Goal: Task Accomplishment & Management: Manage account settings

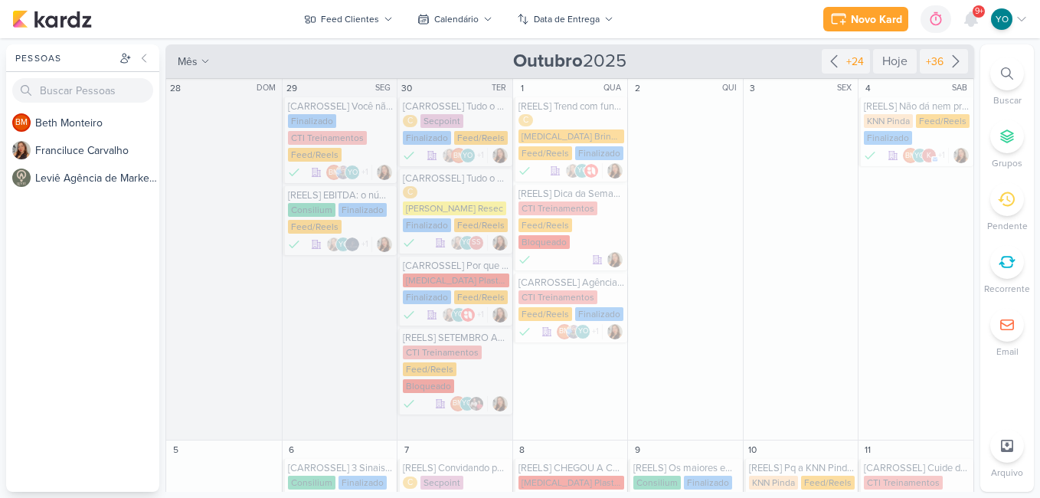
scroll to position [1240, 0]
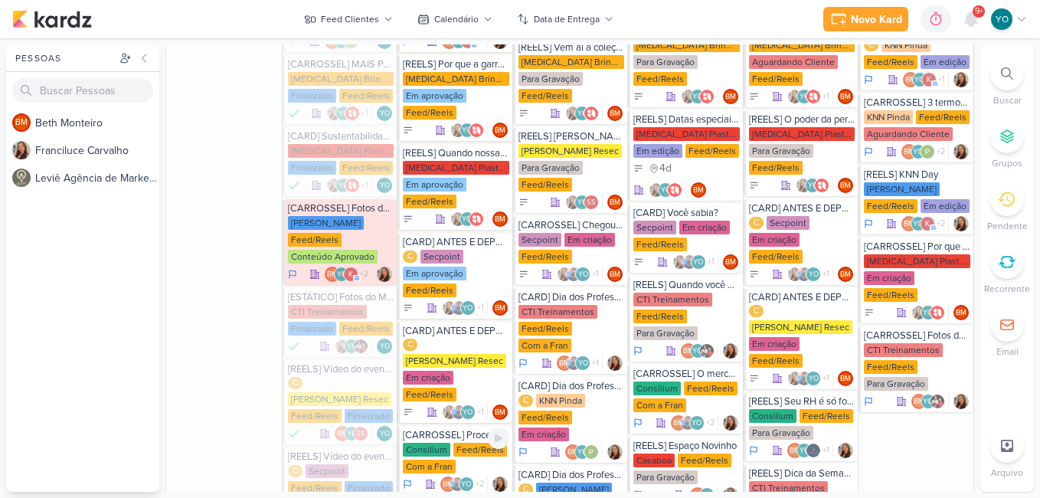
click at [446, 443] on div "Consilium" at bounding box center [427, 450] width 48 height 14
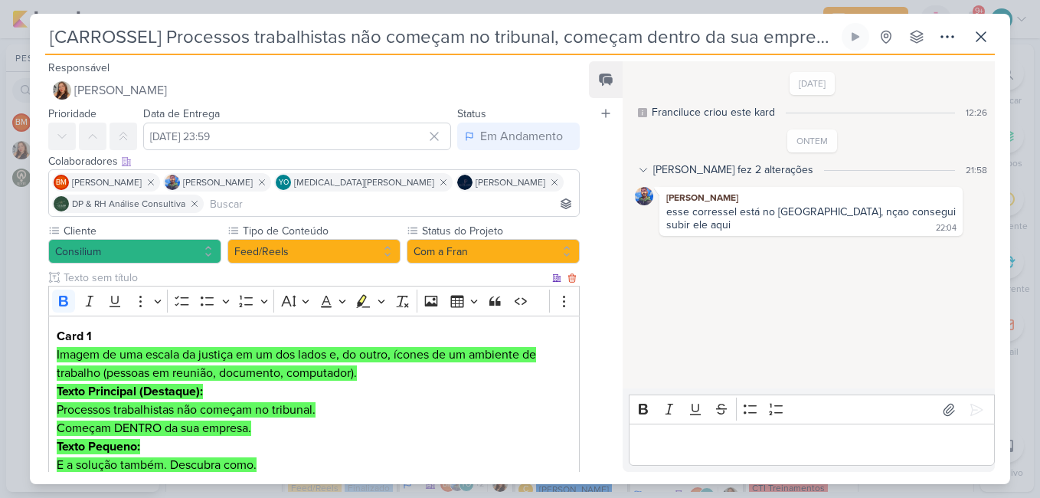
scroll to position [77, 0]
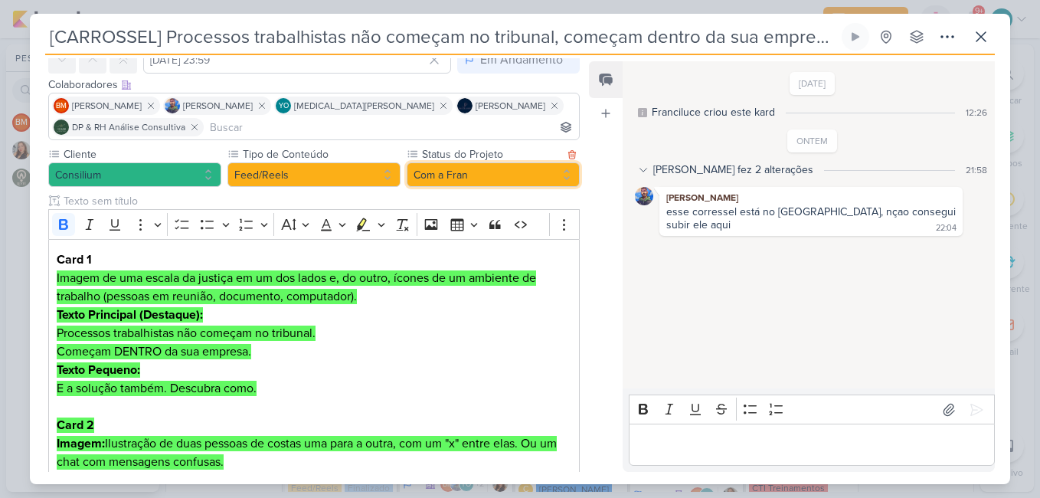
click at [440, 171] on button "Com a Fran" at bounding box center [493, 174] width 173 height 25
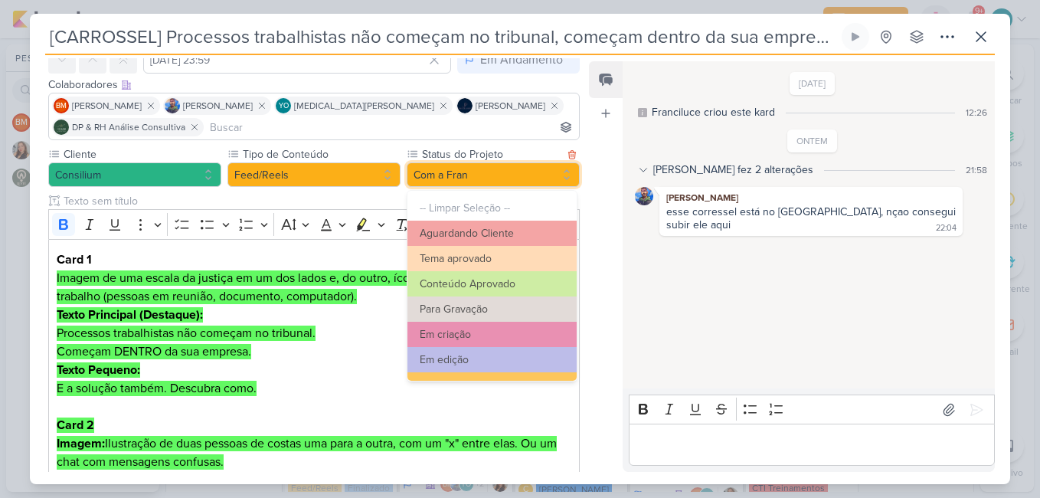
scroll to position [173, 0]
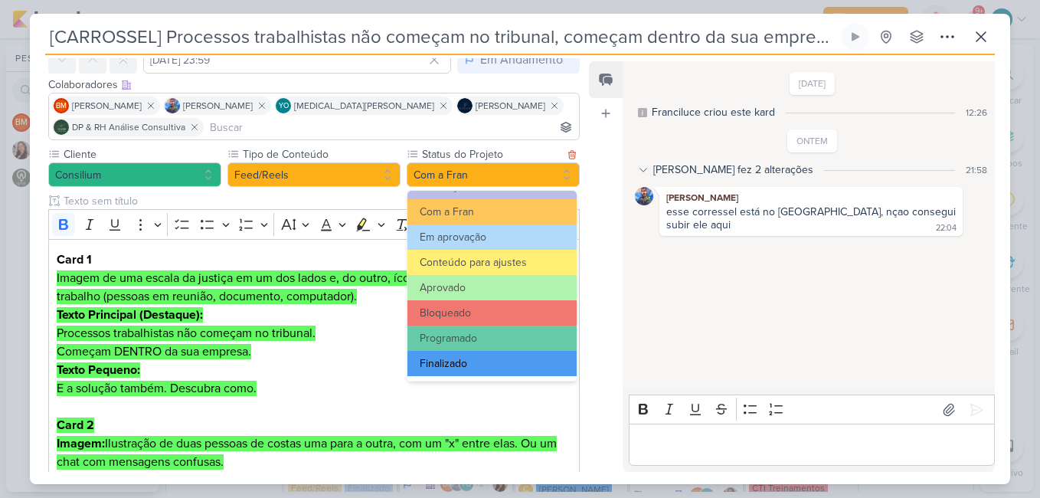
click at [483, 371] on button "Finalizado" at bounding box center [492, 363] width 169 height 25
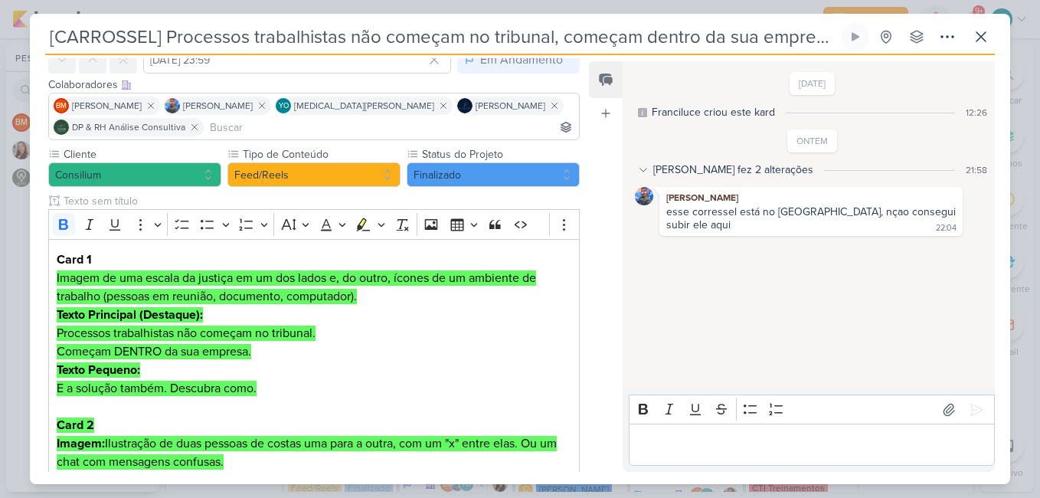
scroll to position [0, 0]
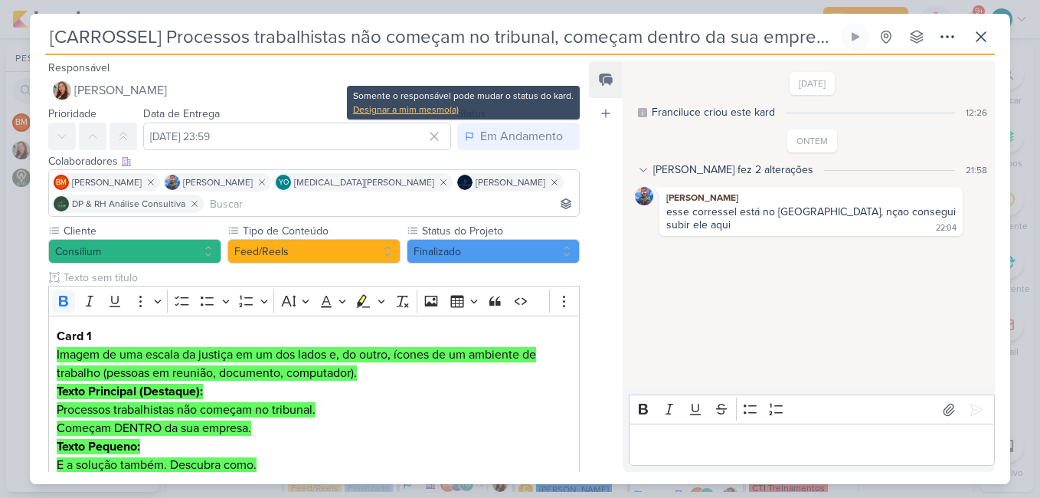
click at [448, 107] on div "Designar a mim mesmo(a)" at bounding box center [463, 110] width 221 height 14
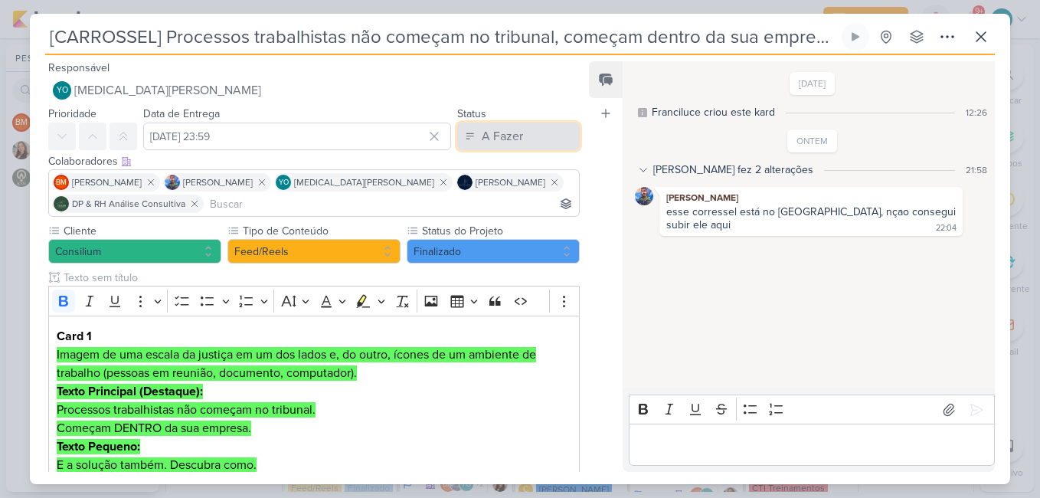
click at [519, 141] on button "A Fazer" at bounding box center [518, 137] width 123 height 28
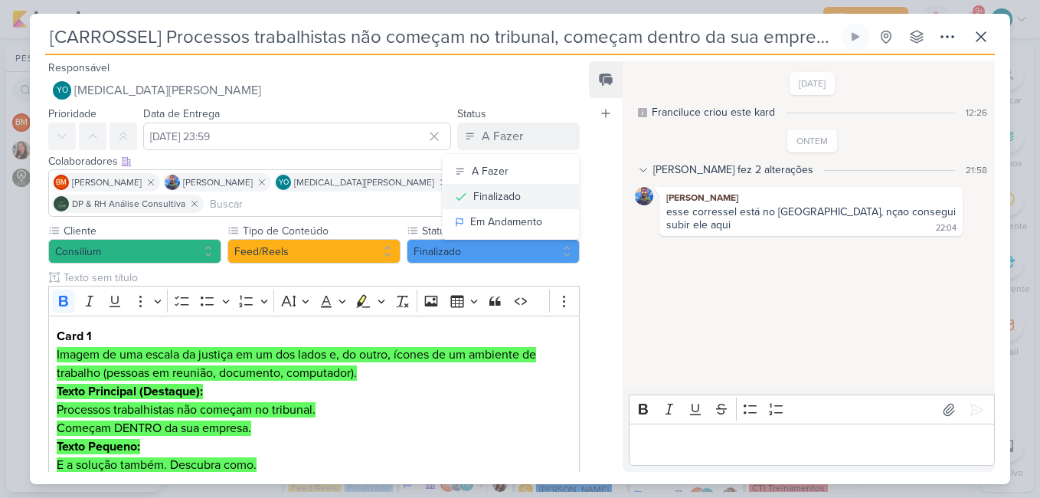
click at [523, 199] on button "Finalizado" at bounding box center [511, 196] width 136 height 25
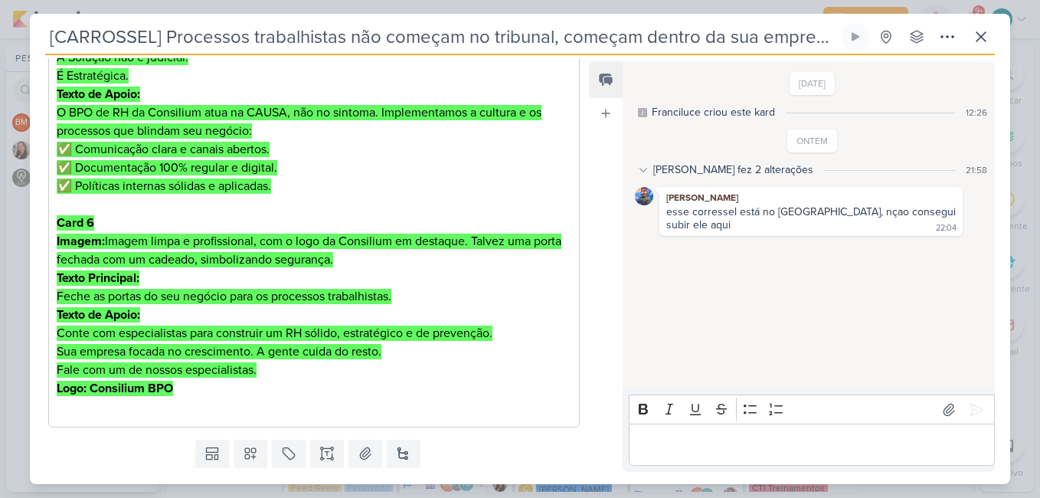
scroll to position [1184, 0]
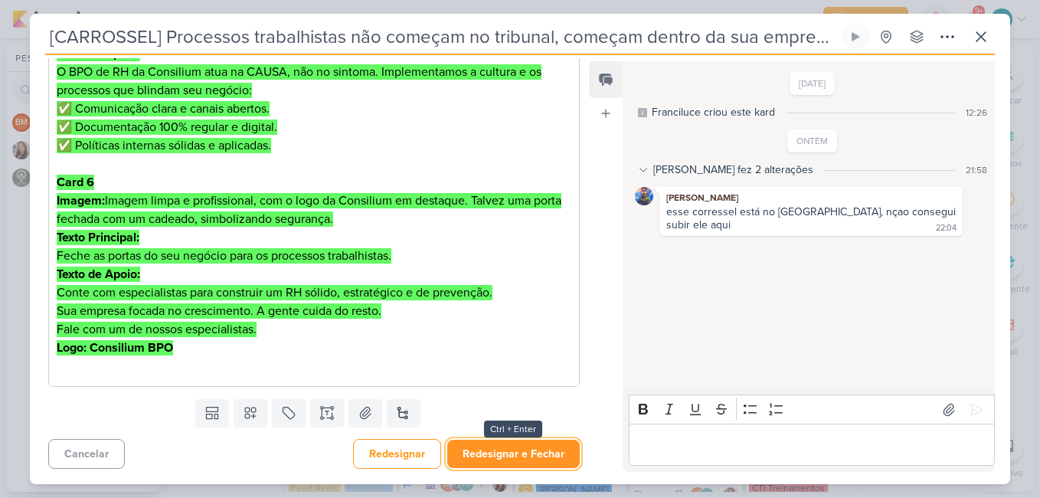
click at [551, 459] on button "Redesignar e Fechar" at bounding box center [513, 454] width 133 height 28
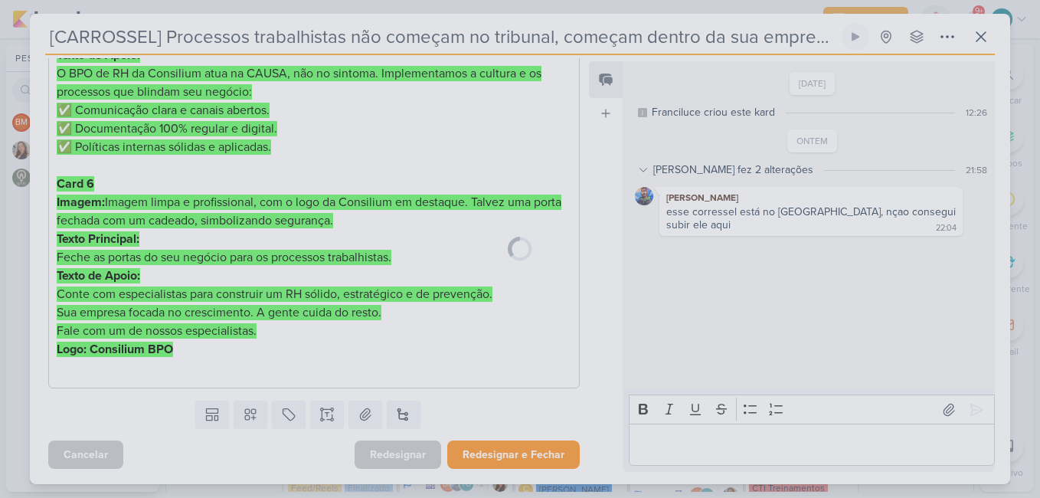
scroll to position [1182, 0]
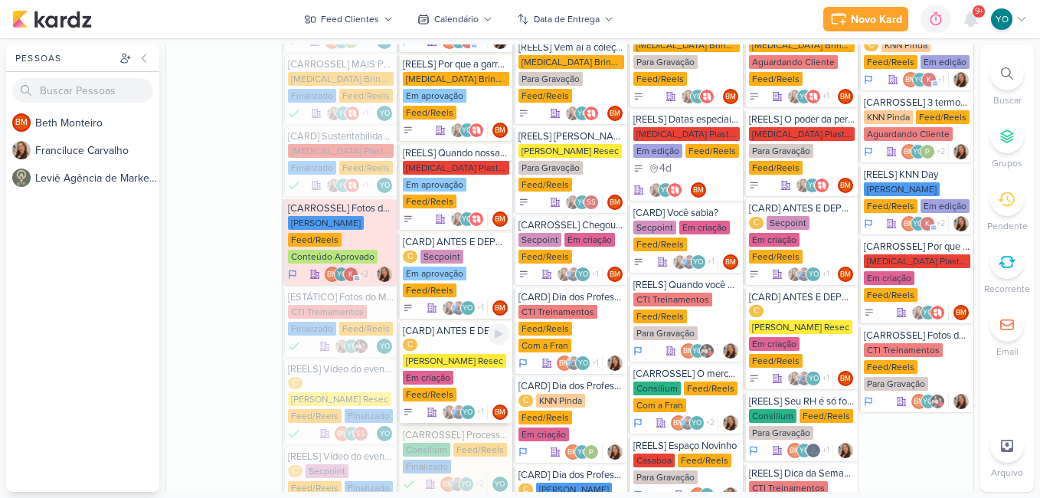
click at [463, 339] on div "C [PERSON_NAME] Resec Em criação Feed/Reels" at bounding box center [456, 371] width 106 height 64
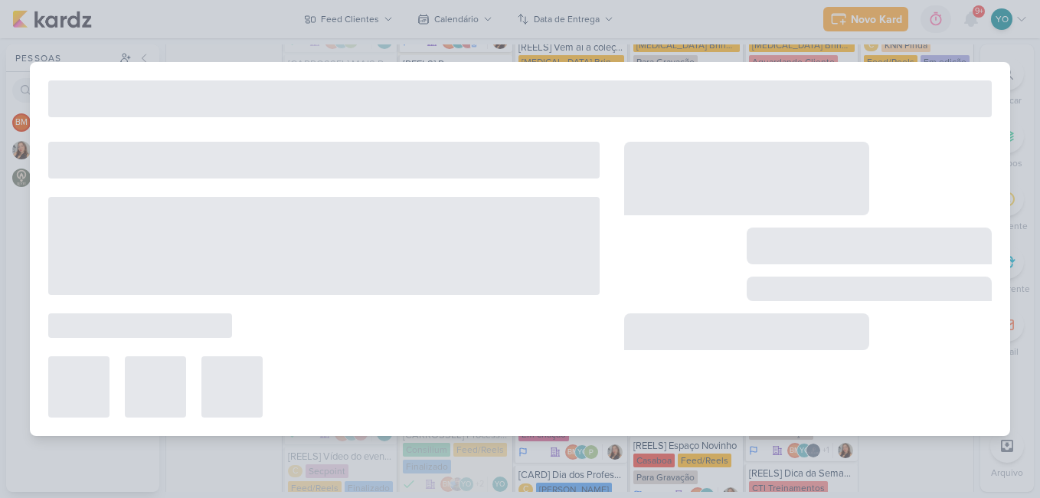
type input "[CARD] ANTES E DEPOIS"
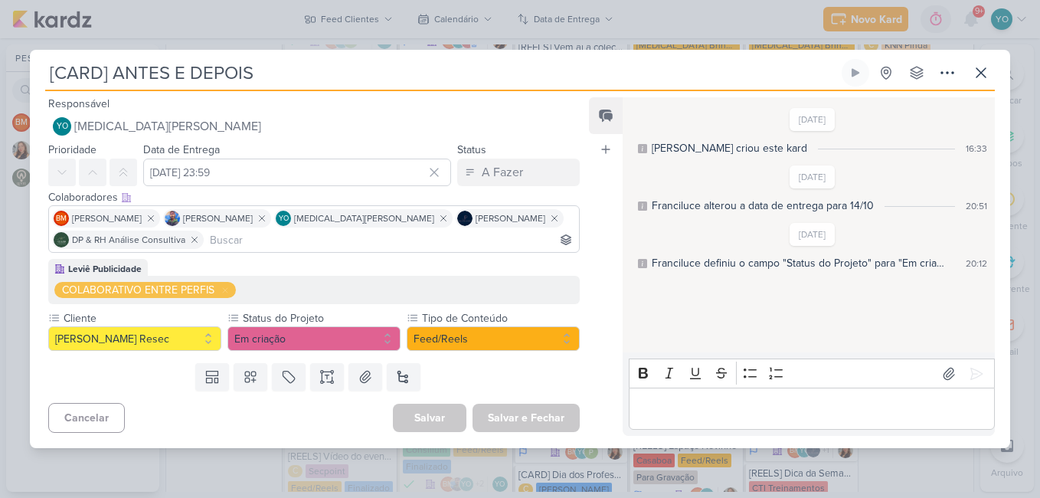
scroll to position [0, 0]
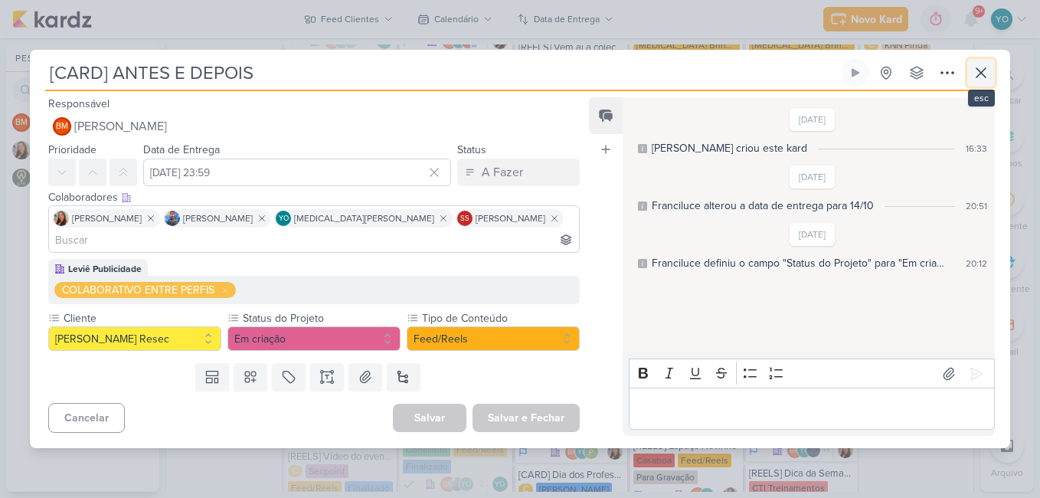
click at [975, 82] on icon at bounding box center [981, 73] width 18 height 18
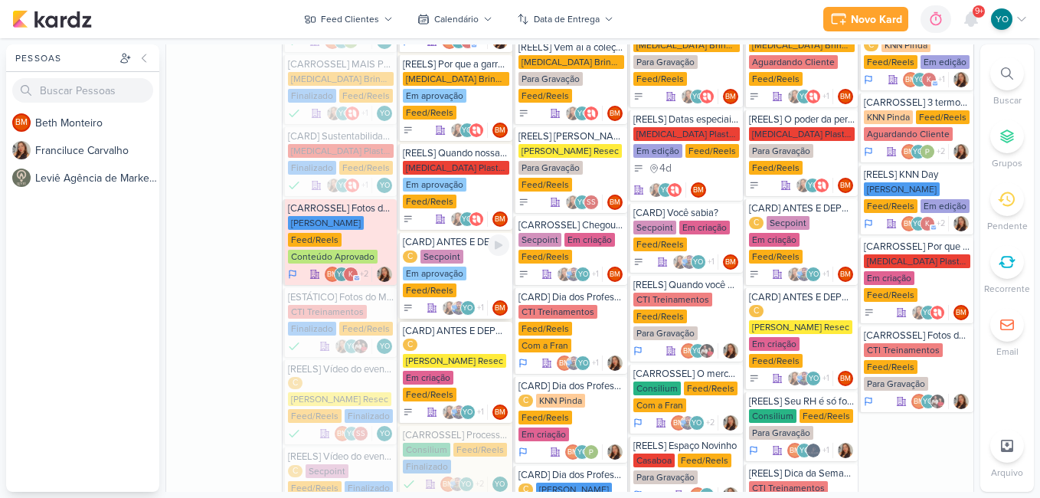
click at [462, 267] on div "Em aprovação" at bounding box center [435, 274] width 64 height 14
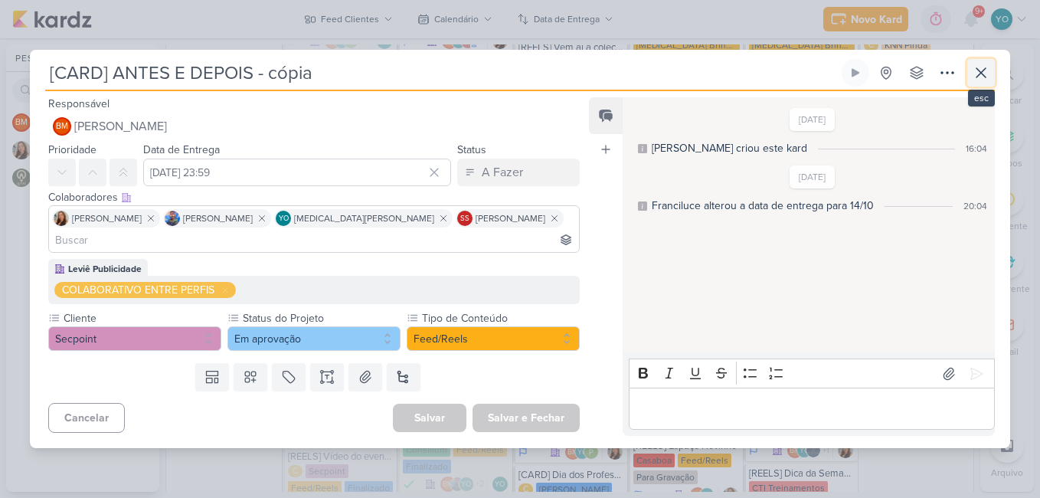
click at [986, 81] on icon at bounding box center [981, 73] width 18 height 18
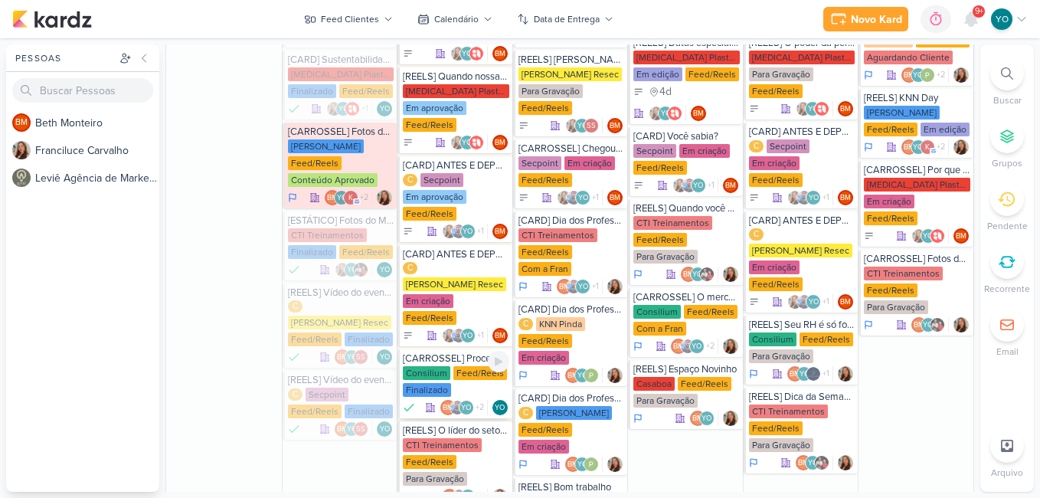
scroll to position [1470, 0]
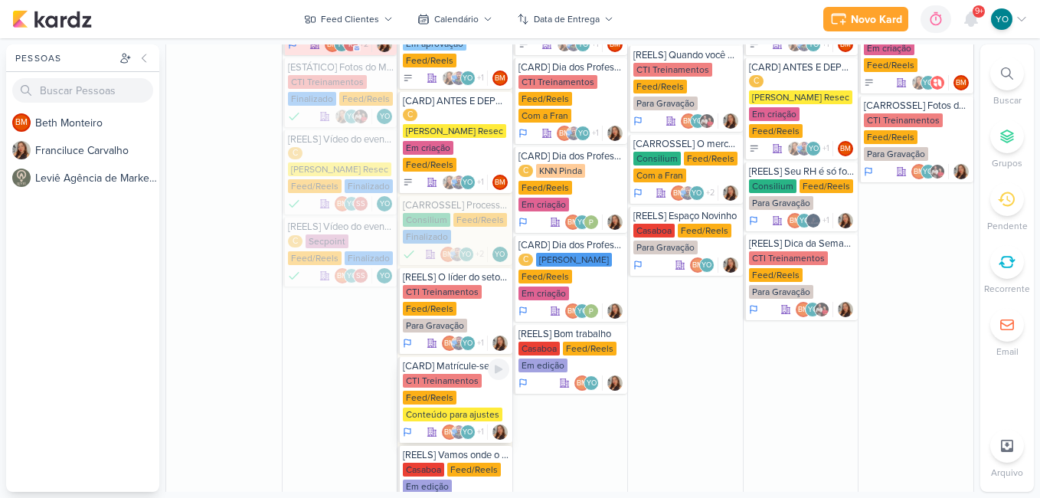
click at [448, 391] on div "Feed/Reels" at bounding box center [430, 398] width 54 height 14
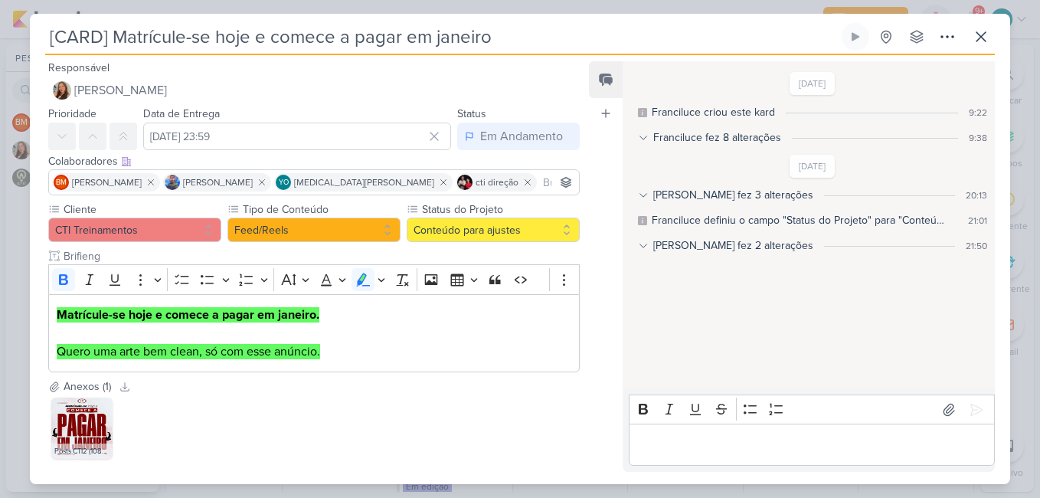
scroll to position [75, 0]
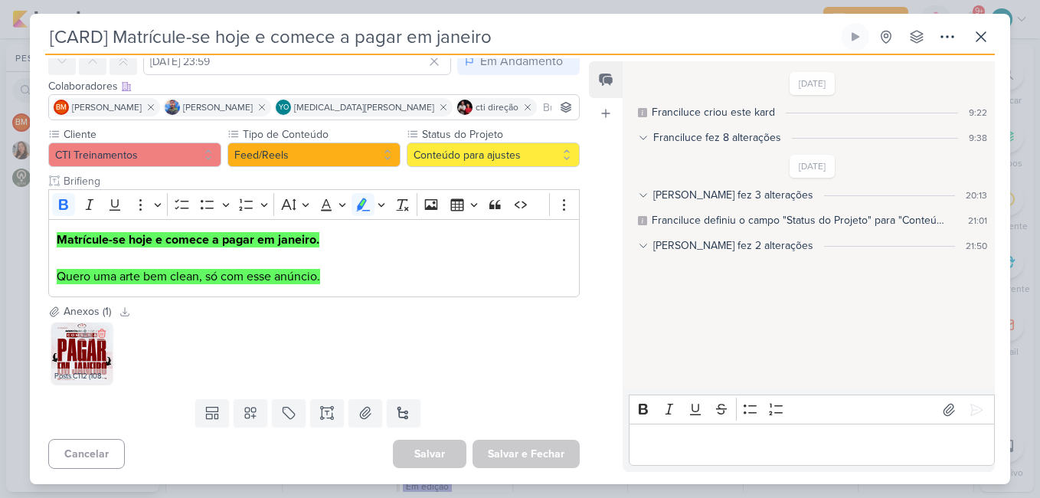
click at [57, 352] on img at bounding box center [81, 353] width 61 height 61
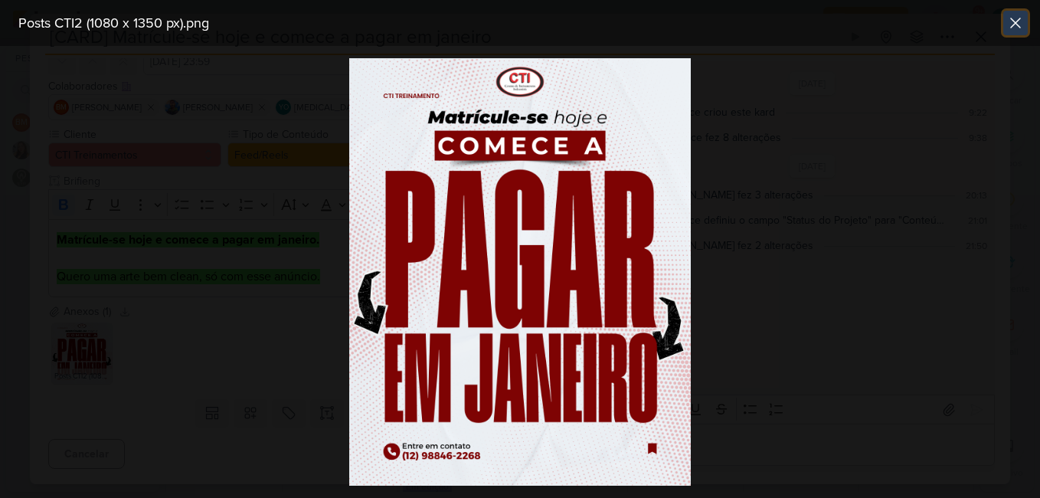
click at [1013, 25] on icon at bounding box center [1016, 23] width 18 height 18
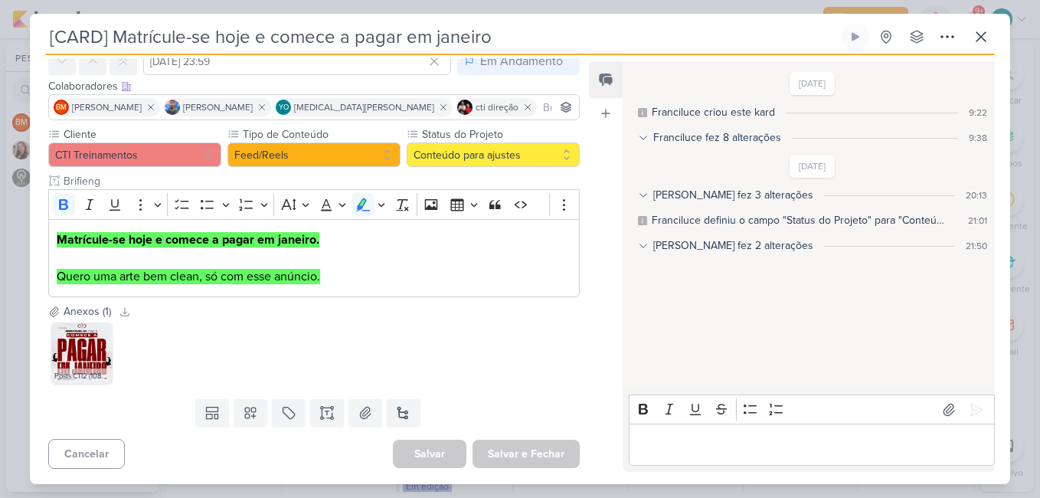
click at [641, 250] on icon at bounding box center [643, 246] width 11 height 11
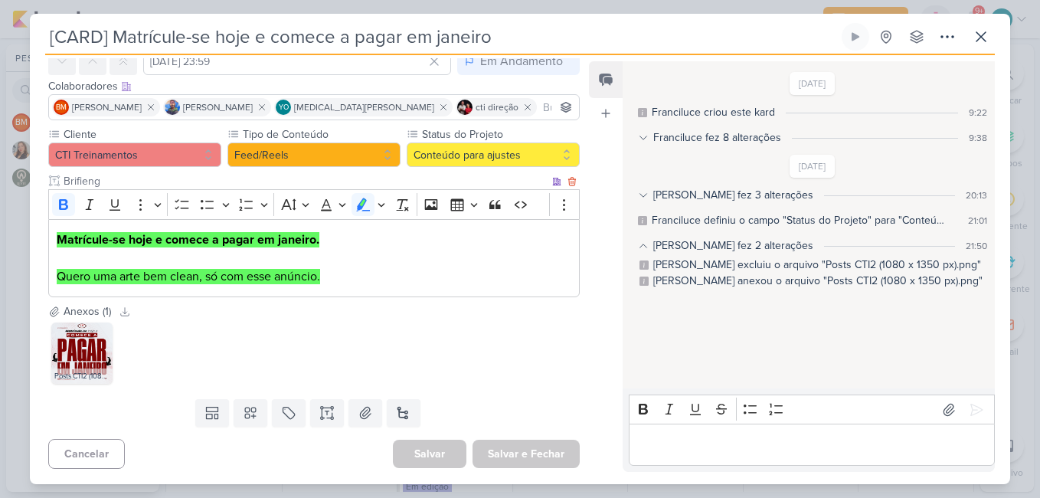
scroll to position [0, 0]
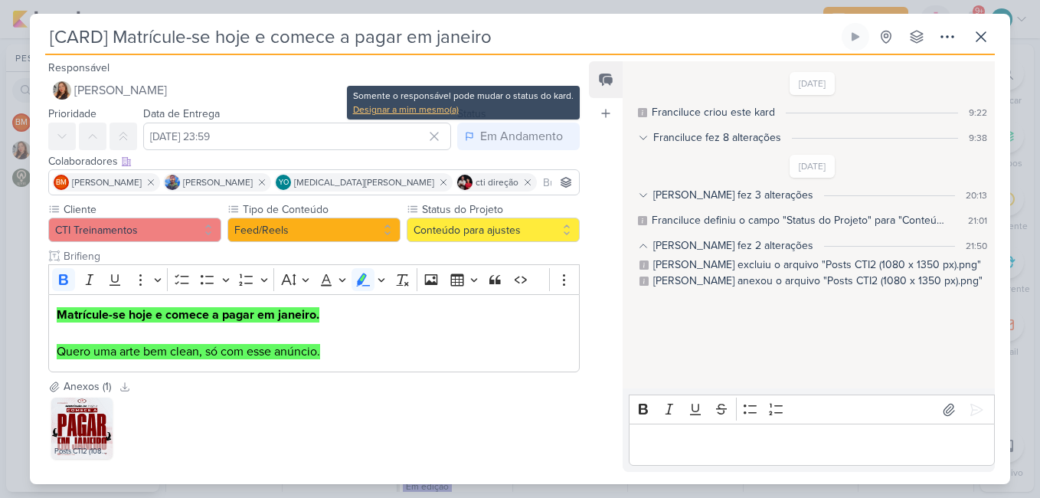
click at [428, 112] on div "Designar a mim mesmo(a)" at bounding box center [463, 110] width 221 height 14
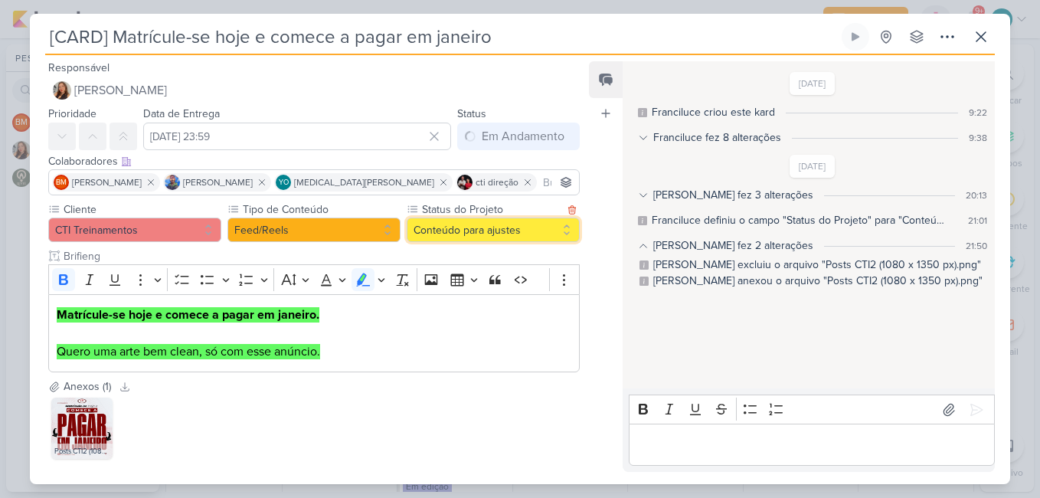
click at [464, 239] on button "Conteúdo para ajustes" at bounding box center [493, 230] width 173 height 25
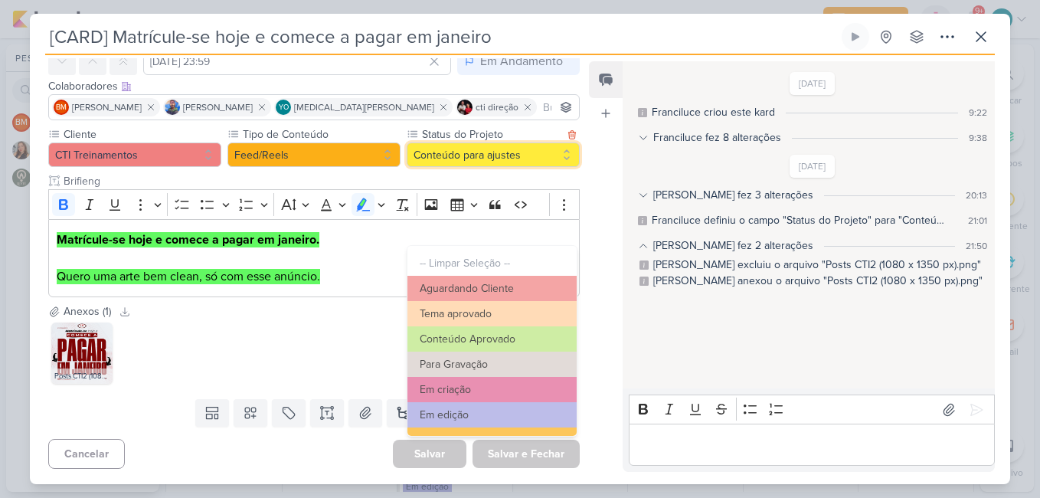
scroll to position [173, 0]
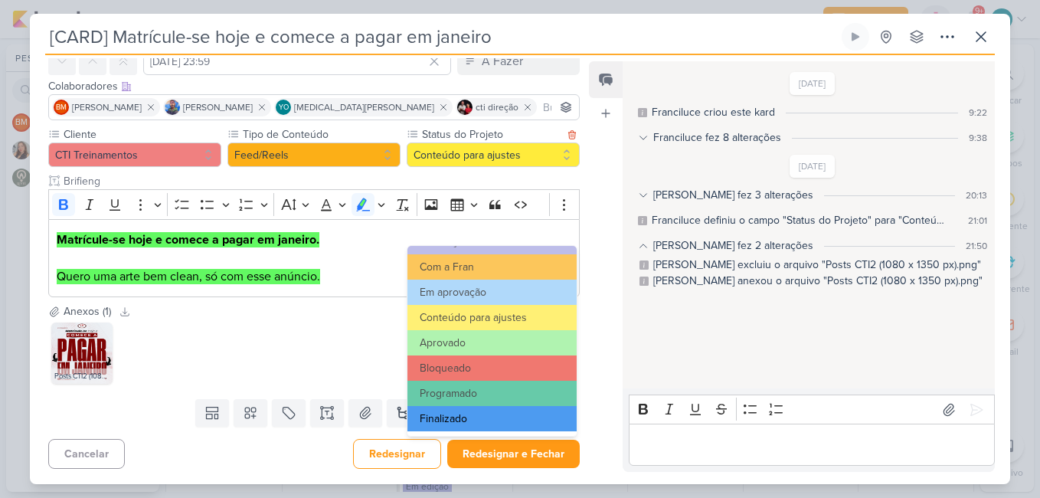
click at [508, 413] on button "Finalizado" at bounding box center [492, 418] width 169 height 25
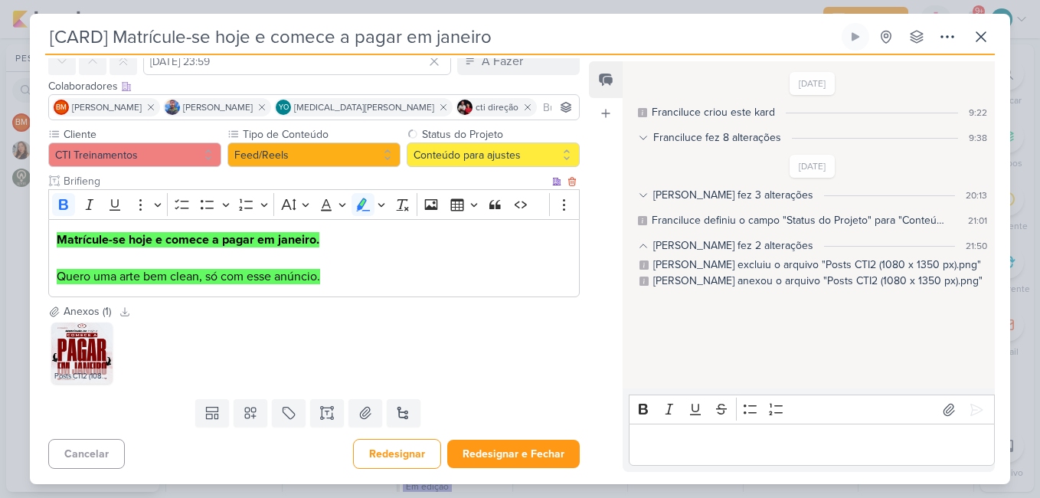
scroll to position [0, 0]
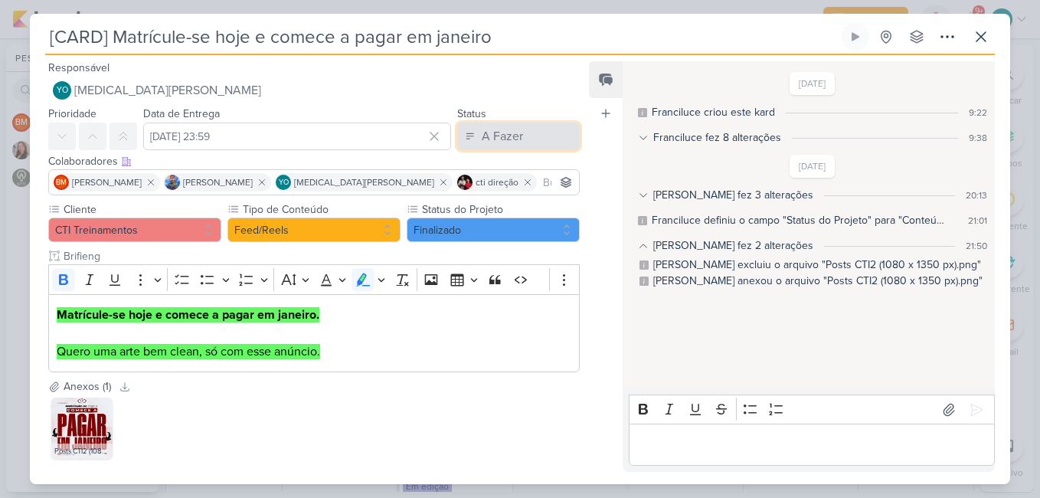
click at [513, 141] on div "A Fazer" at bounding box center [502, 136] width 41 height 18
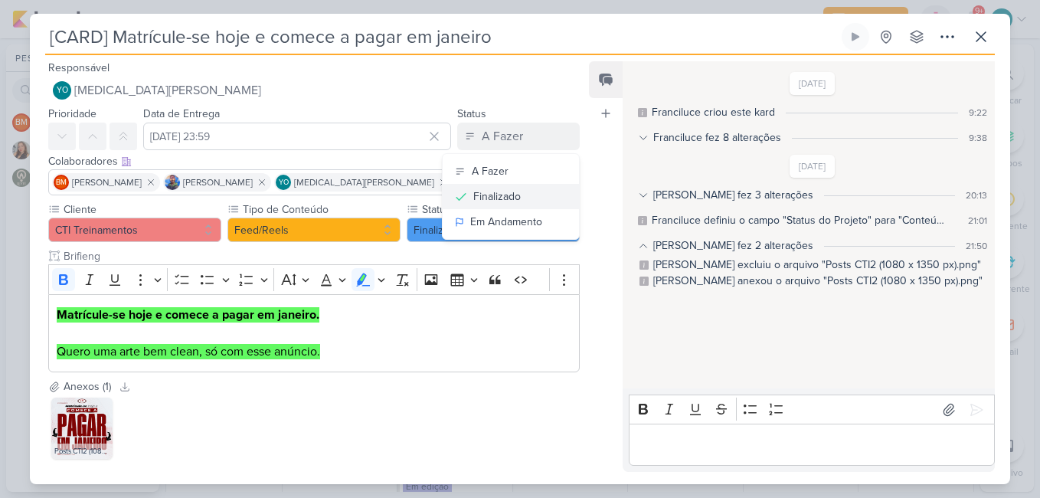
click at [498, 195] on div "Finalizado" at bounding box center [497, 196] width 48 height 16
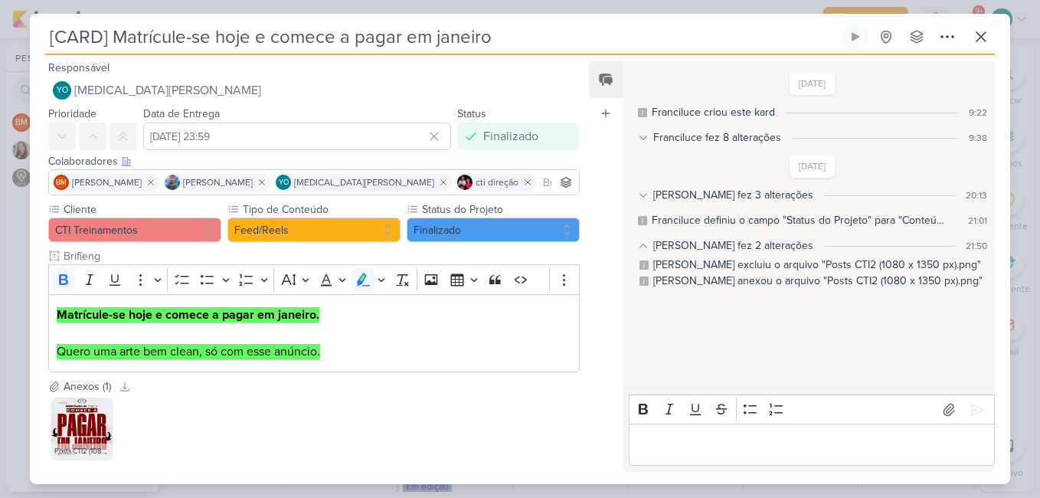
scroll to position [75, 0]
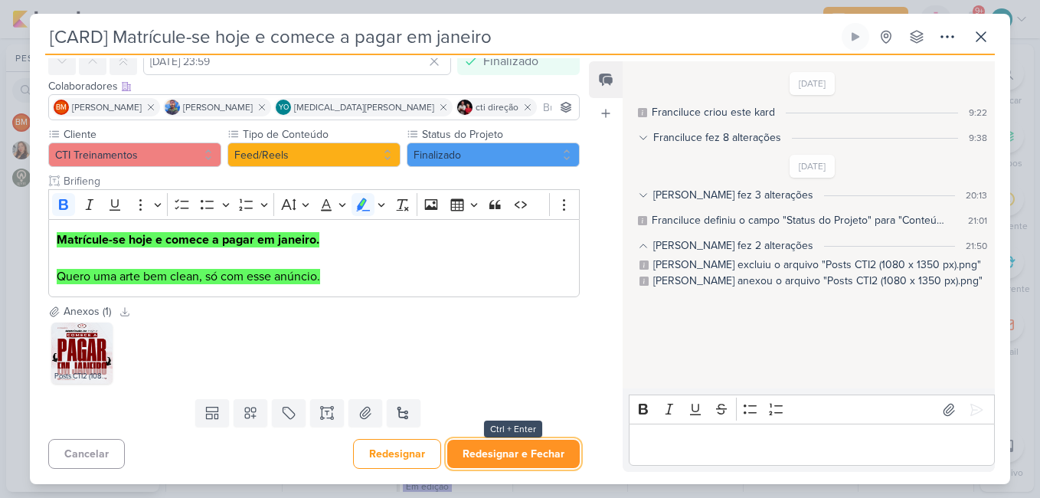
click at [538, 455] on button "Redesignar e Fechar" at bounding box center [513, 454] width 133 height 28
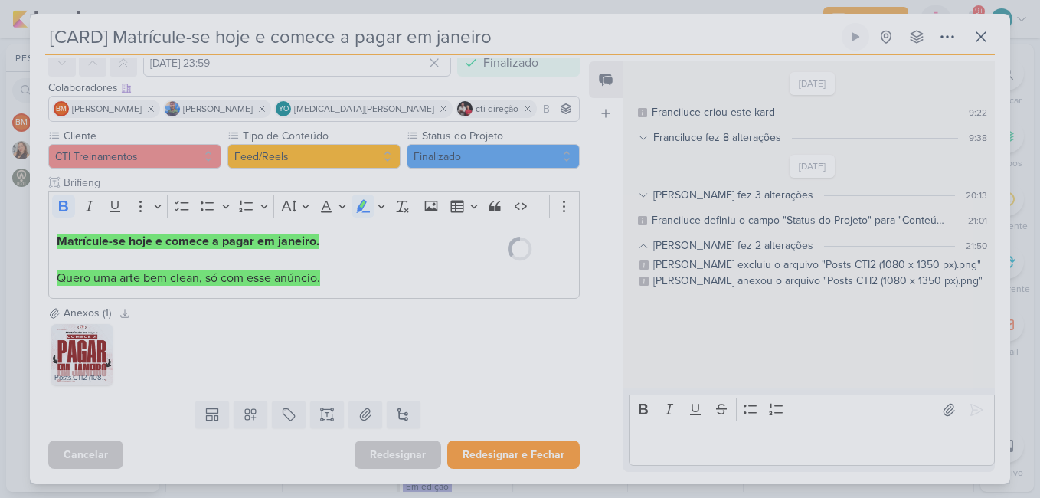
scroll to position [74, 0]
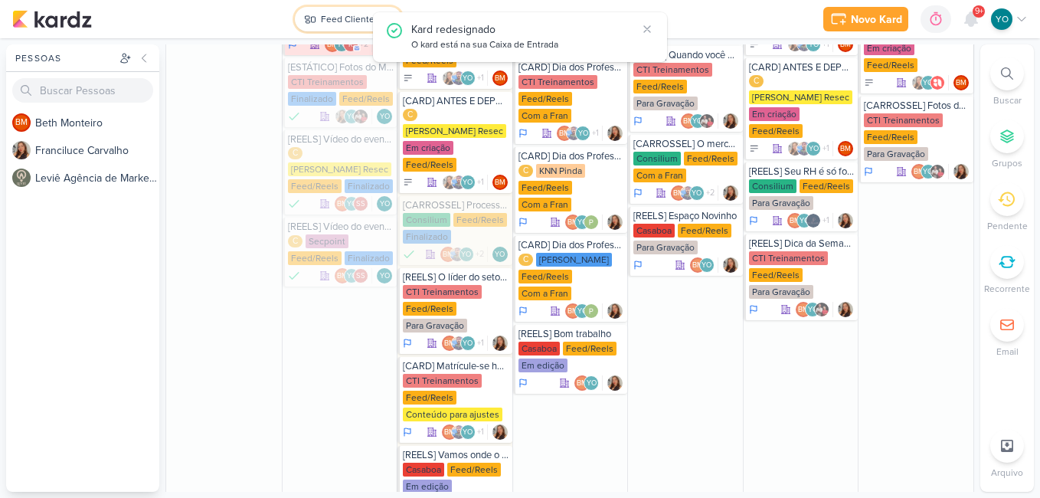
click at [358, 17] on div "Feed Clientes" at bounding box center [350, 19] width 58 height 14
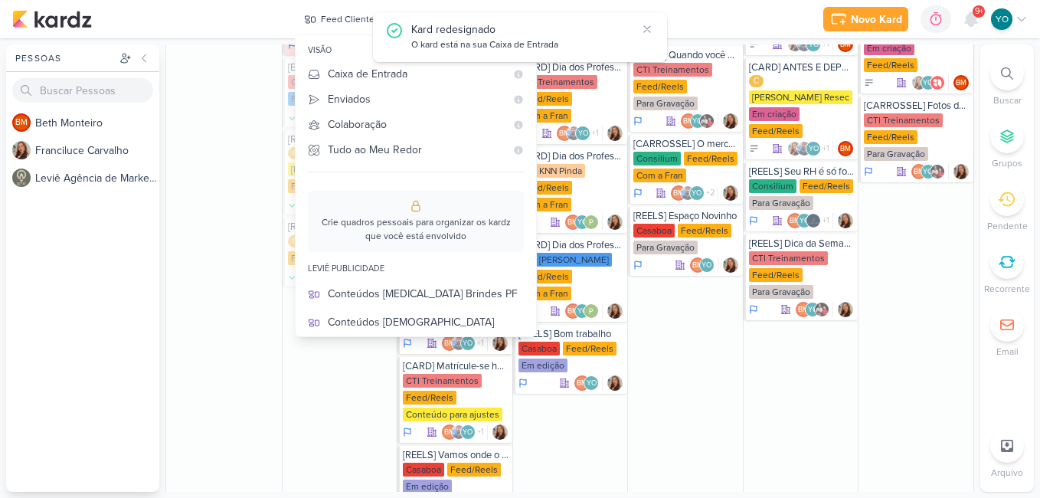
click at [413, 484] on div "Stories Clientes" at bounding box center [426, 492] width 196 height 16
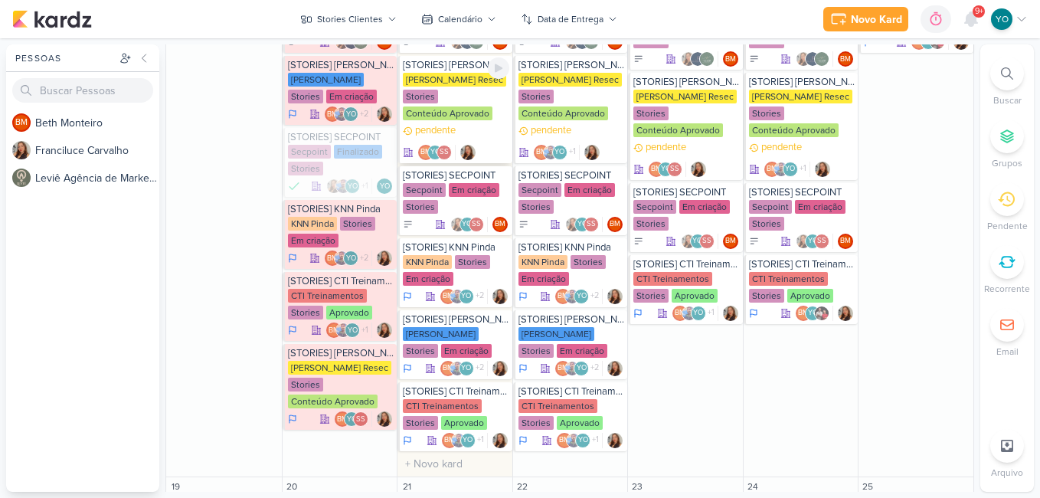
scroll to position [1073, 0]
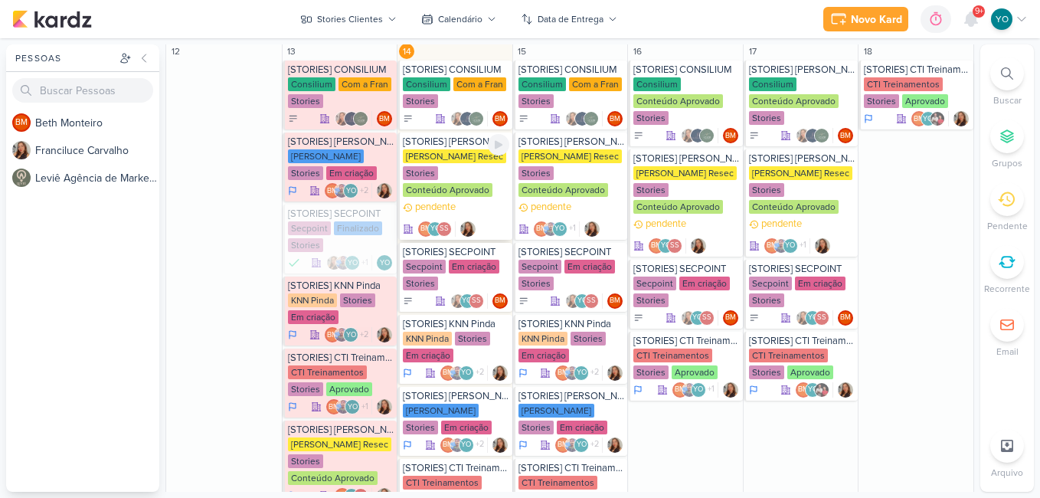
click at [462, 202] on div "pendente BM YO SS" at bounding box center [456, 218] width 106 height 37
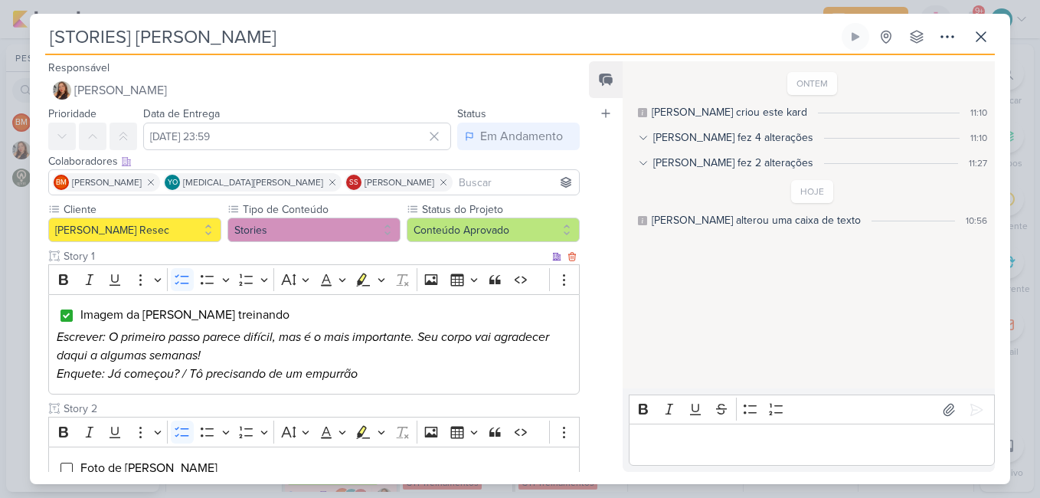
scroll to position [124, 0]
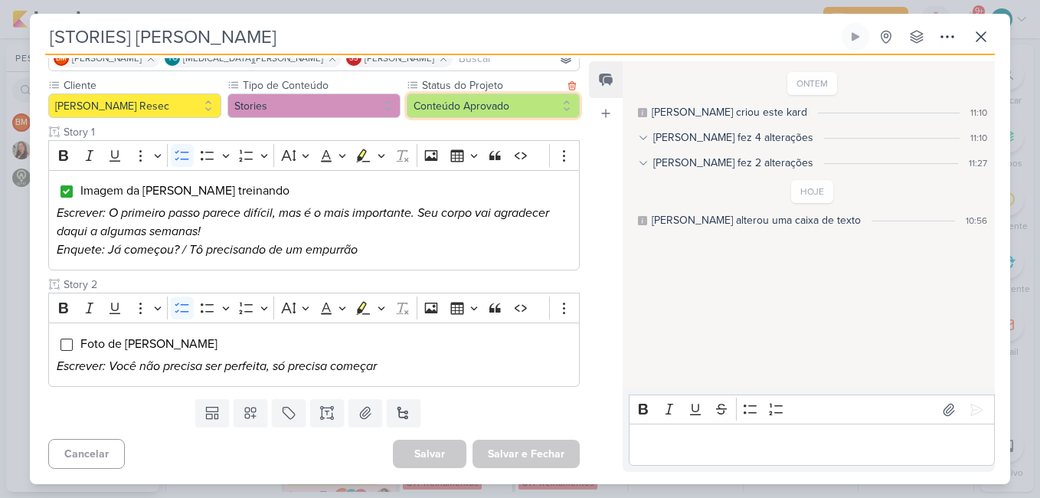
click at [520, 106] on button "Conteúdo Aprovado" at bounding box center [493, 105] width 173 height 25
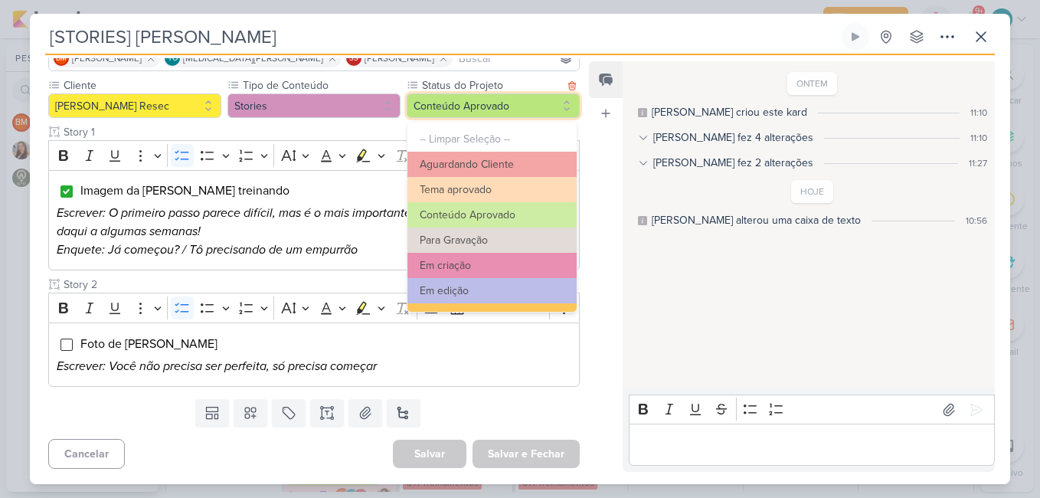
scroll to position [173, 0]
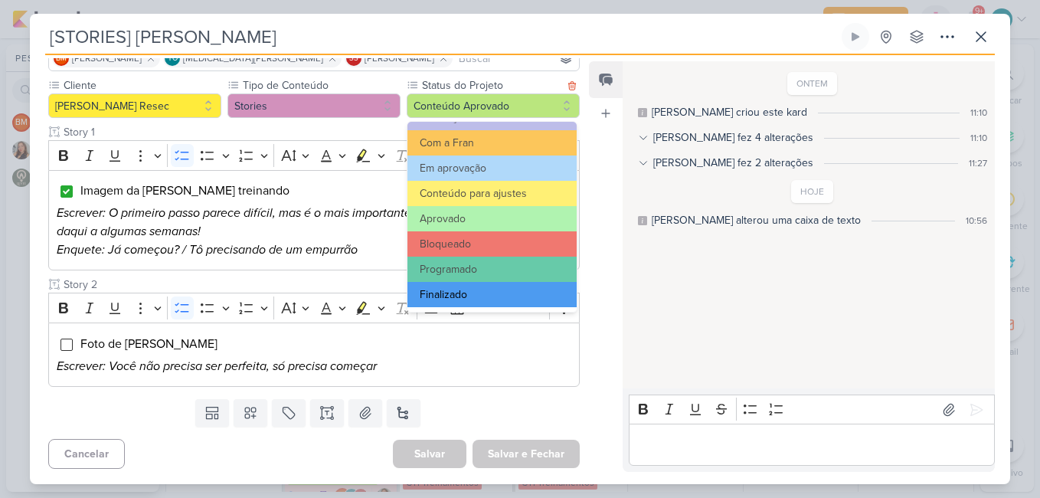
click at [529, 291] on button "Finalizado" at bounding box center [492, 294] width 169 height 25
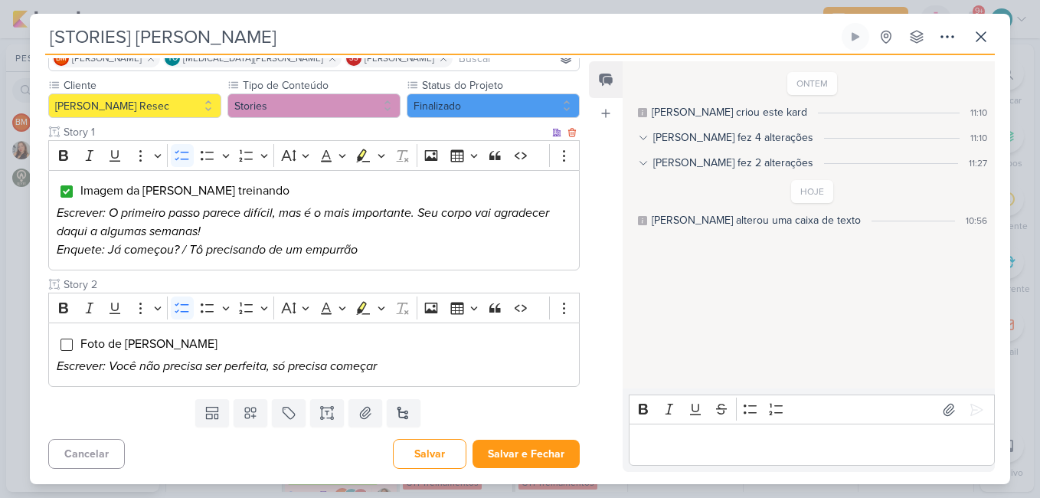
scroll to position [0, 0]
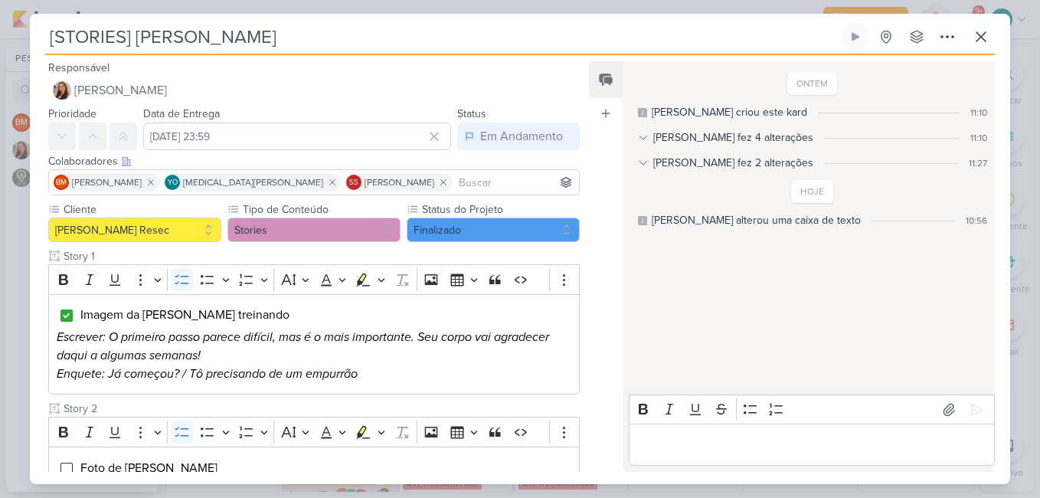
click at [413, 112] on div "Designar a mim mesmo(a)" at bounding box center [464, 109] width 210 height 13
click at [523, 134] on button "A Fazer" at bounding box center [518, 137] width 123 height 28
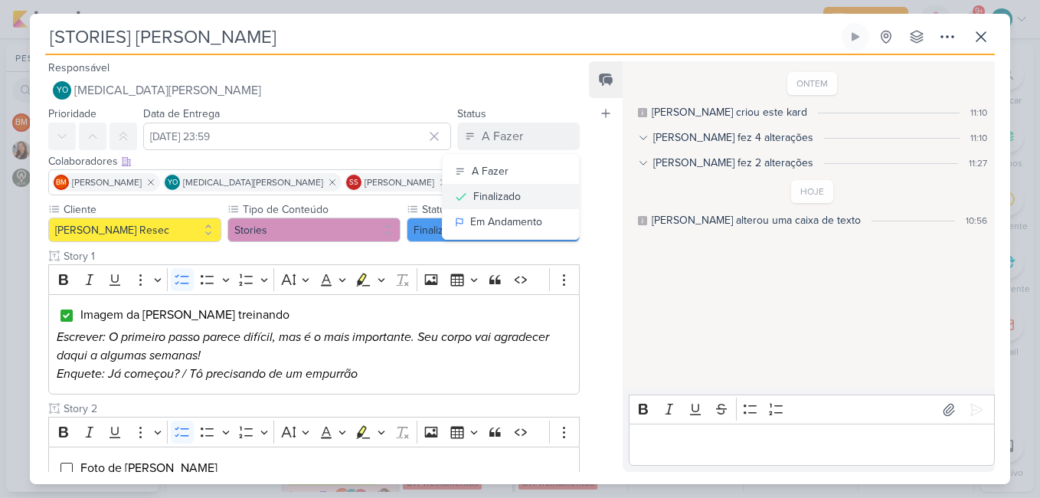
click at [512, 198] on div "Finalizado" at bounding box center [497, 196] width 48 height 16
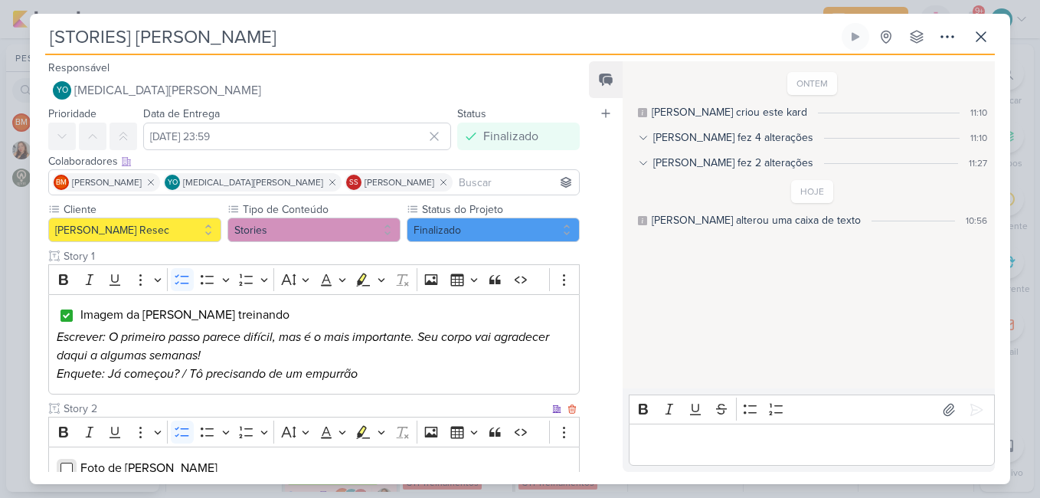
click at [67, 468] on input "Editor editing area: main" at bounding box center [67, 469] width 12 height 12
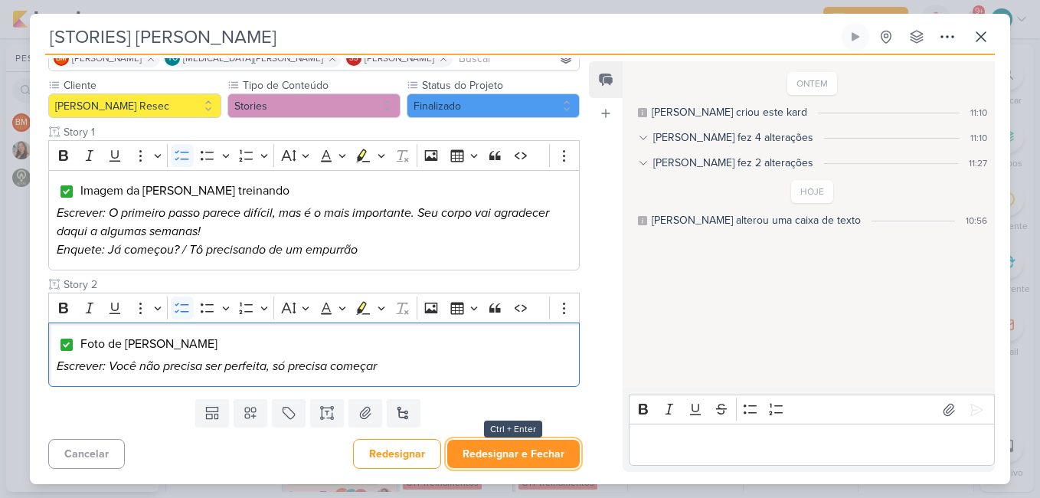
click at [513, 458] on button "Redesignar e Fechar" at bounding box center [513, 454] width 133 height 28
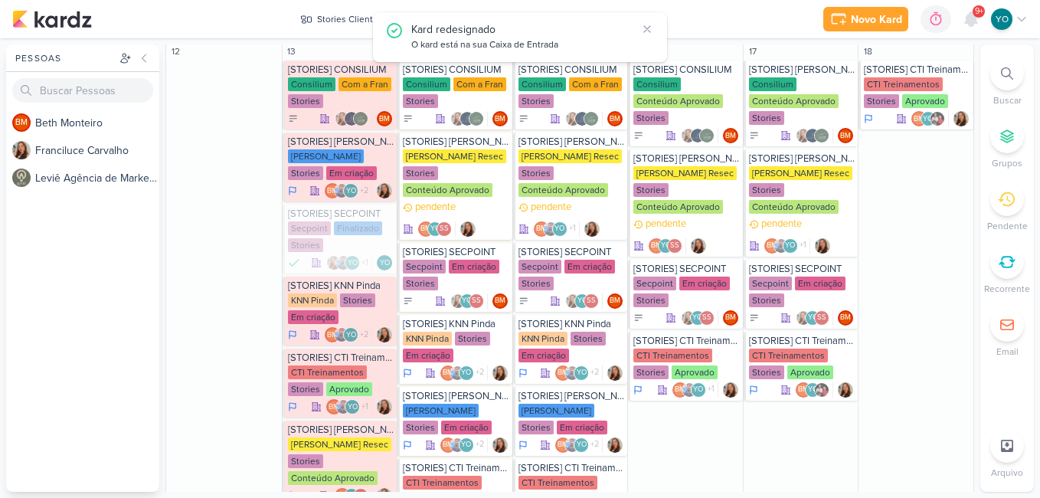
scroll to position [0, 0]
click at [450, 268] on div "Em criação" at bounding box center [474, 267] width 51 height 14
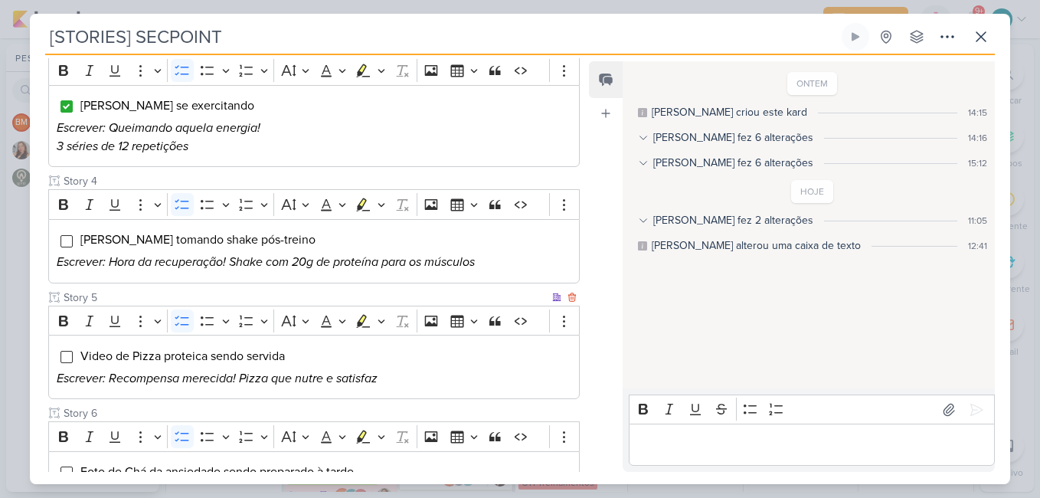
scroll to position [536, 0]
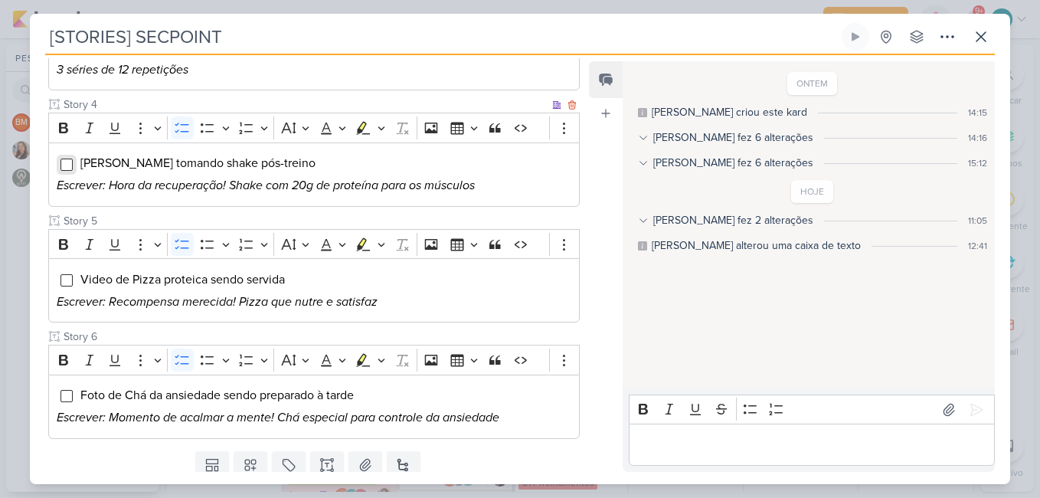
click at [67, 166] on input "Editor editing area: main" at bounding box center [67, 165] width 12 height 12
click at [64, 283] on input "Editor editing area: main" at bounding box center [67, 280] width 12 height 12
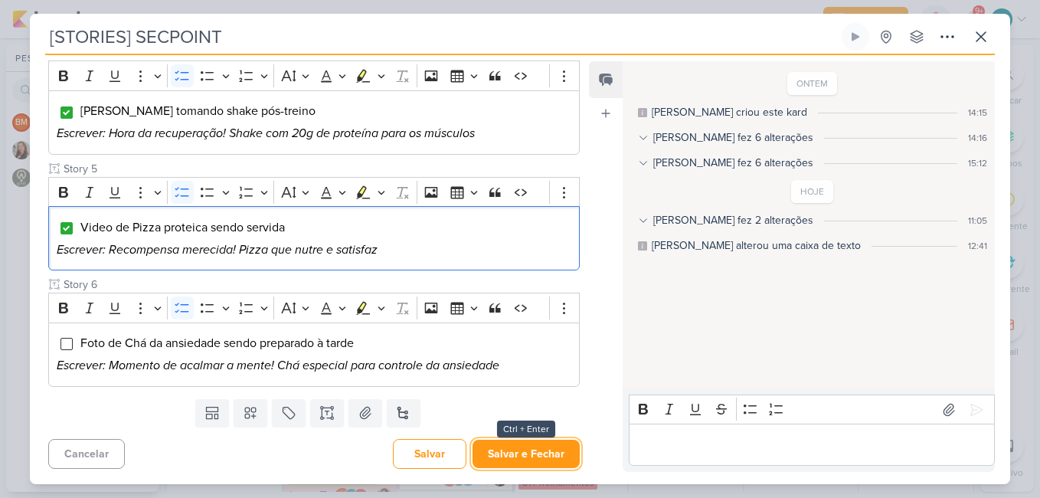
click at [544, 457] on button "Salvar e Fechar" at bounding box center [526, 454] width 107 height 28
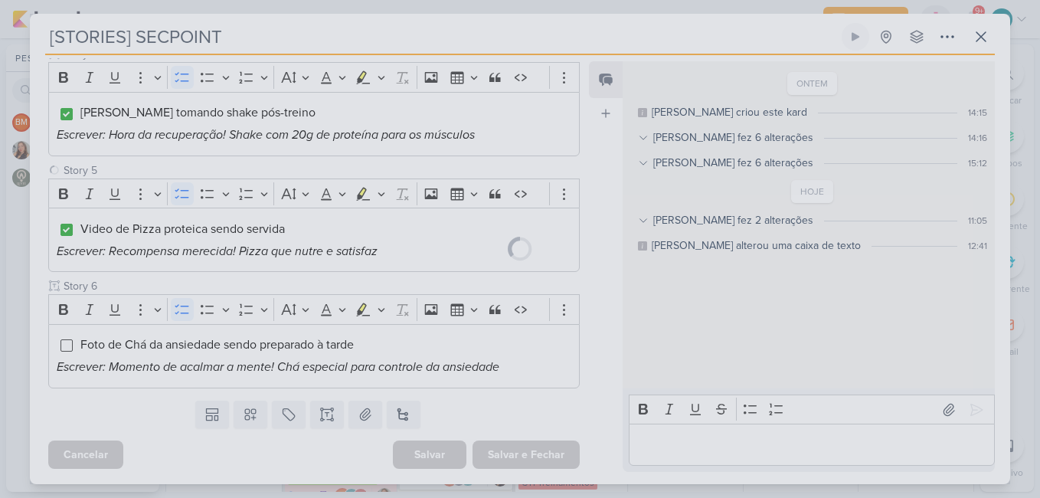
scroll to position [587, 0]
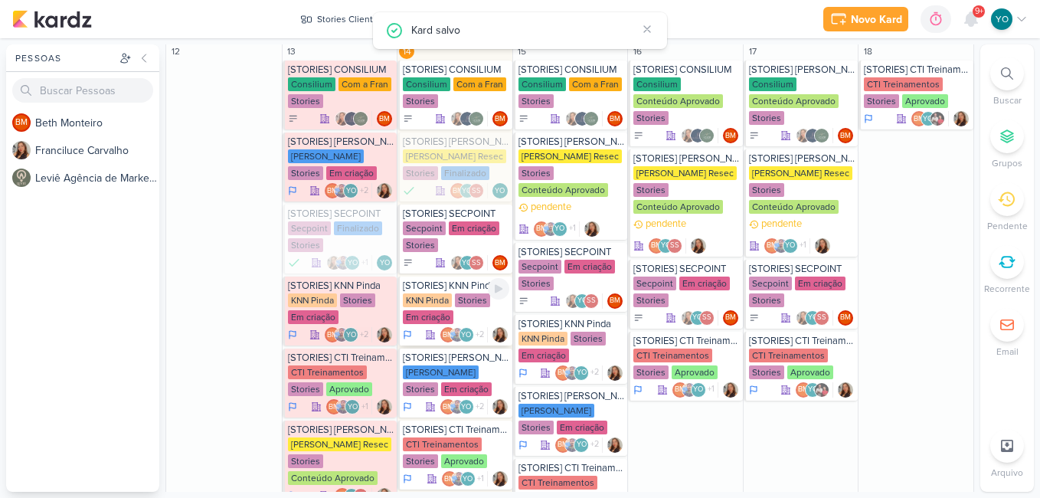
click at [446, 313] on div "Em criação" at bounding box center [428, 317] width 51 height 14
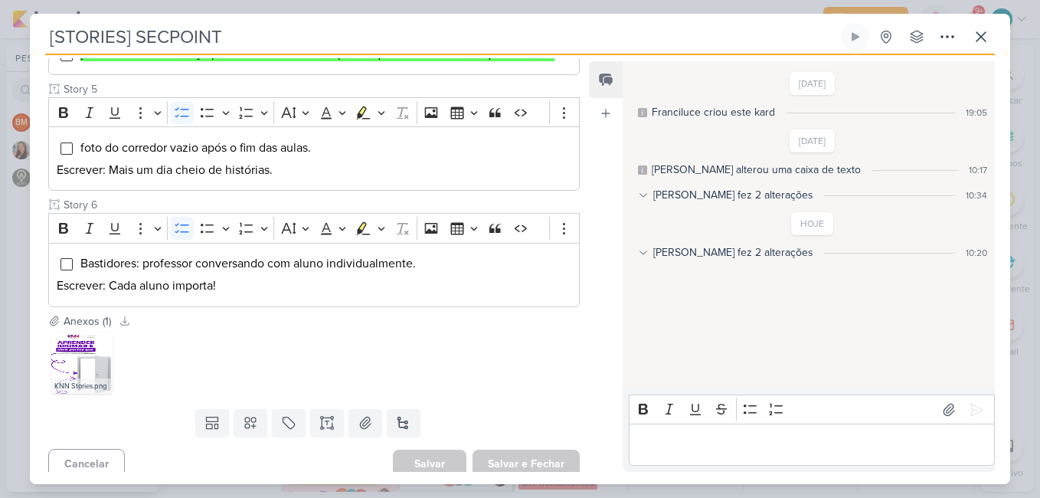
type input "[STORIES] KNN Pinda"
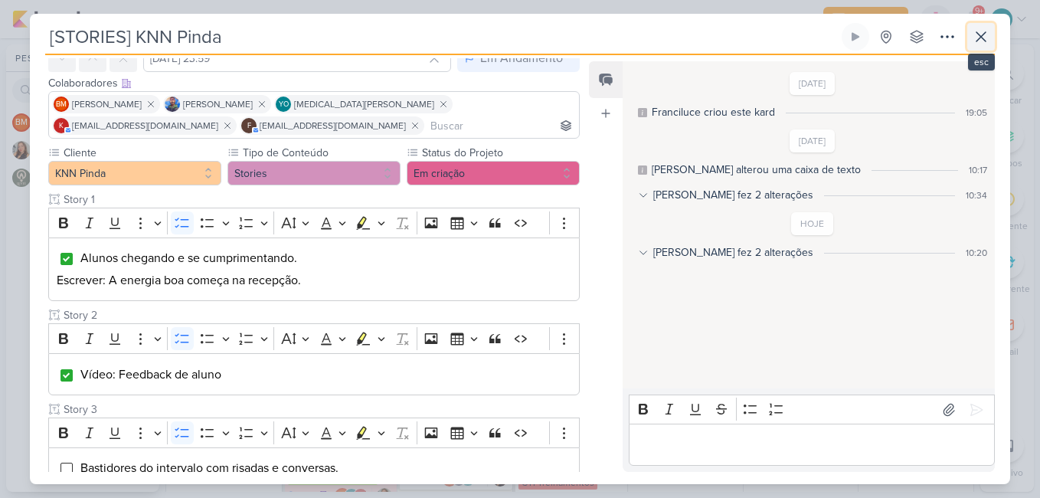
click at [977, 33] on icon at bounding box center [981, 36] width 9 height 9
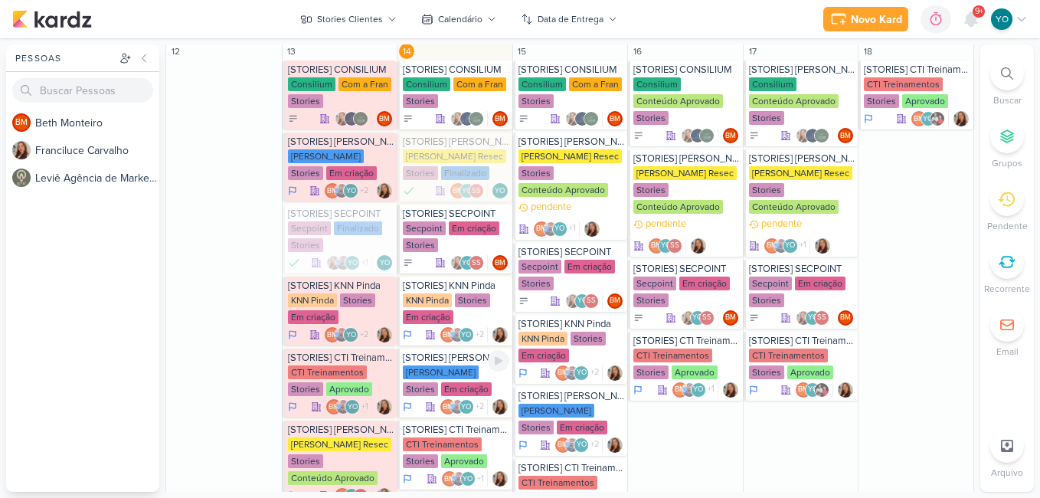
scroll to position [1226, 0]
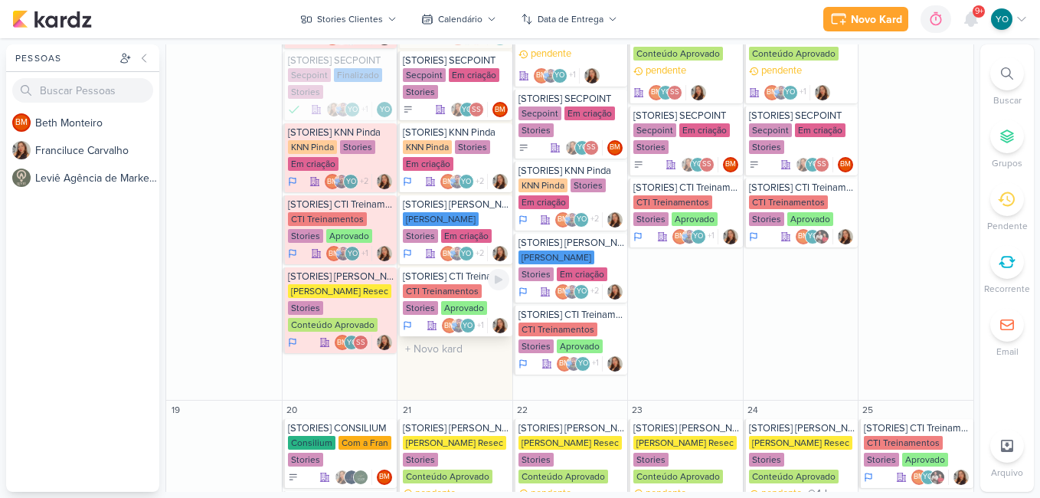
click at [455, 297] on div "CTI Treinamentos" at bounding box center [442, 291] width 79 height 14
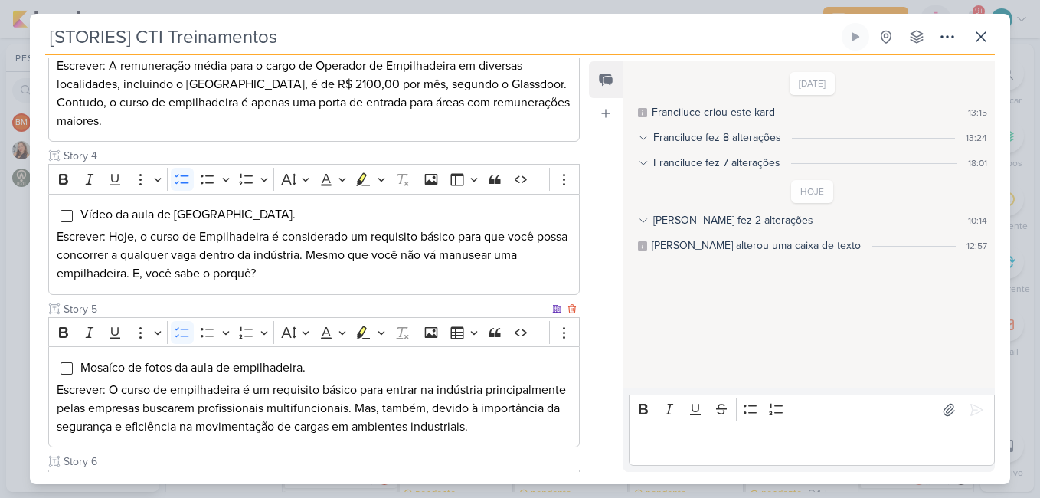
scroll to position [613, 0]
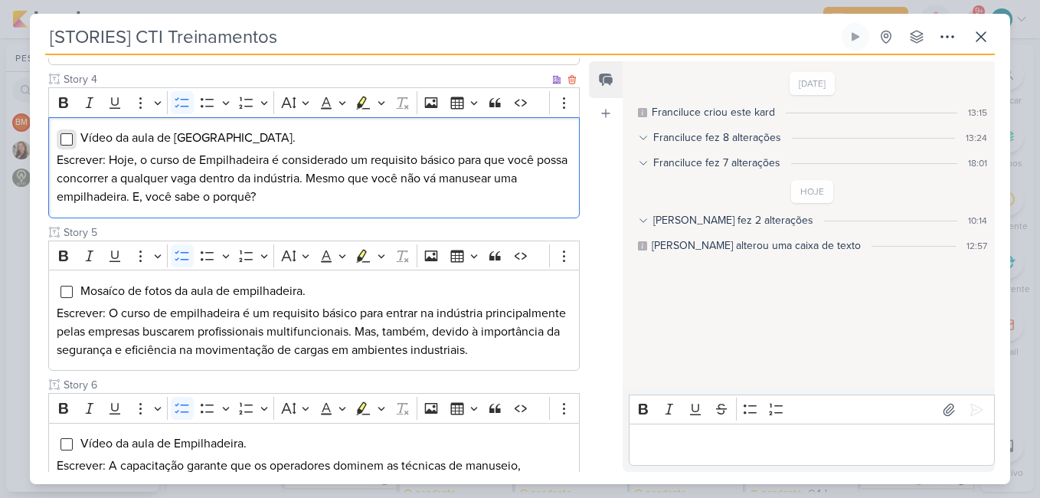
click at [66, 139] on input "Editor editing area: main" at bounding box center [67, 139] width 12 height 12
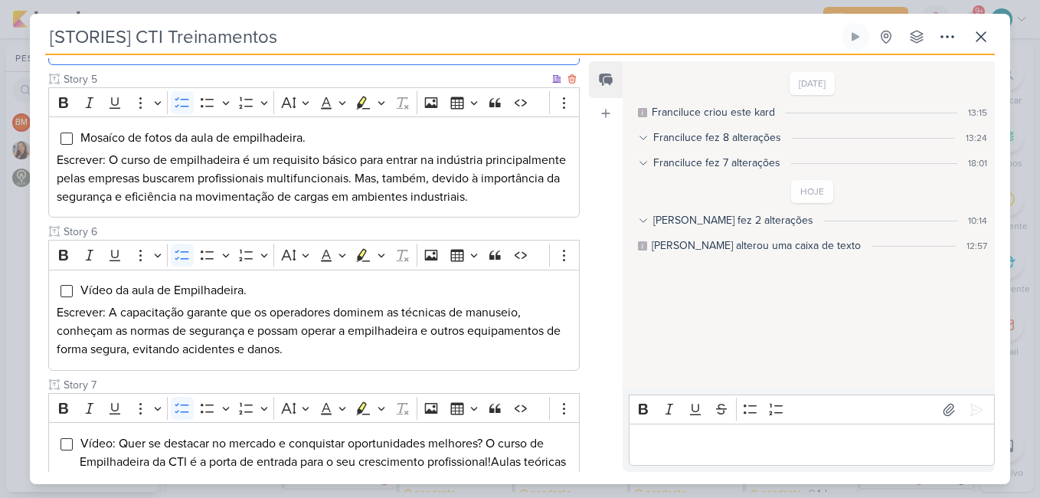
scroll to position [690, 0]
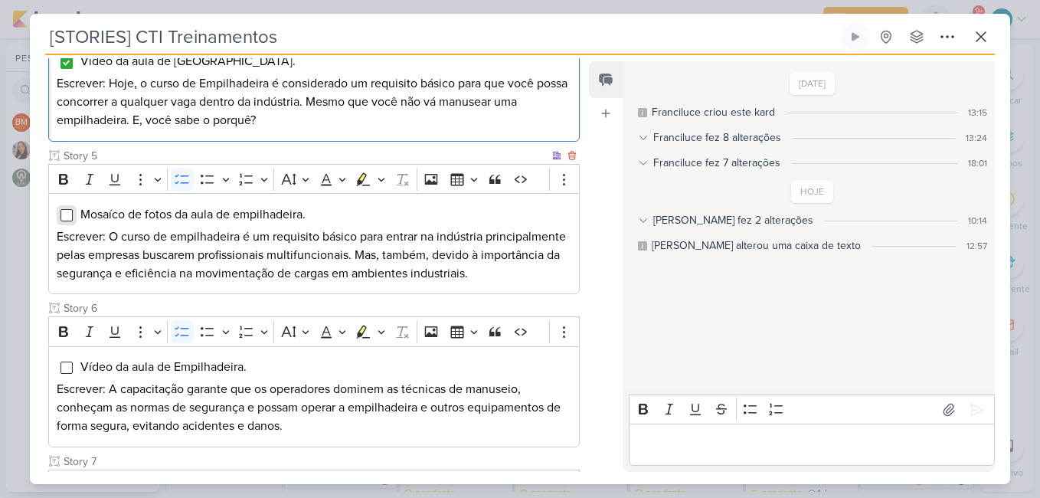
click at [67, 215] on input "Editor editing area: main" at bounding box center [67, 215] width 12 height 12
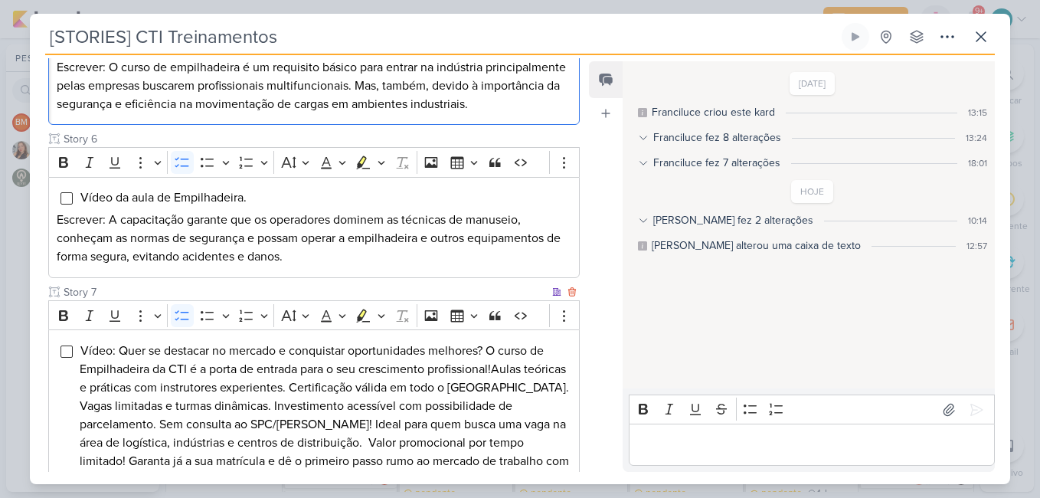
scroll to position [1089, 0]
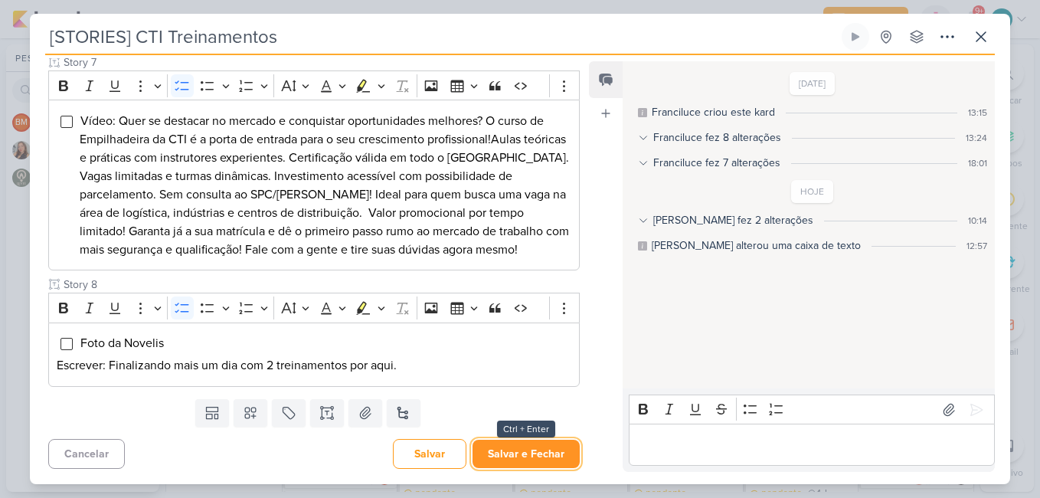
click at [551, 458] on button "Salvar e Fechar" at bounding box center [526, 454] width 107 height 28
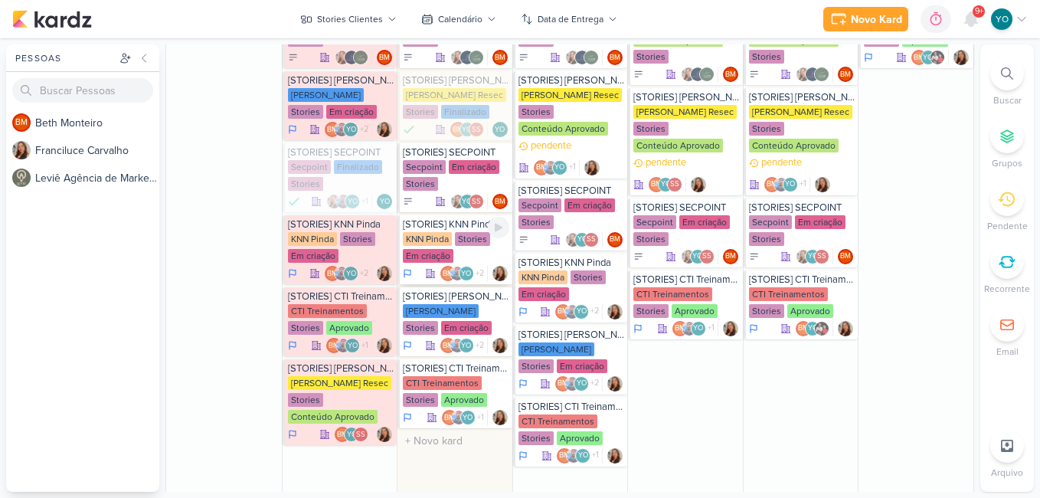
scroll to position [1149, 0]
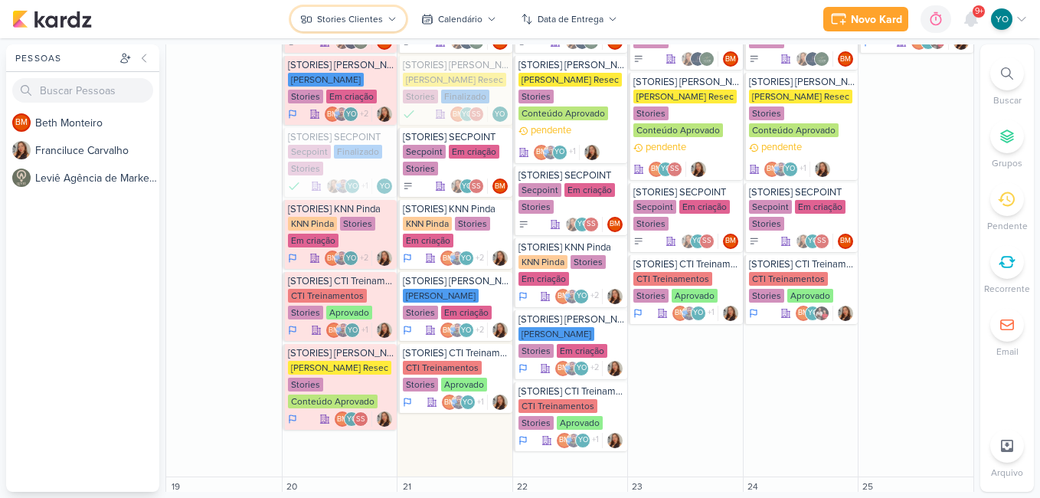
click at [330, 17] on div "Stories Clientes" at bounding box center [350, 19] width 66 height 14
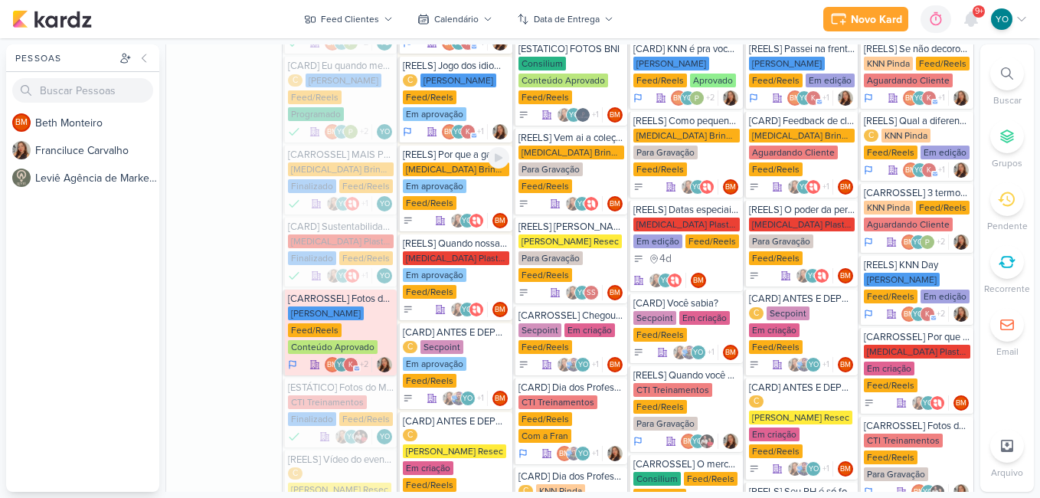
scroll to position [1086, 0]
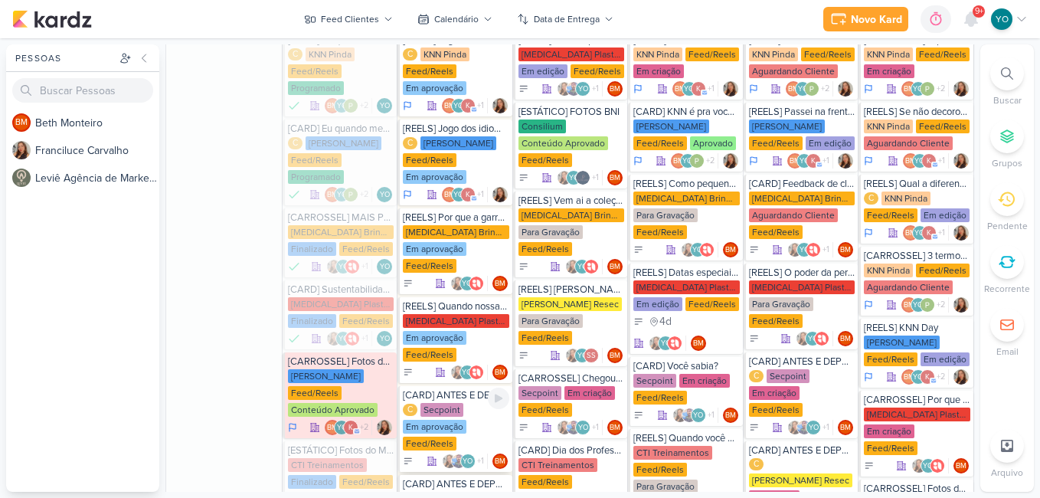
click at [447, 420] on div "Em aprovação" at bounding box center [435, 427] width 64 height 14
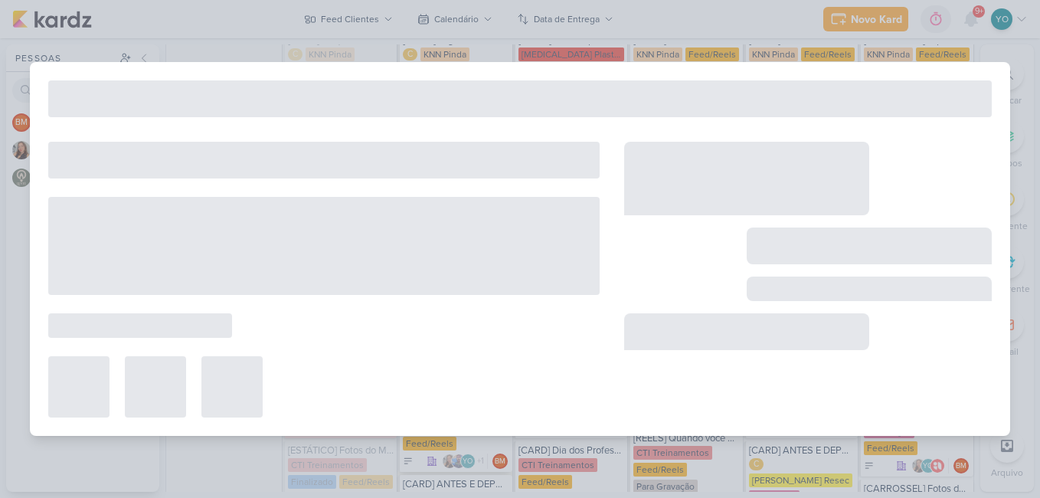
type input "[CARD] ANTES E DEPOIS - cópia"
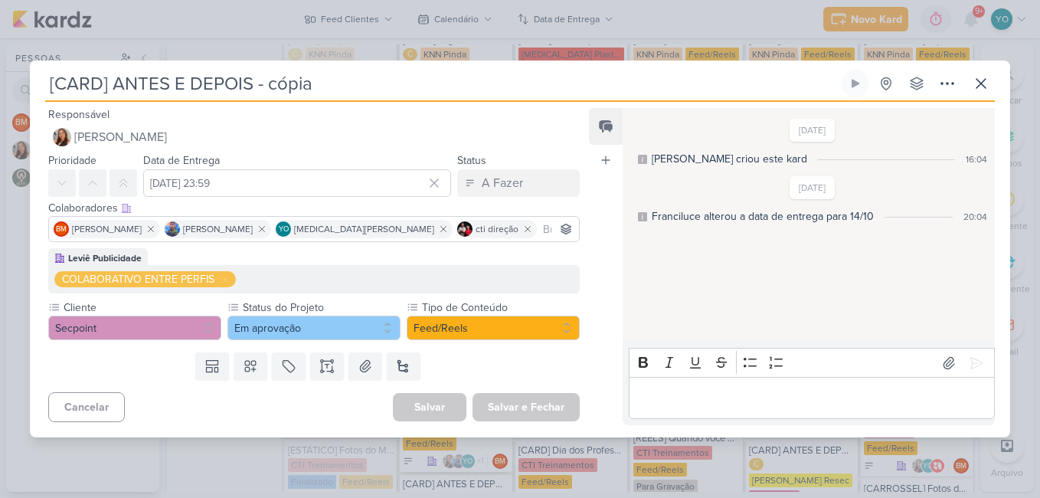
scroll to position [0, 0]
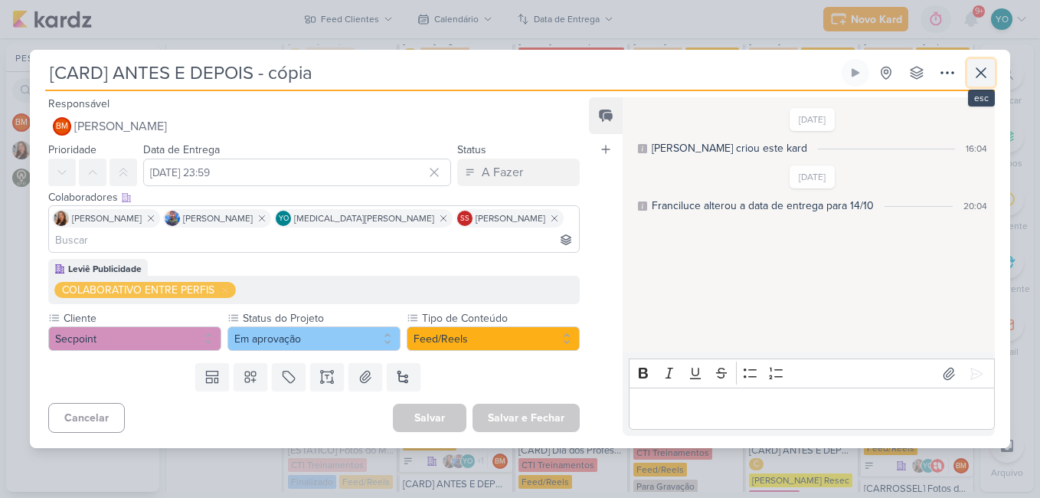
click at [991, 87] on button at bounding box center [982, 73] width 28 height 28
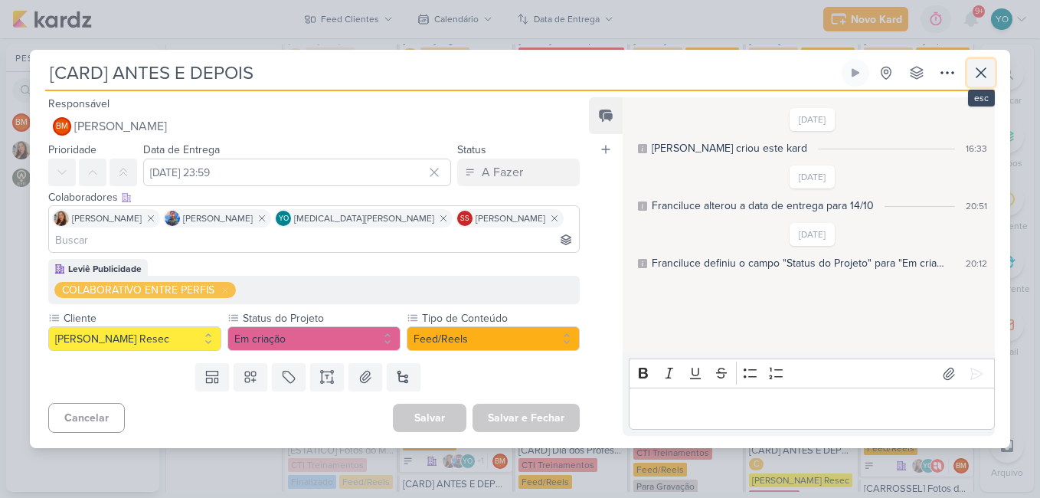
click at [984, 82] on icon at bounding box center [981, 73] width 18 height 18
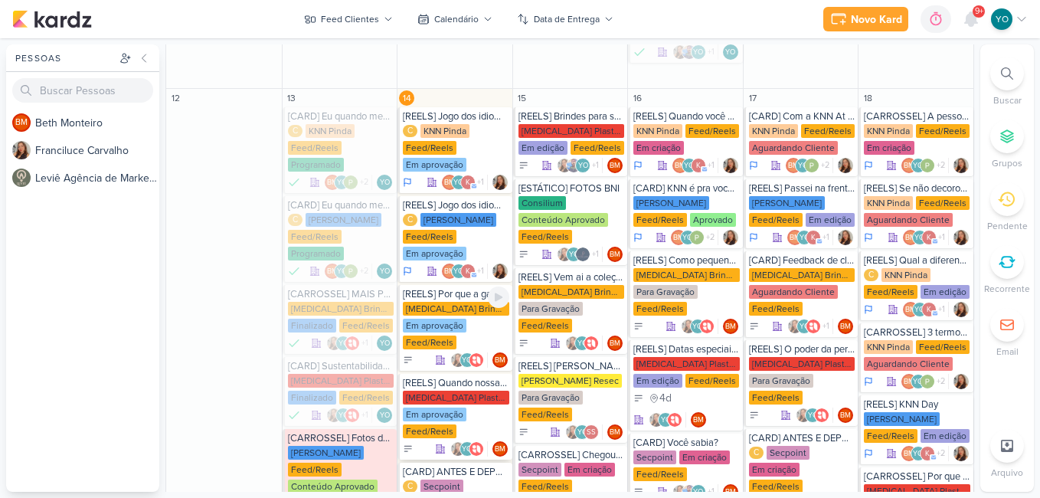
scroll to position [1086, 0]
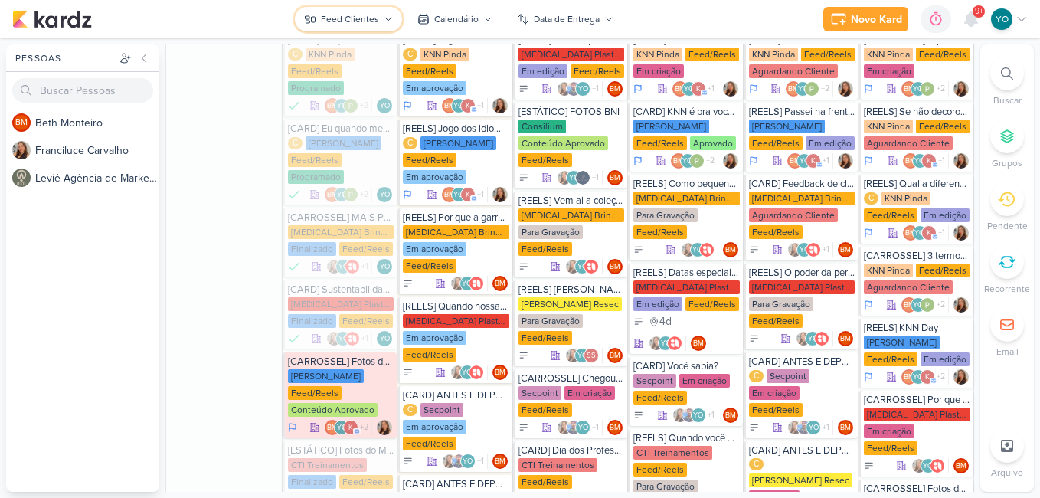
click at [367, 15] on div "Feed Clientes" at bounding box center [350, 19] width 58 height 14
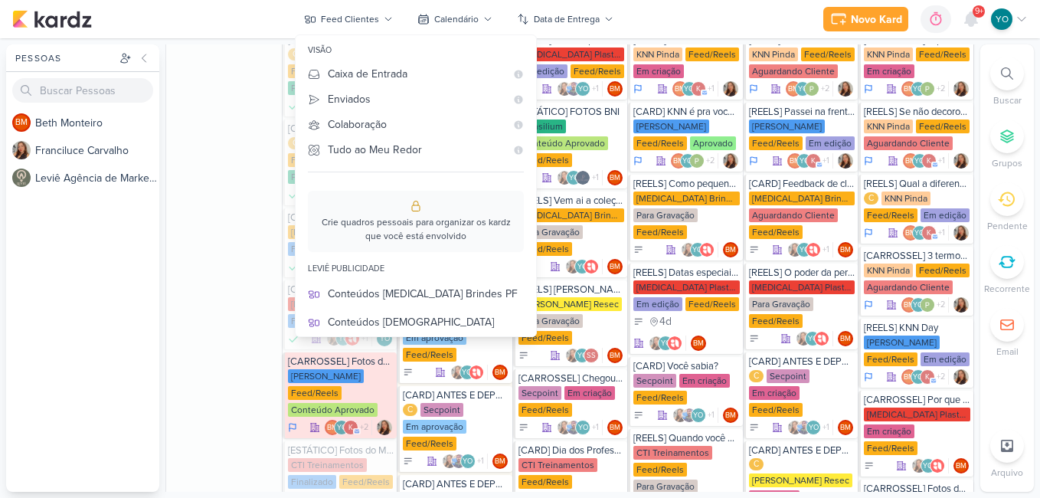
click at [425, 484] on div "Stories Clientes" at bounding box center [426, 492] width 196 height 16
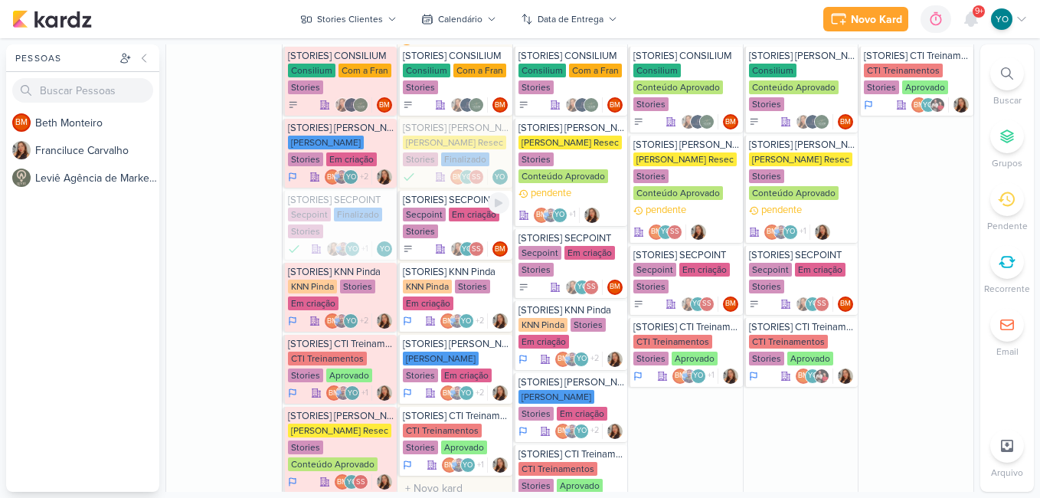
scroll to position [1149, 0]
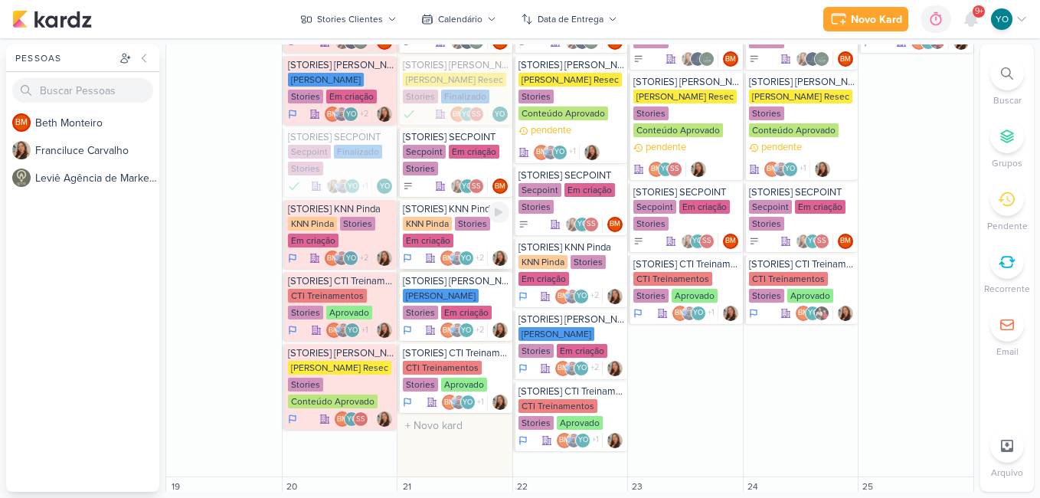
click at [452, 224] on div "KNN Pinda Stories Em criação" at bounding box center [456, 233] width 106 height 32
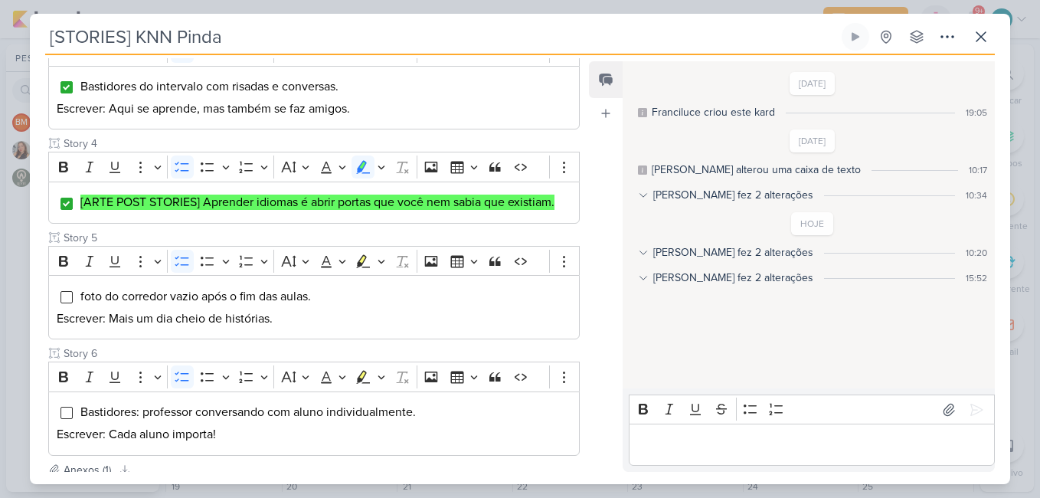
scroll to position [613, 0]
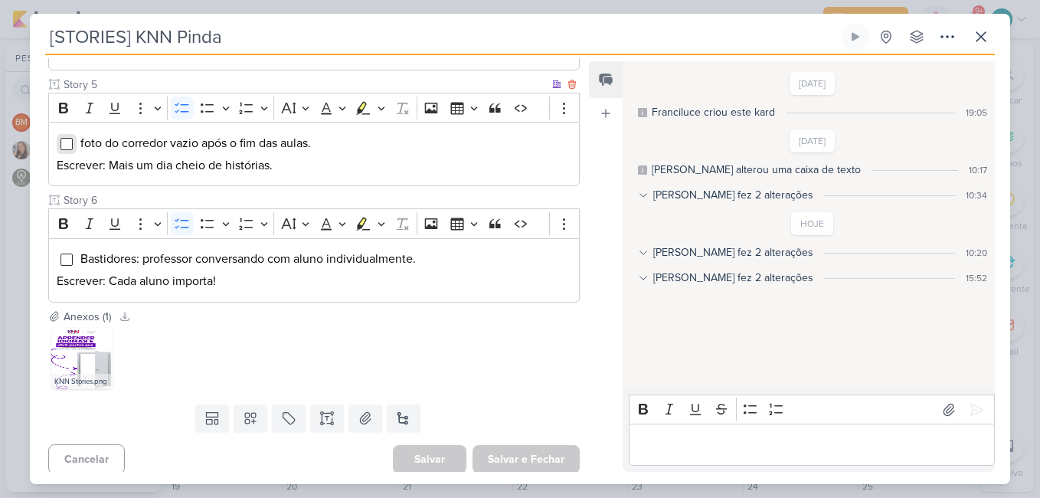
click at [65, 138] on input "Editor editing area: main" at bounding box center [67, 144] width 12 height 12
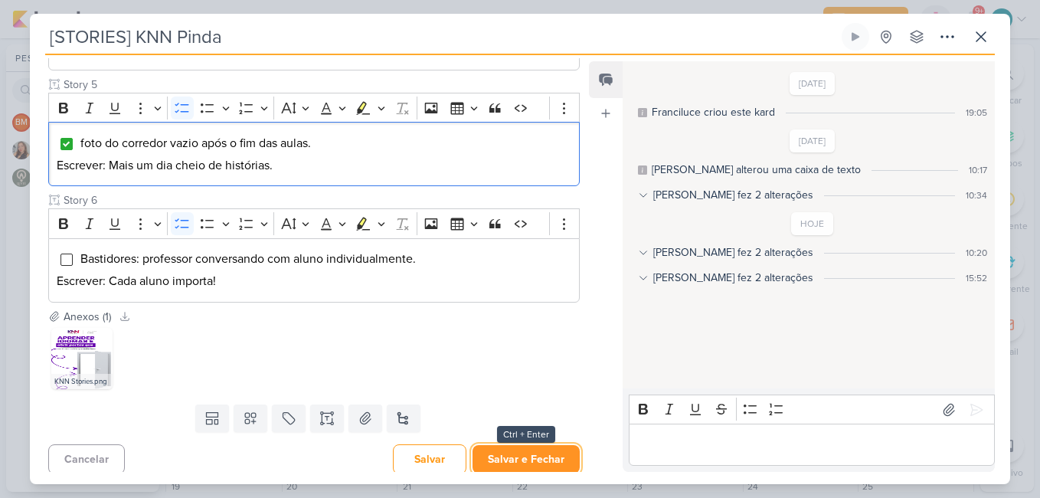
click at [545, 463] on button "Salvar e Fechar" at bounding box center [526, 459] width 107 height 28
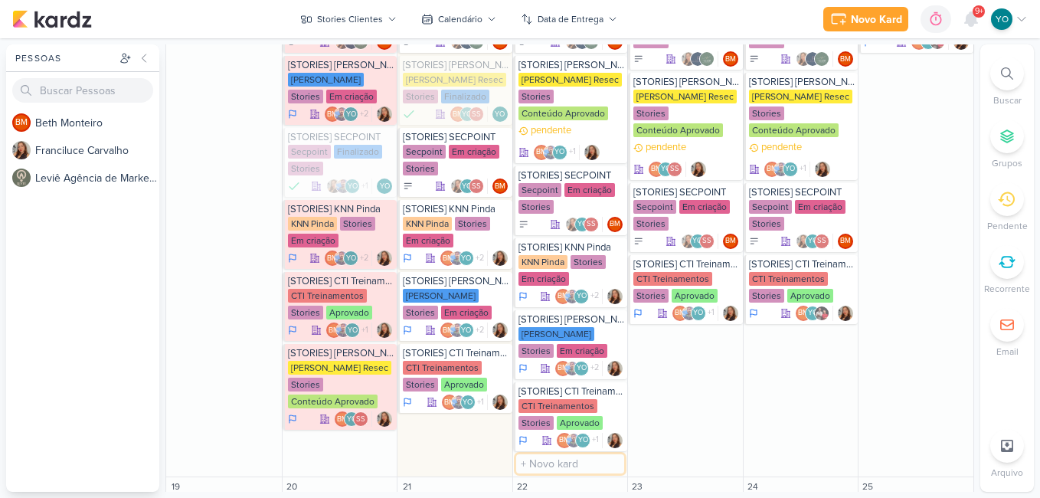
click at [545, 463] on input "text" at bounding box center [570, 463] width 109 height 19
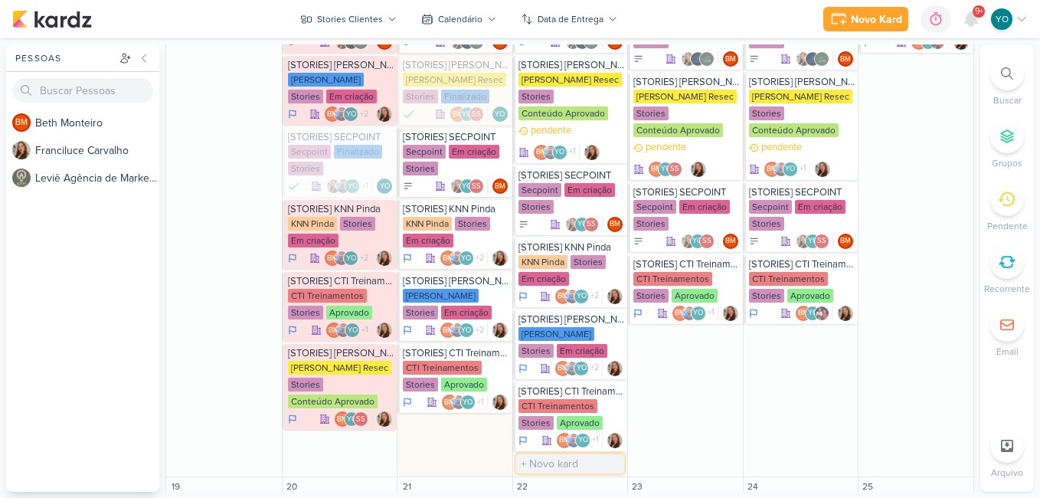
click at [545, 463] on input "text" at bounding box center [570, 463] width 109 height 19
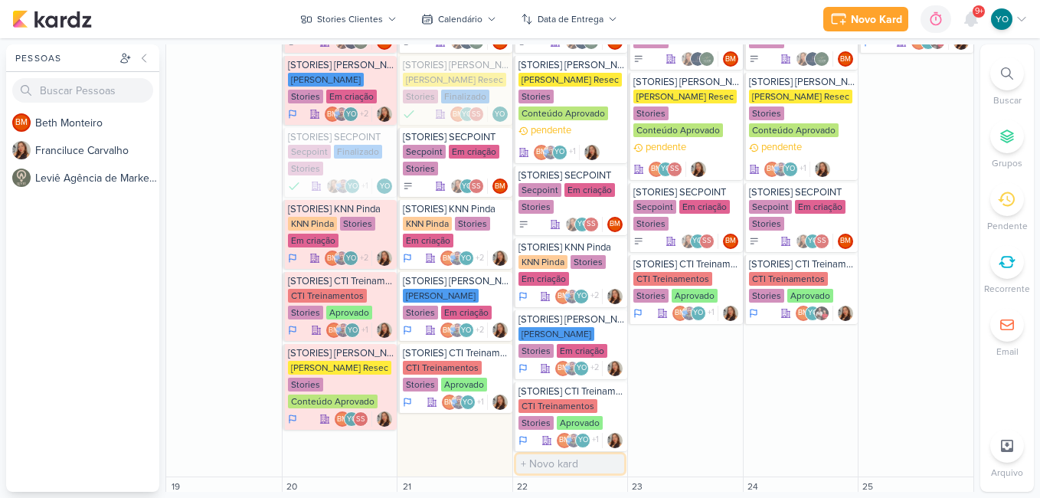
click at [545, 463] on input "text" at bounding box center [570, 463] width 109 height 19
click at [460, 295] on div "[PERSON_NAME] Stories Em criação" at bounding box center [456, 305] width 106 height 32
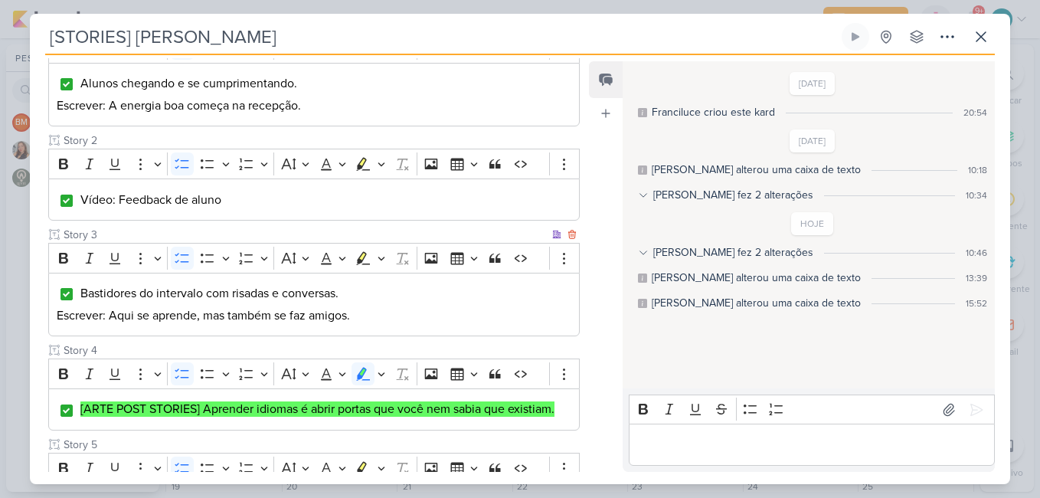
scroll to position [483, 0]
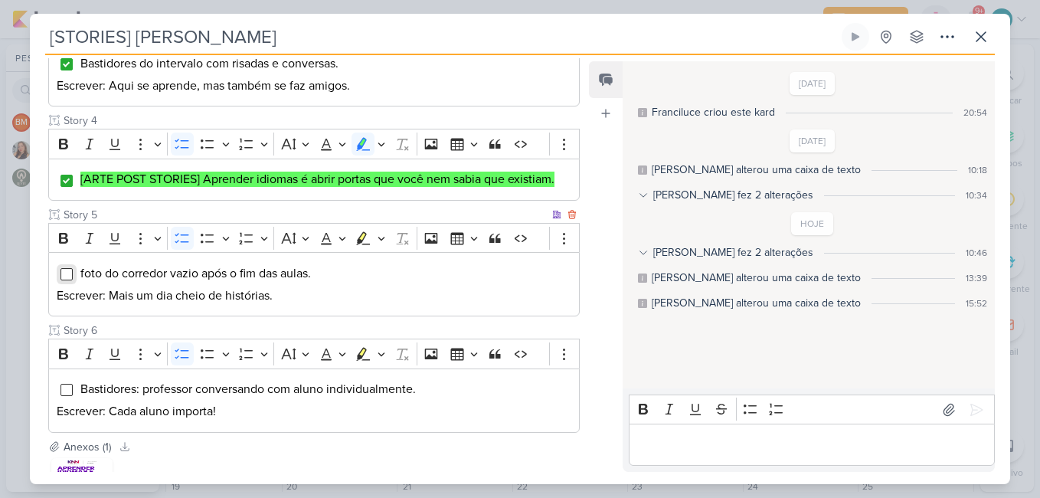
click at [69, 277] on input "Editor editing area: main" at bounding box center [67, 274] width 12 height 12
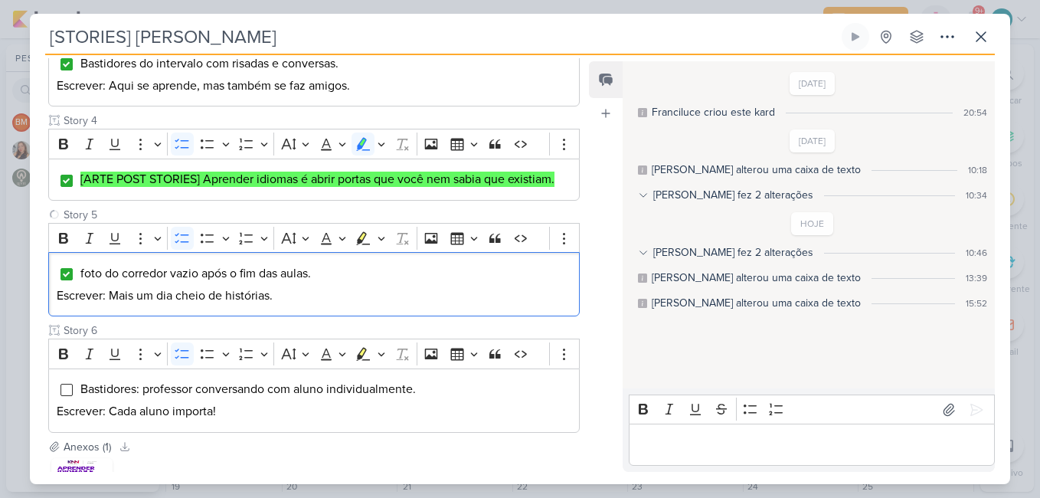
scroll to position [618, 0]
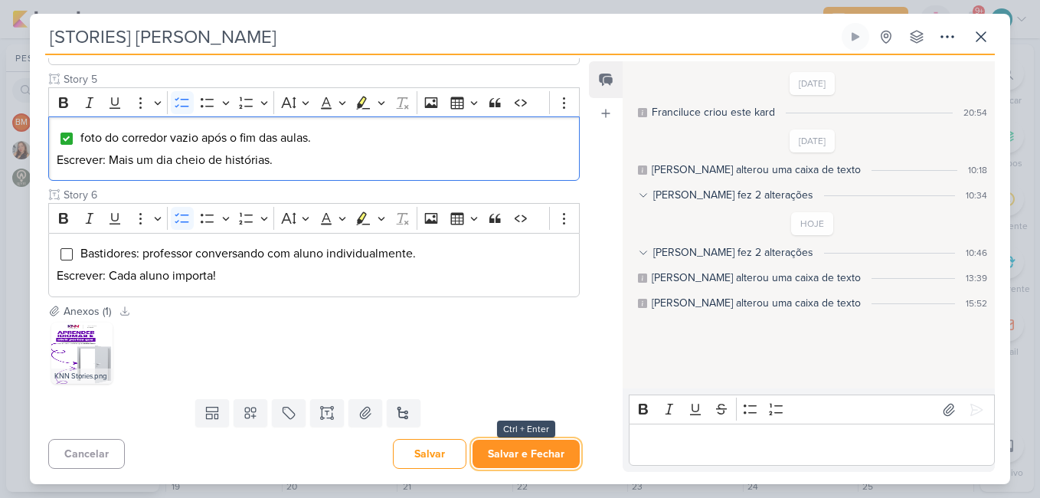
click at [529, 454] on button "Salvar e Fechar" at bounding box center [526, 454] width 107 height 28
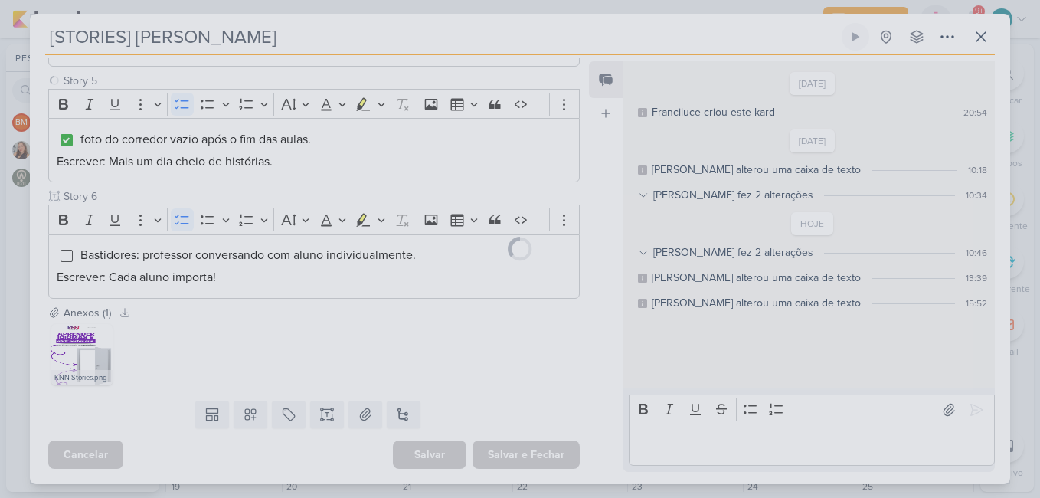
scroll to position [617, 0]
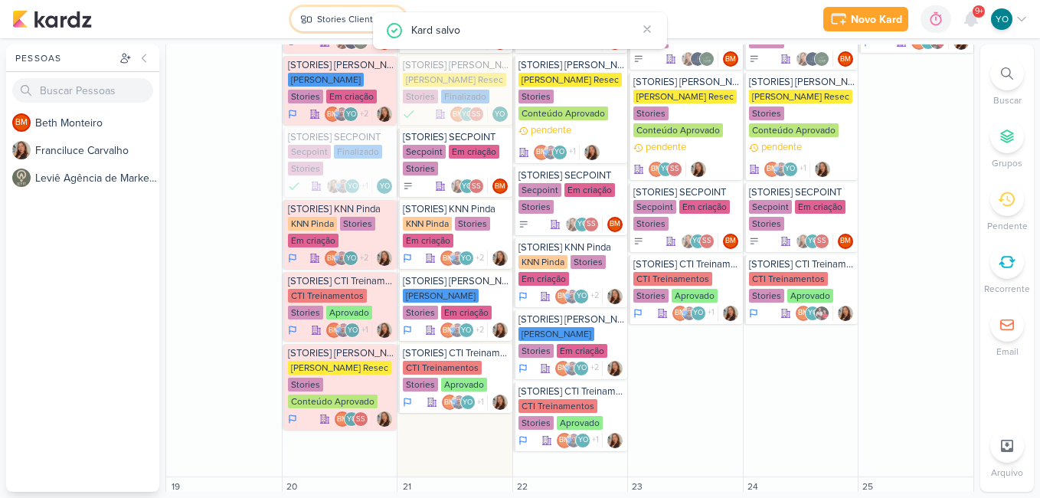
click at [352, 15] on div "Stories Clientes" at bounding box center [350, 19] width 66 height 14
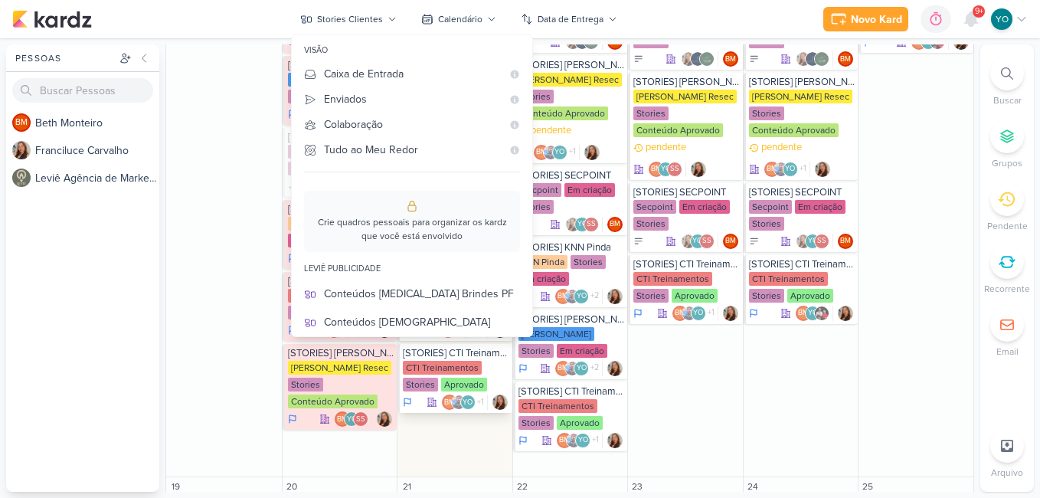
click at [431, 375] on div "CTI Treinamentos Stories Aprovado" at bounding box center [456, 377] width 106 height 32
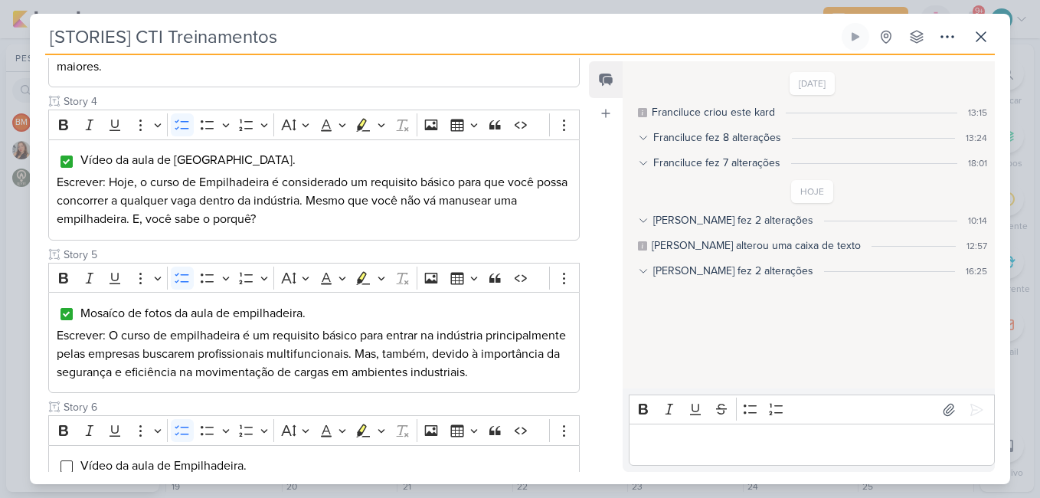
scroll to position [897, 0]
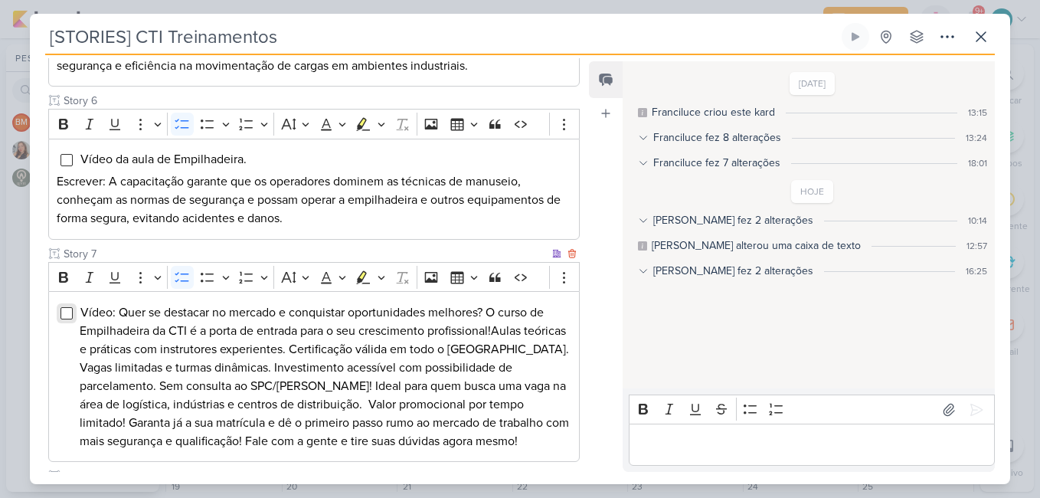
click at [68, 314] on input "Editor editing area: main" at bounding box center [67, 313] width 12 height 12
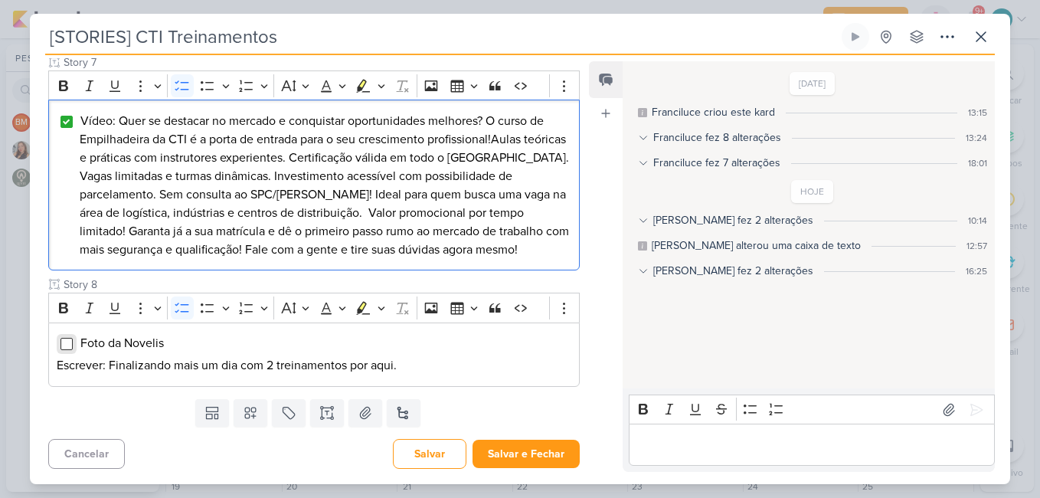
click at [70, 346] on input "Editor editing area: main" at bounding box center [67, 344] width 12 height 12
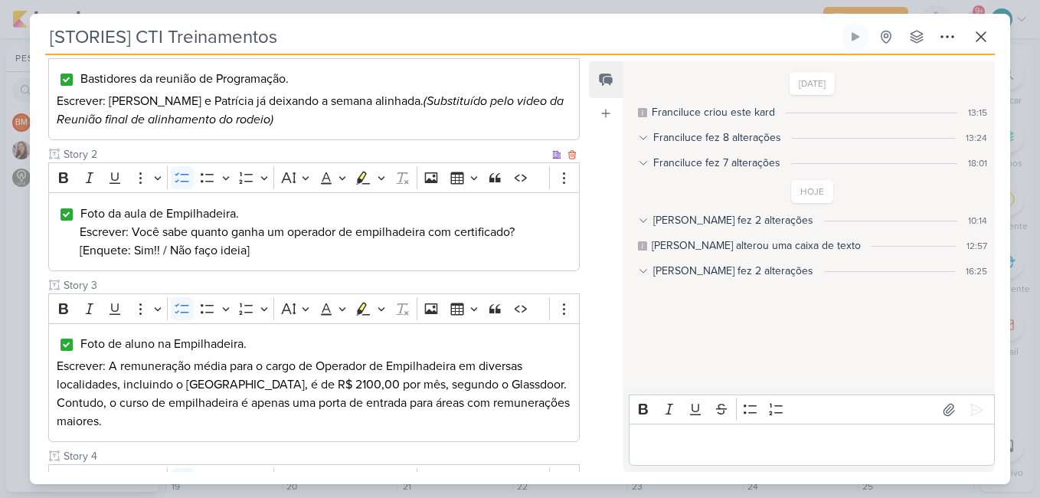
scroll to position [0, 0]
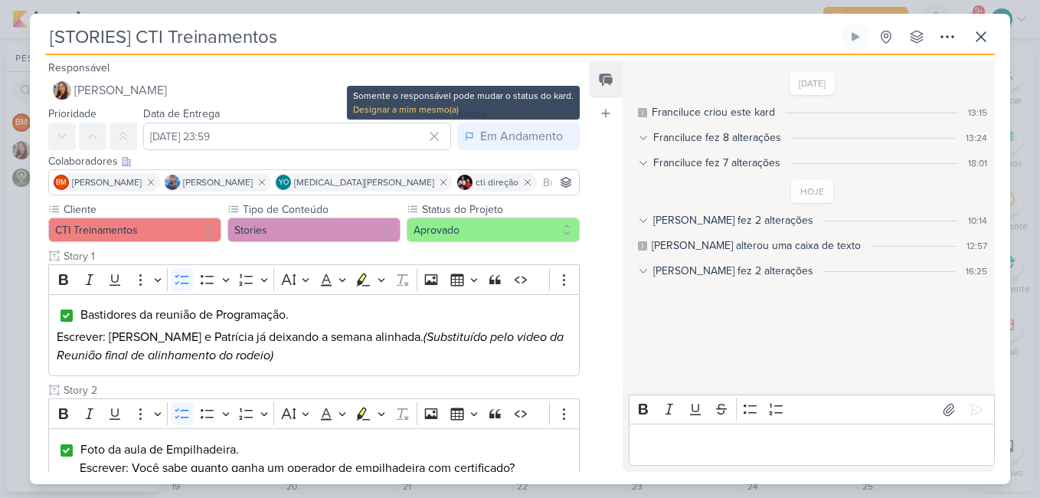
click at [434, 110] on div "Designar a mim mesmo(a)" at bounding box center [463, 110] width 221 height 14
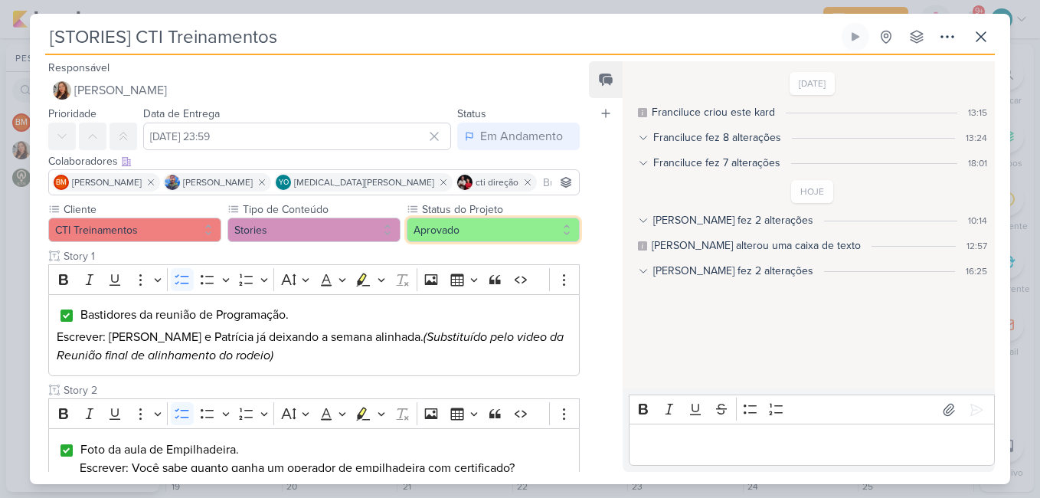
click at [428, 233] on button "Aprovado" at bounding box center [493, 230] width 173 height 25
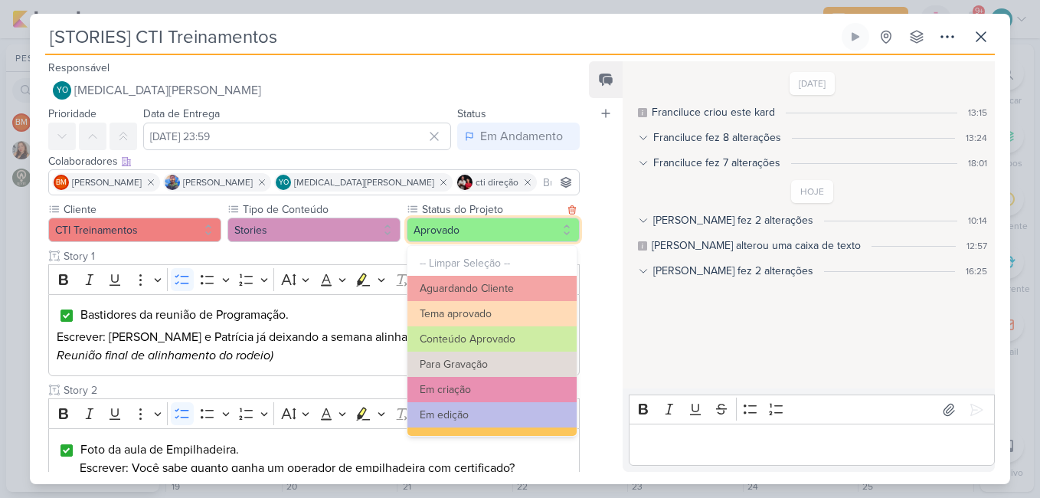
scroll to position [173, 0]
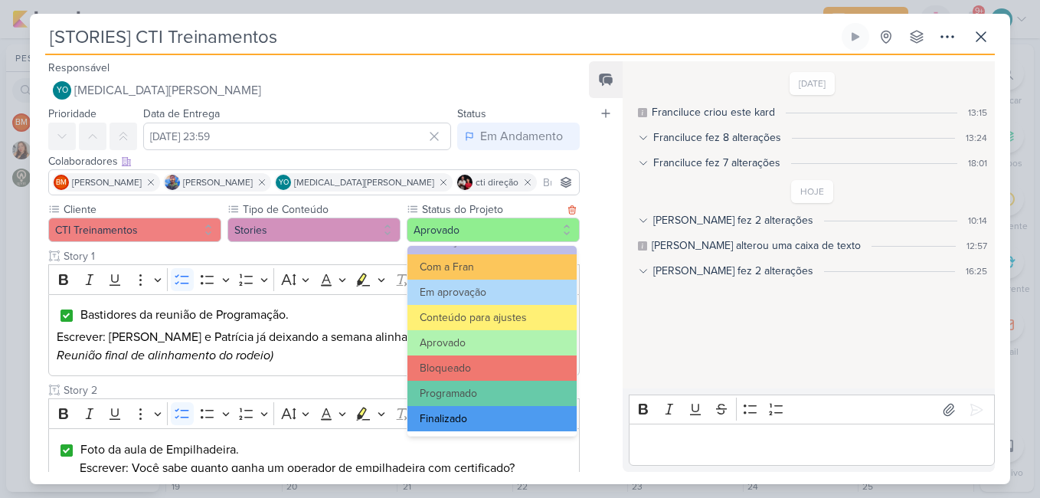
click at [498, 411] on button "Finalizado" at bounding box center [492, 418] width 169 height 25
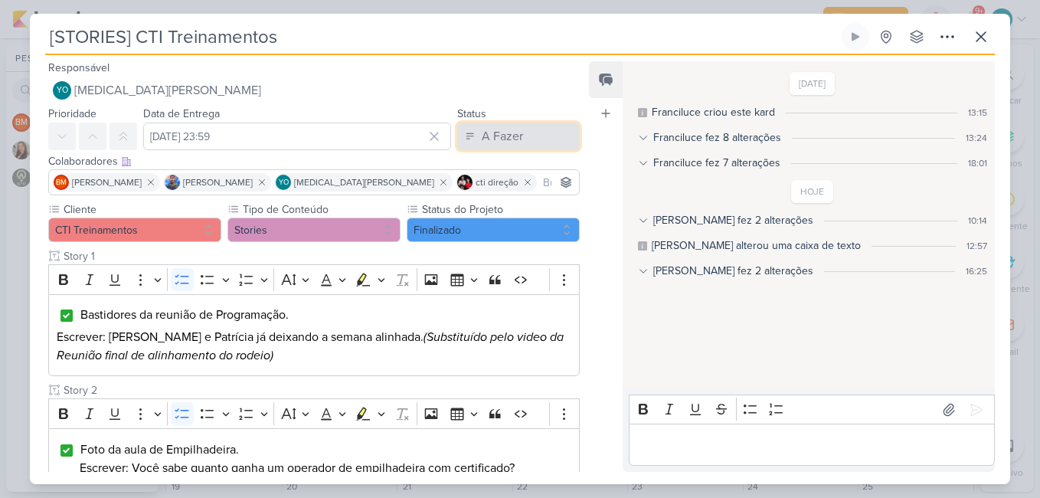
click at [465, 139] on icon at bounding box center [470, 136] width 11 height 11
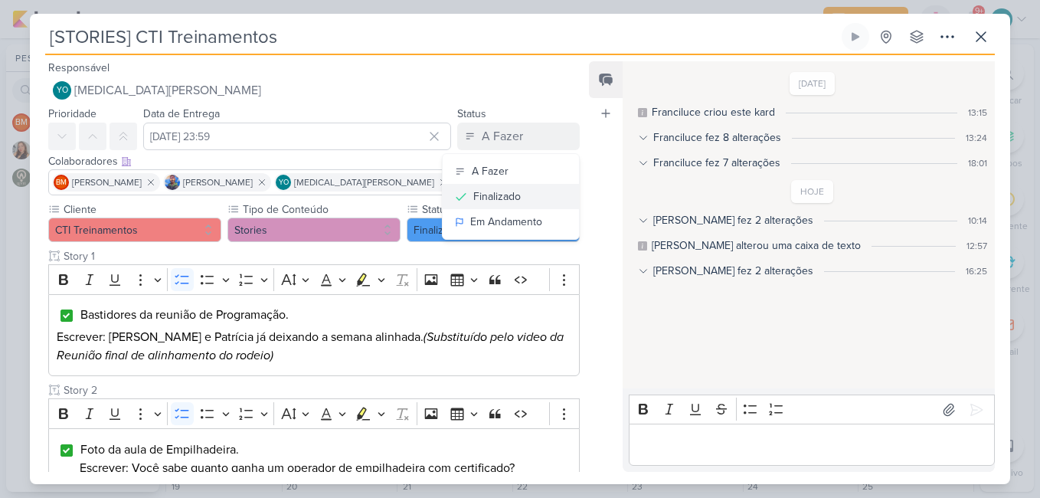
click at [462, 195] on icon at bounding box center [461, 196] width 15 height 15
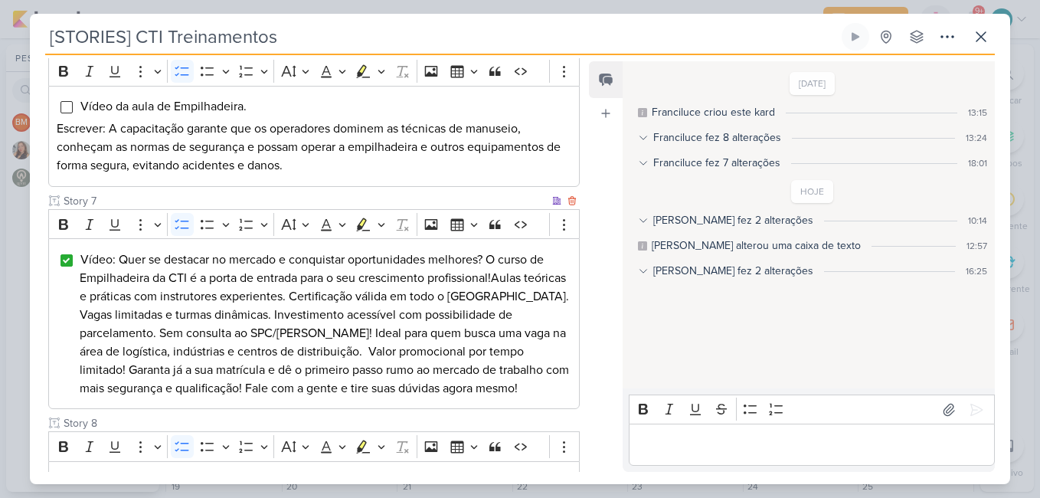
scroll to position [1089, 0]
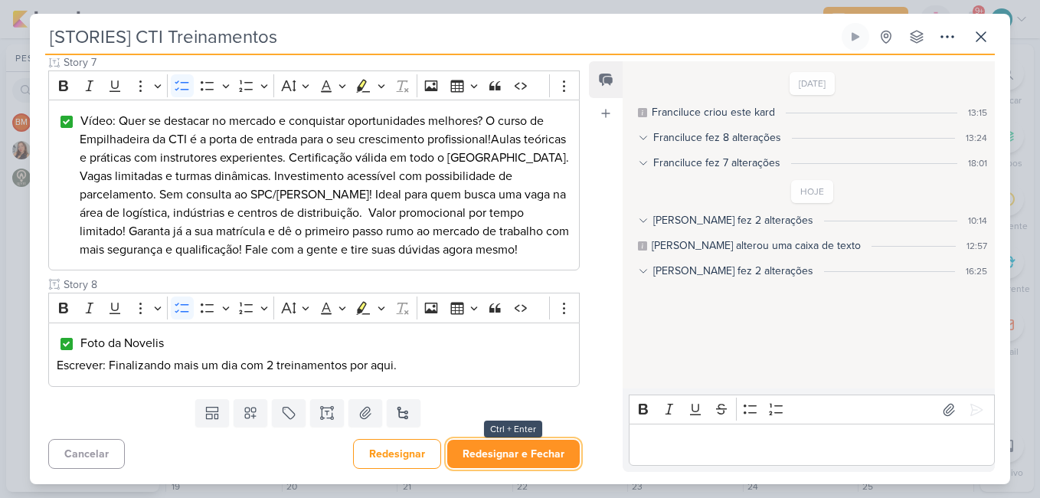
click at [511, 459] on button "Redesignar e Fechar" at bounding box center [513, 454] width 133 height 28
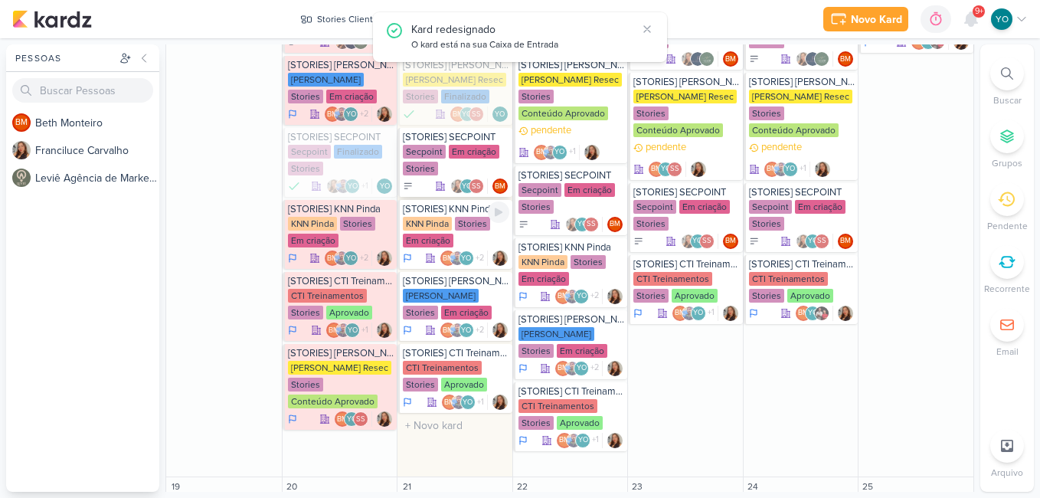
scroll to position [996, 0]
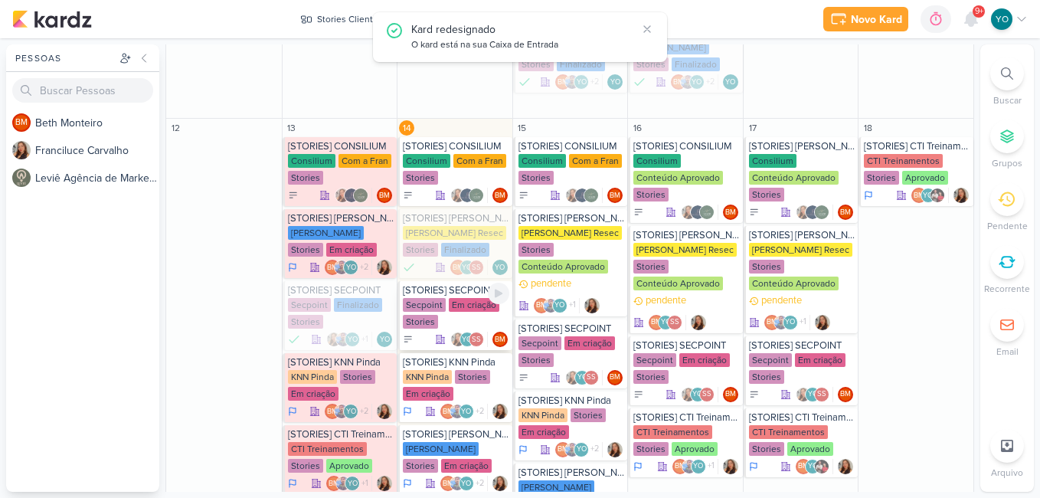
click at [436, 312] on div "Secpoint Em criação Stories" at bounding box center [456, 314] width 106 height 32
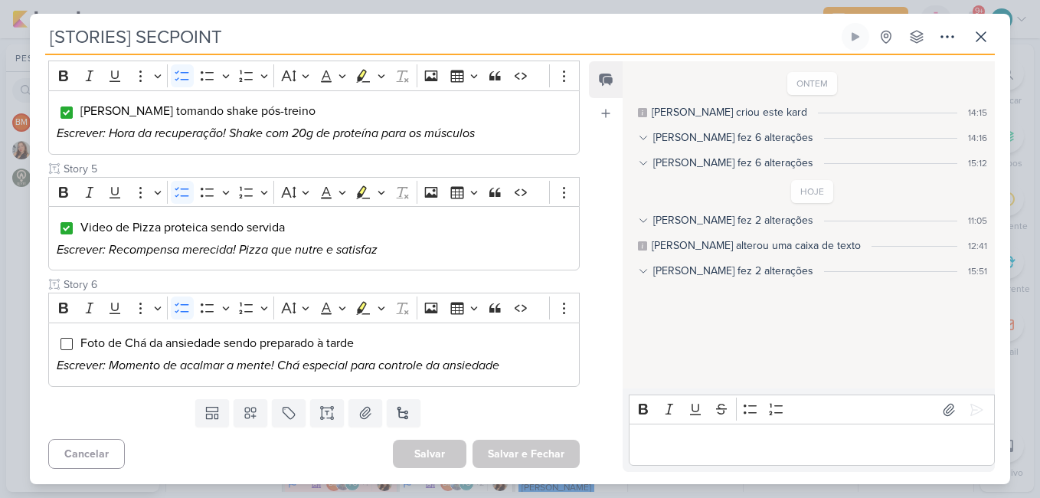
scroll to position [0, 0]
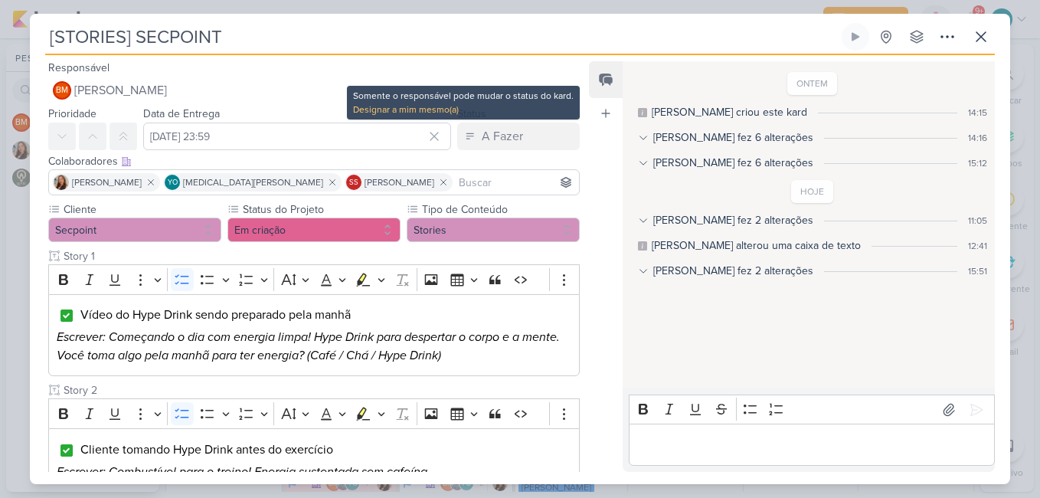
click at [442, 108] on div "Designar a mim mesmo(a)" at bounding box center [463, 110] width 221 height 14
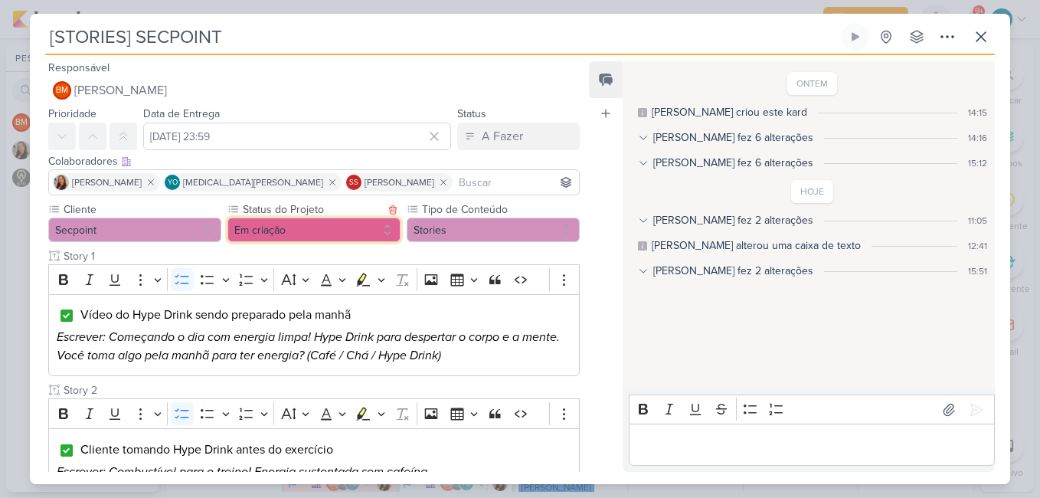
click at [365, 231] on button "Em criação" at bounding box center [314, 230] width 173 height 25
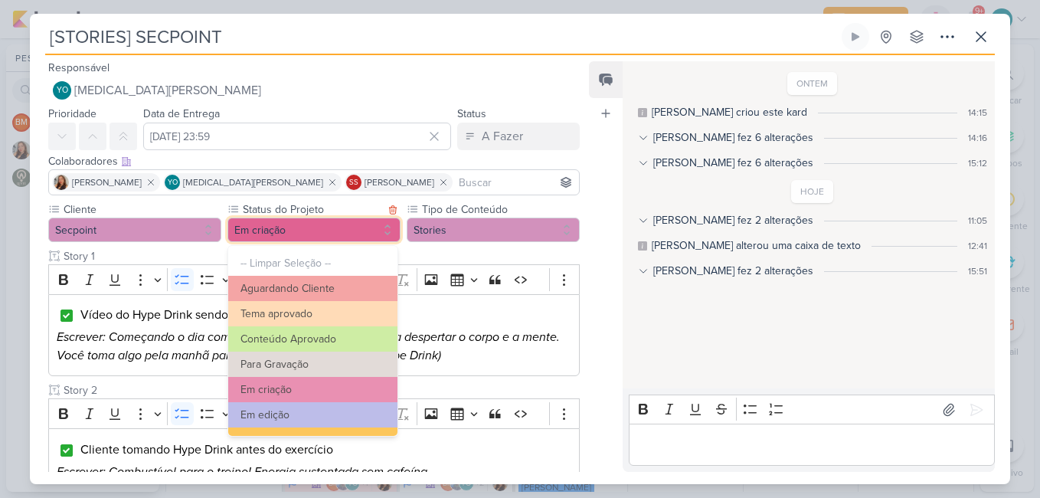
scroll to position [173, 0]
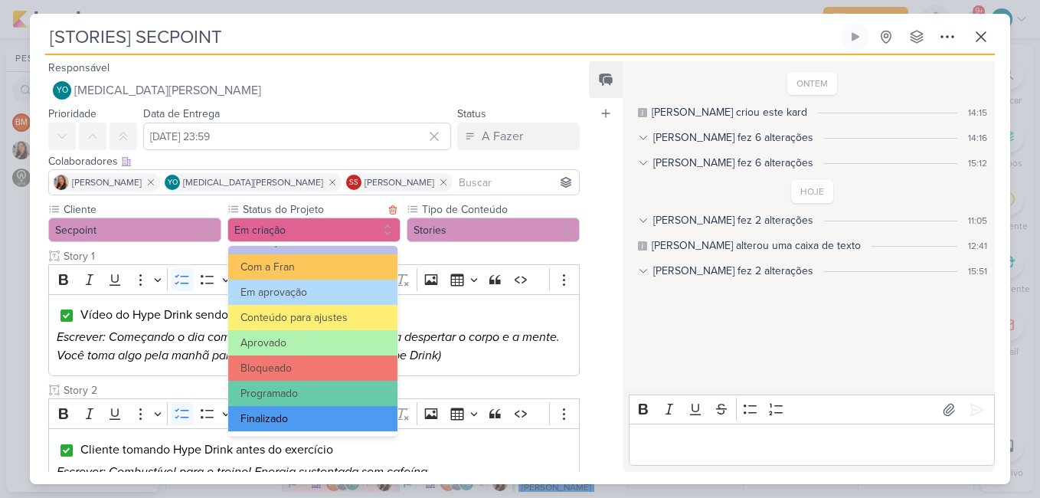
click at [320, 414] on button "Finalizado" at bounding box center [312, 418] width 169 height 25
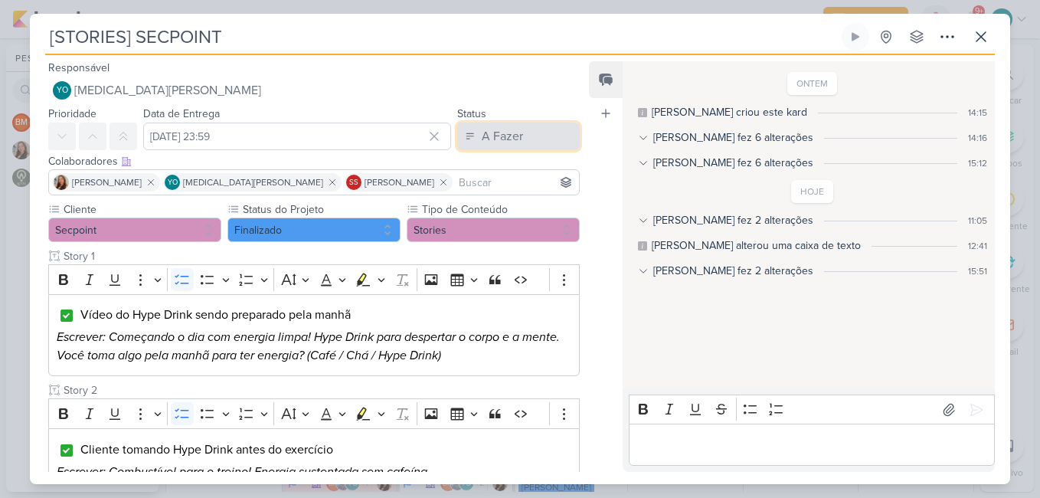
click at [510, 137] on div "A Fazer" at bounding box center [502, 136] width 41 height 18
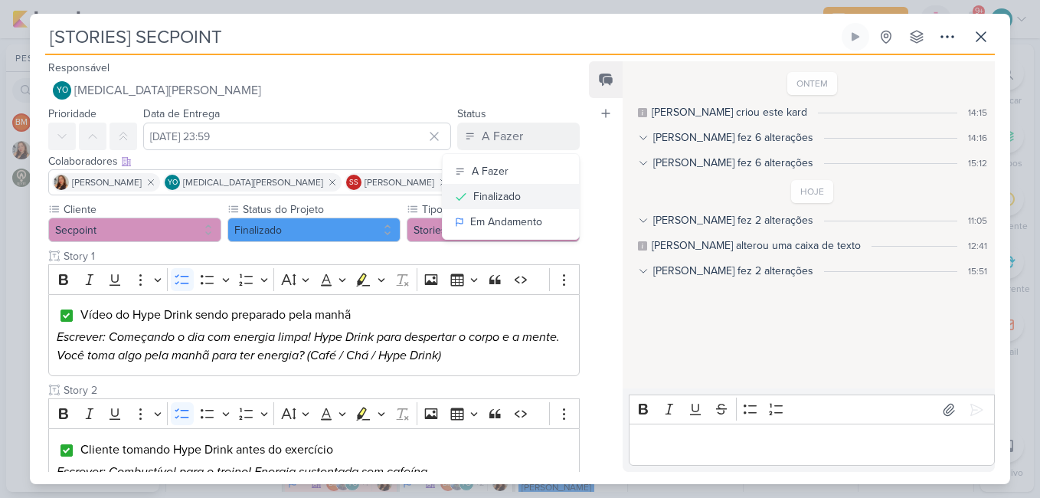
click at [515, 196] on button "Finalizado" at bounding box center [511, 196] width 136 height 25
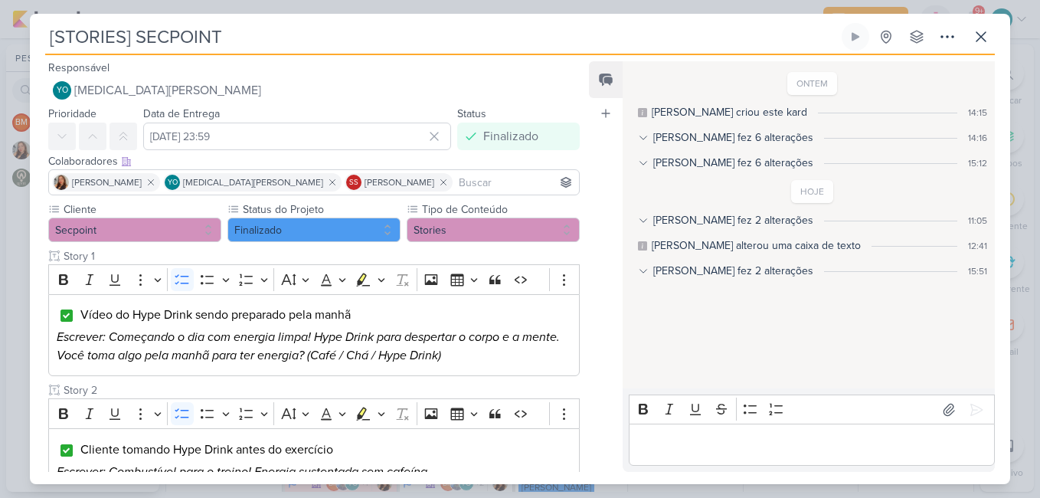
scroll to position [588, 0]
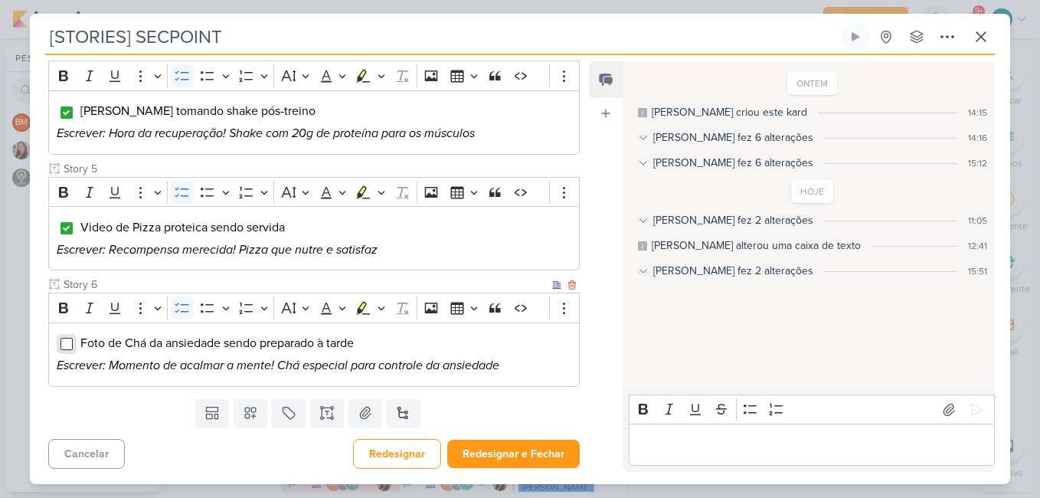
click at [63, 349] on input "Editor editing area: main" at bounding box center [67, 344] width 12 height 12
click at [67, 343] on input "Editor editing area: main" at bounding box center [67, 344] width 12 height 12
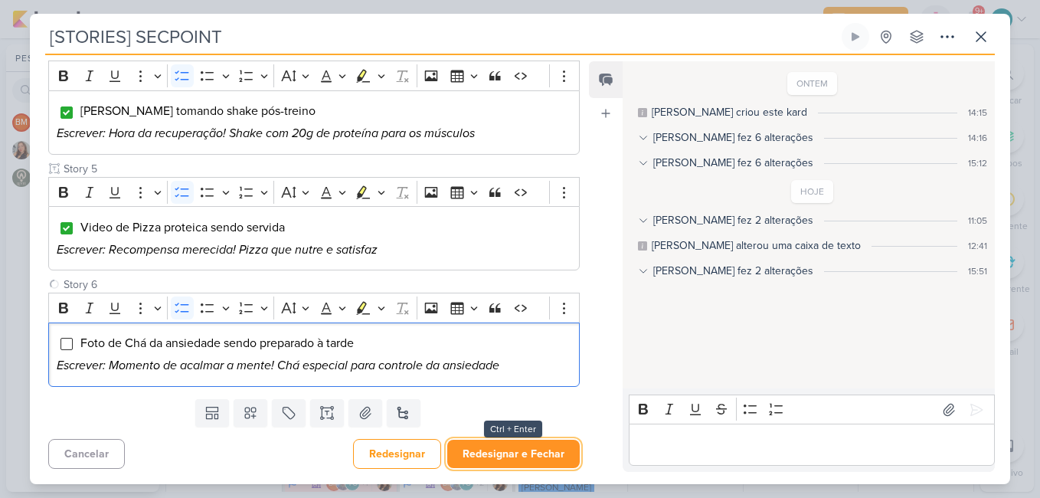
click at [529, 449] on button "Redesignar e Fechar" at bounding box center [513, 454] width 133 height 28
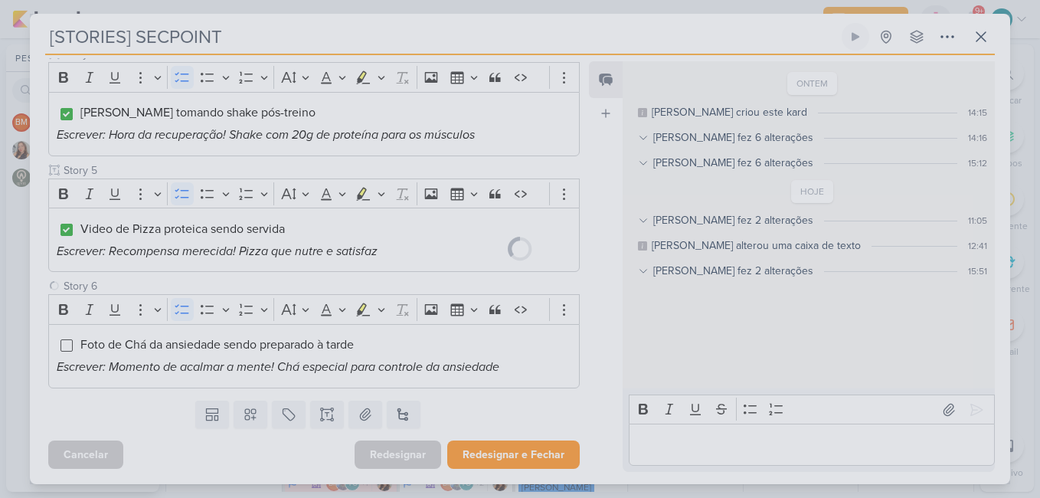
scroll to position [587, 0]
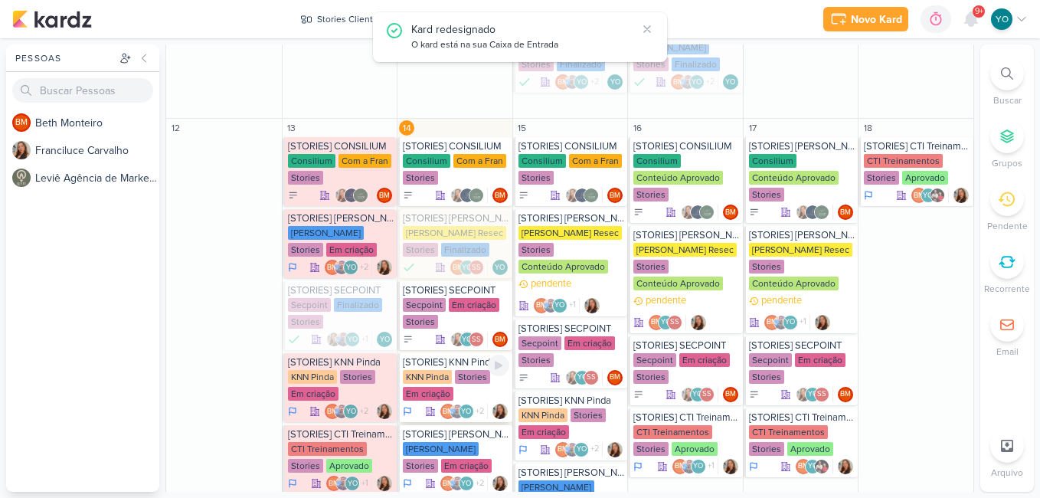
click at [464, 388] on div "KNN Pinda Stories Em criação" at bounding box center [456, 386] width 106 height 32
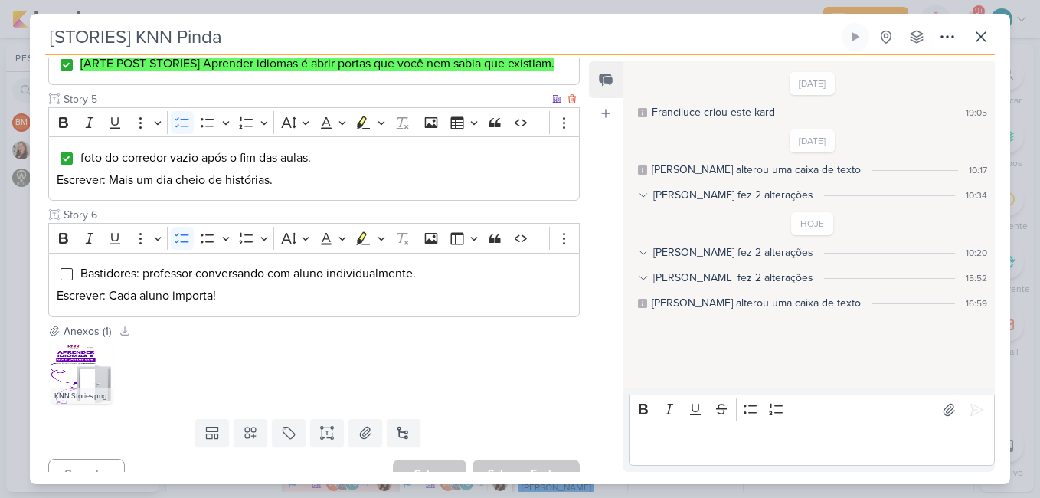
scroll to position [614, 0]
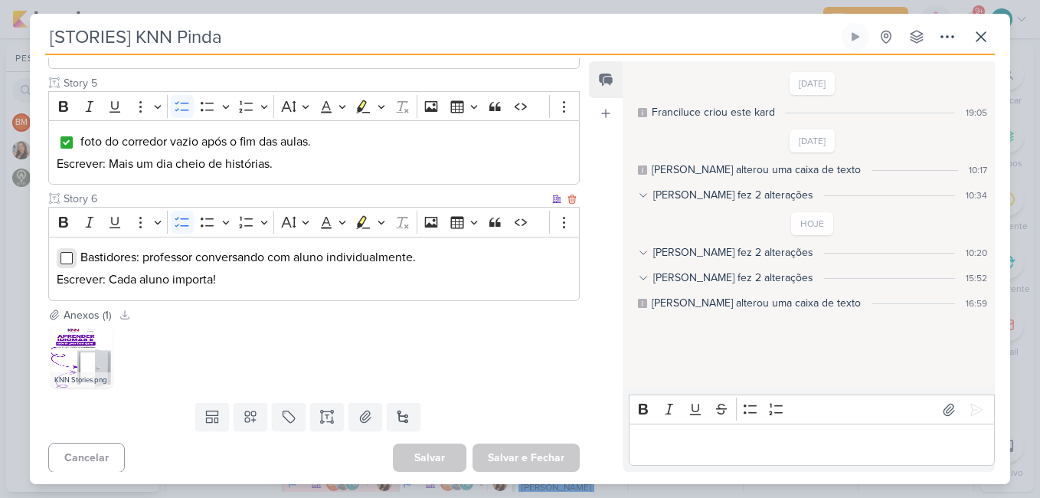
click at [66, 261] on input "Editor editing area: main" at bounding box center [67, 258] width 12 height 12
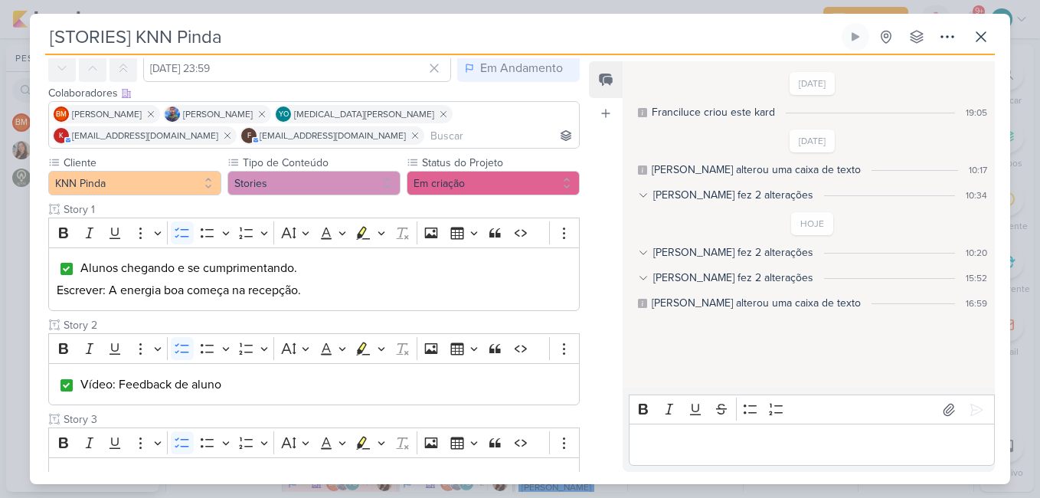
scroll to position [0, 0]
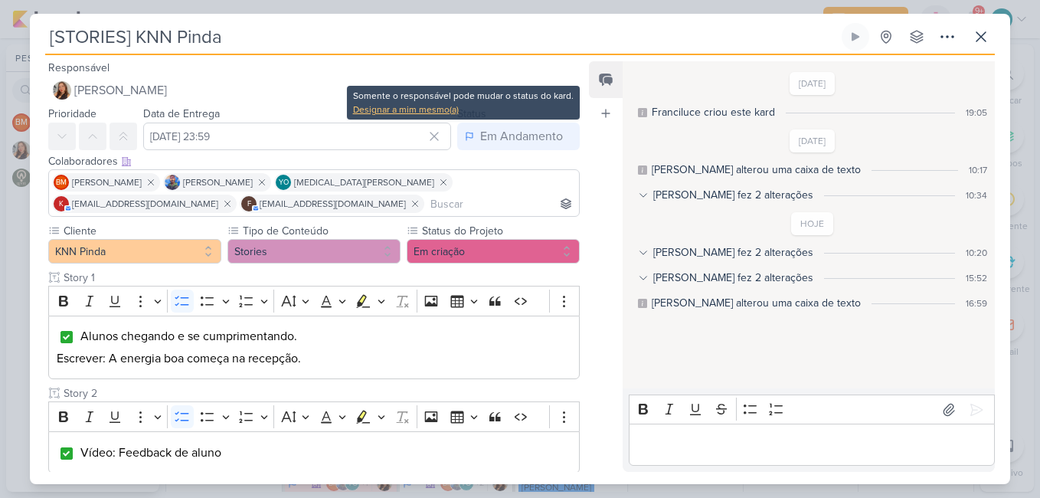
click at [426, 103] on div "Designar a mim mesmo(a)" at bounding box center [463, 110] width 221 height 14
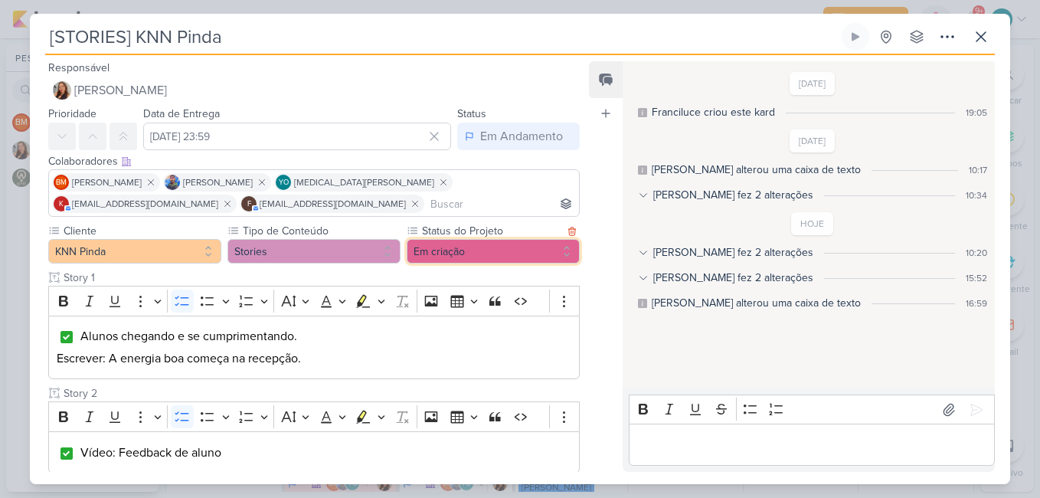
click at [464, 254] on button "Em criação" at bounding box center [493, 251] width 173 height 25
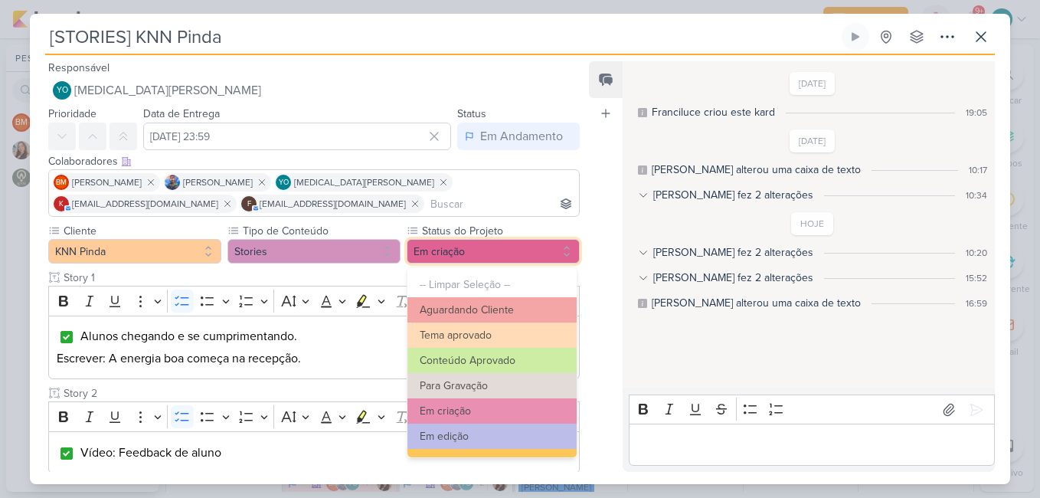
scroll to position [460, 0]
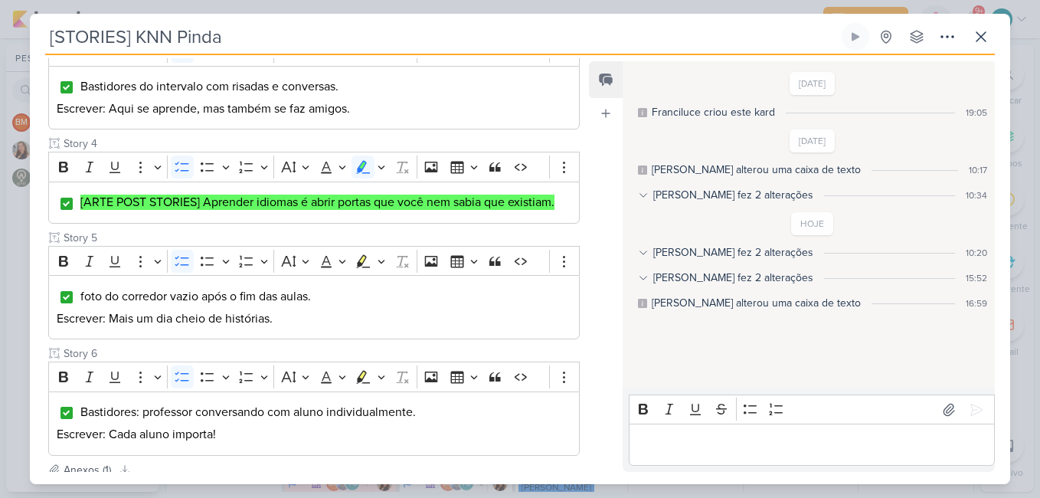
scroll to position [0, 0]
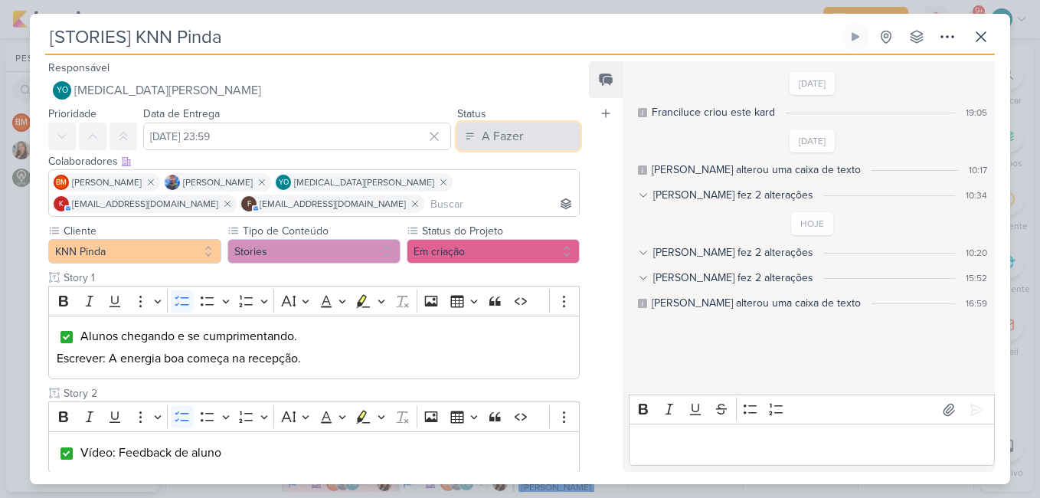
click at [503, 129] on div "A Fazer" at bounding box center [502, 136] width 41 height 18
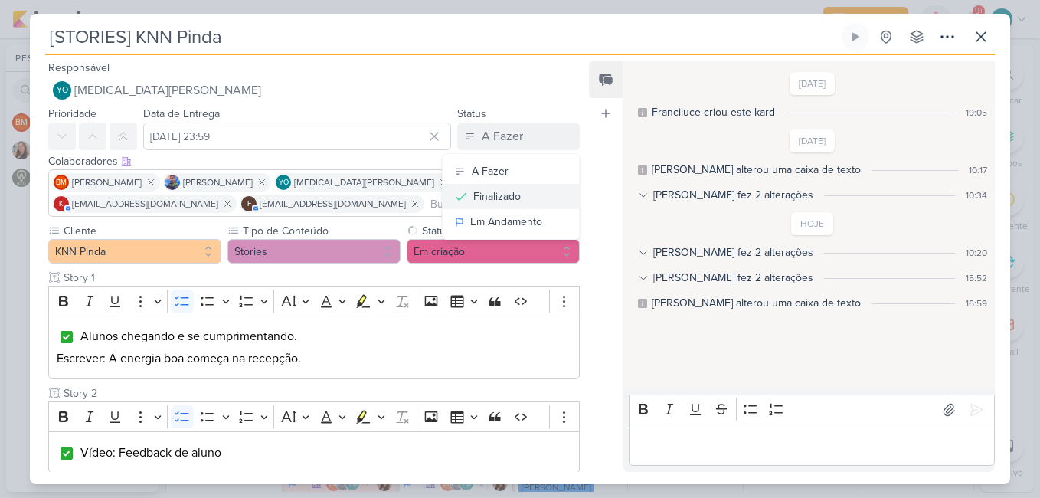
click at [496, 197] on div "Finalizado" at bounding box center [497, 196] width 48 height 16
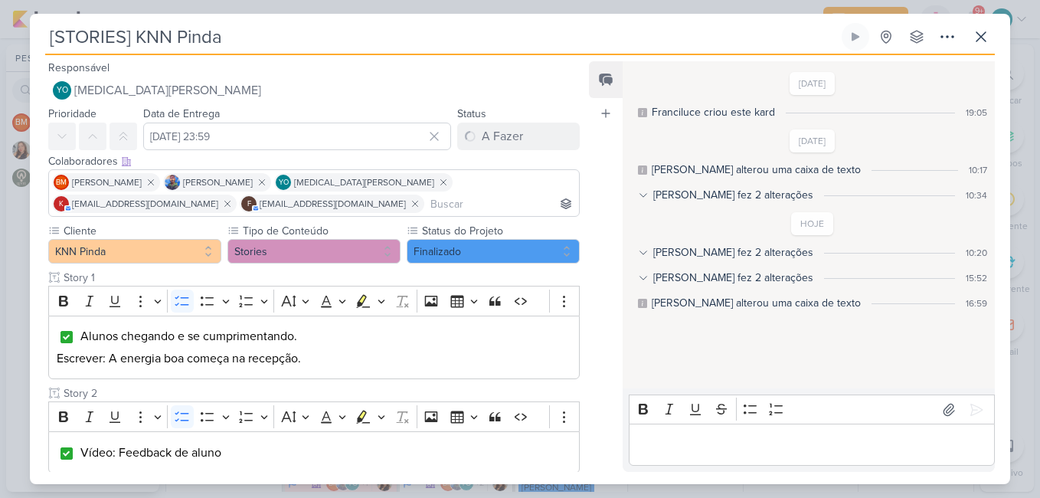
scroll to position [618, 0]
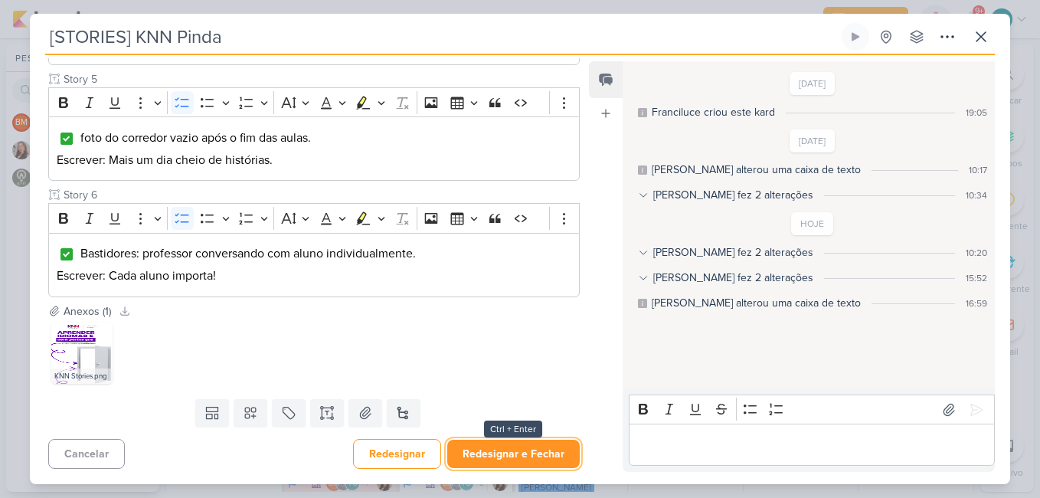
click at [535, 450] on button "Redesignar e Fechar" at bounding box center [513, 454] width 133 height 28
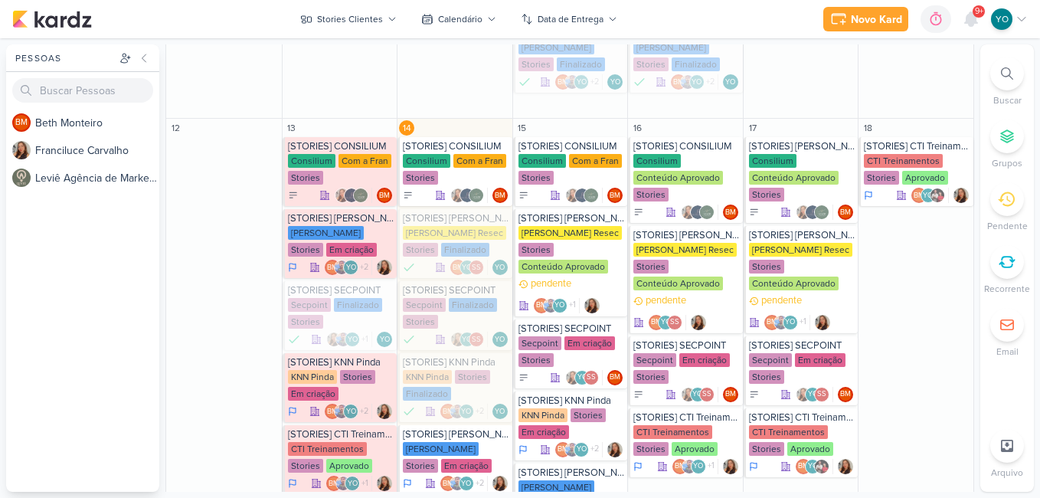
scroll to position [1302, 0]
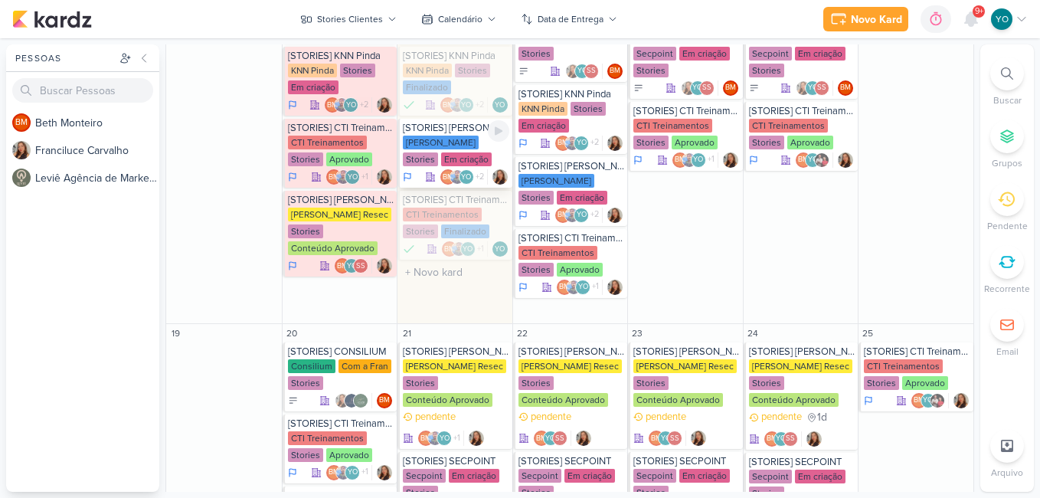
click at [438, 152] on div "Stories" at bounding box center [420, 159] width 35 height 14
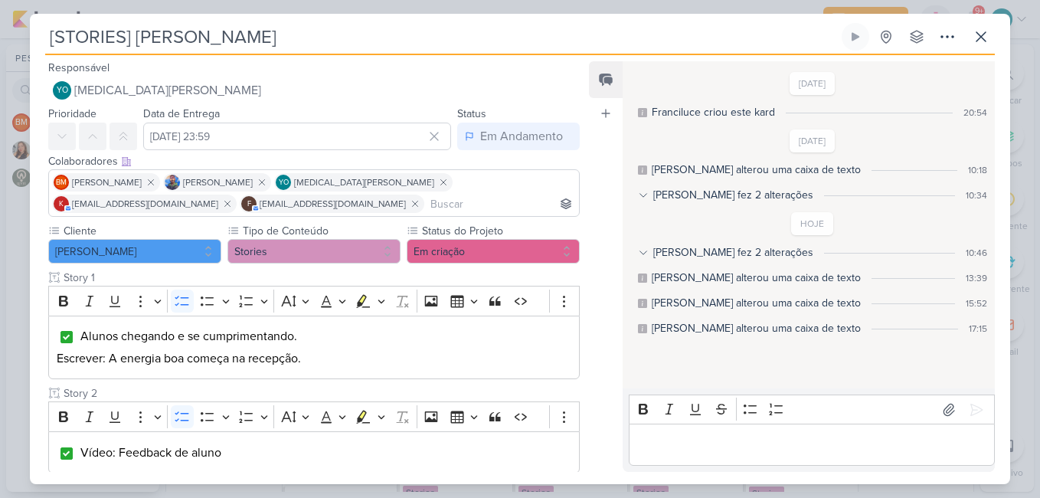
scroll to position [100, 0]
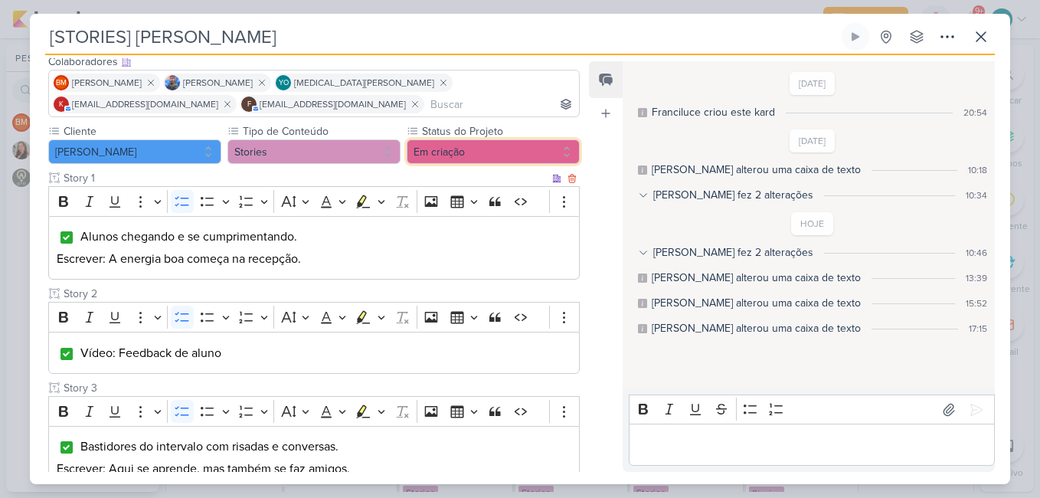
click at [451, 143] on button "Em criação" at bounding box center [493, 151] width 173 height 25
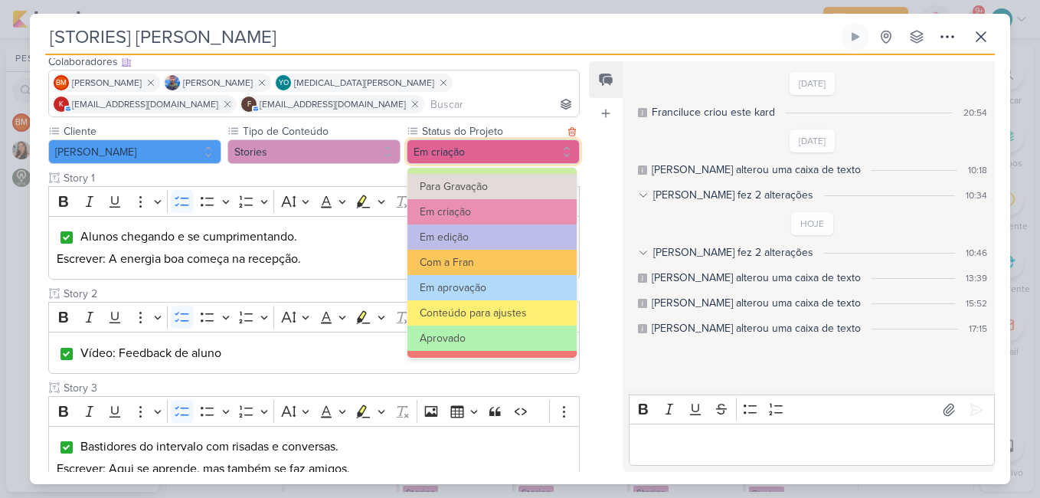
scroll to position [173, 0]
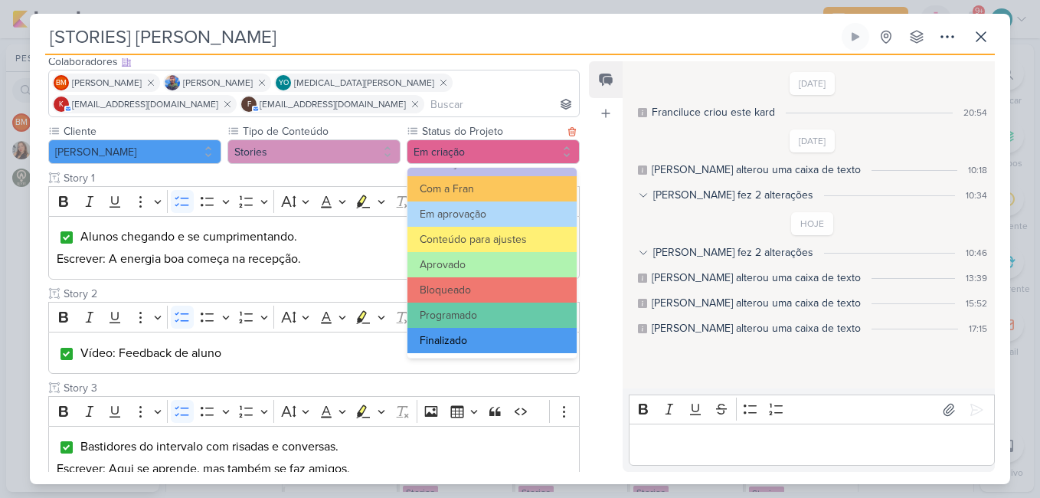
click at [494, 339] on button "Finalizado" at bounding box center [492, 340] width 169 height 25
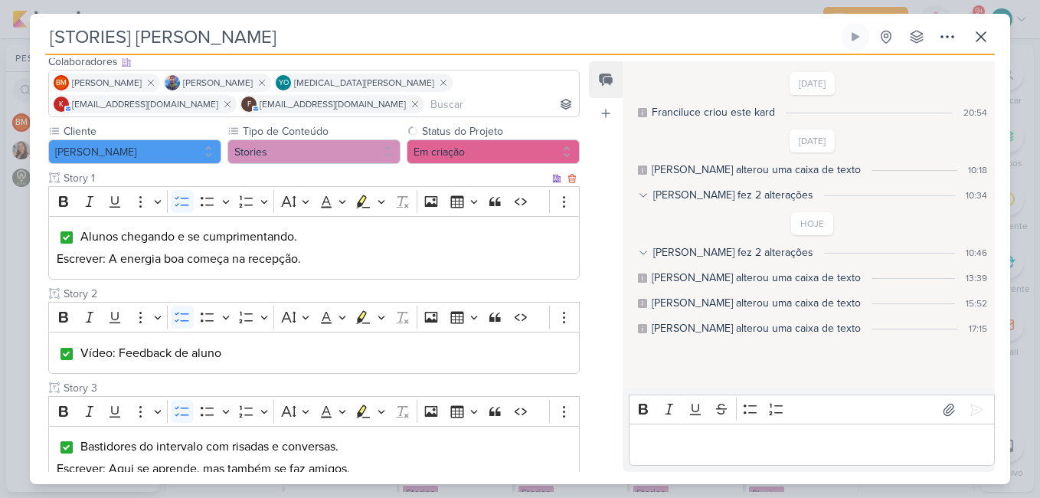
scroll to position [0, 0]
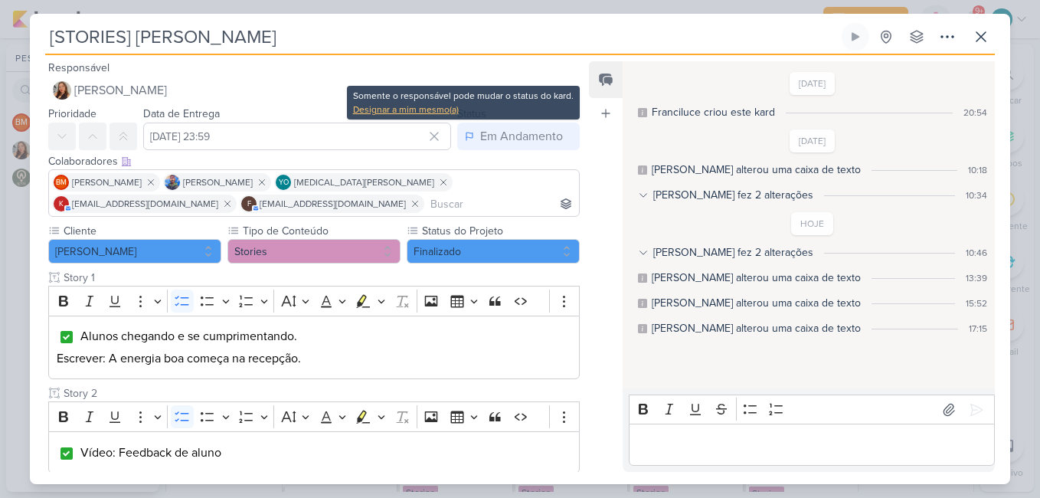
click at [409, 106] on div "Designar a mim mesmo(a)" at bounding box center [463, 110] width 221 height 14
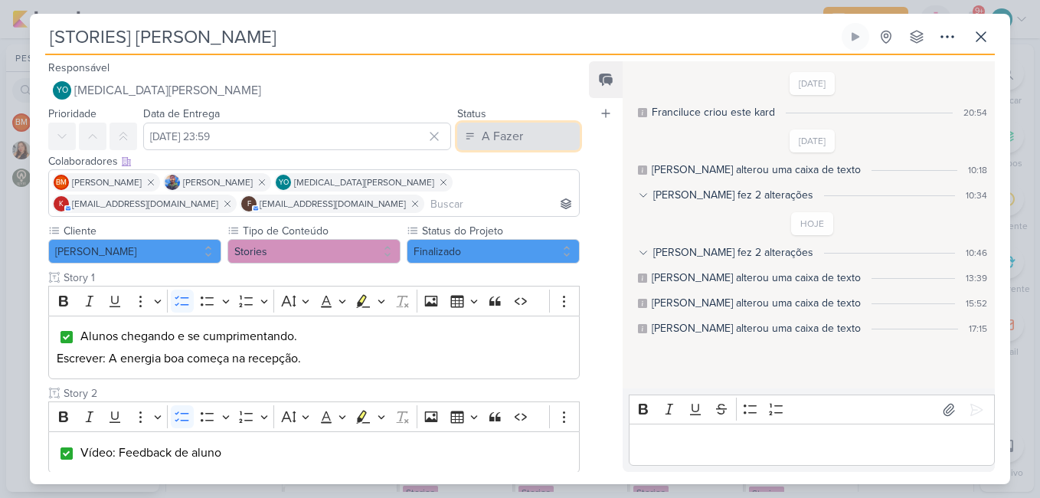
click at [550, 127] on button "A Fazer" at bounding box center [518, 137] width 123 height 28
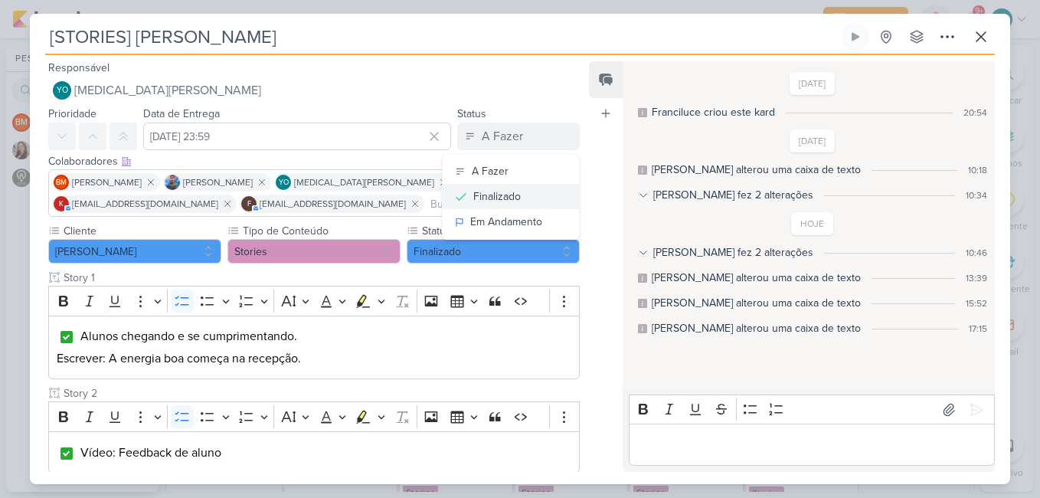
click at [513, 188] on div "Finalizado" at bounding box center [497, 196] width 48 height 16
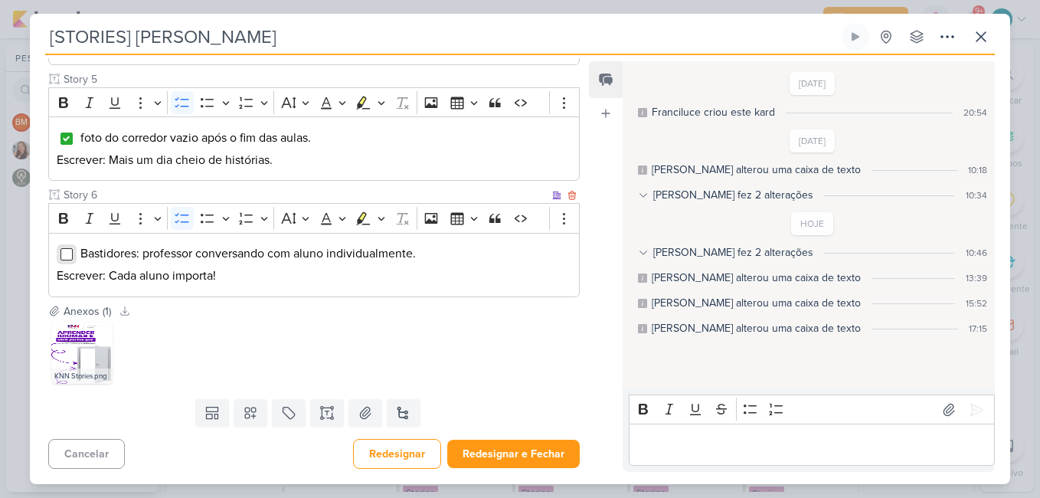
click at [68, 253] on input "Editor editing area: main" at bounding box center [67, 254] width 12 height 12
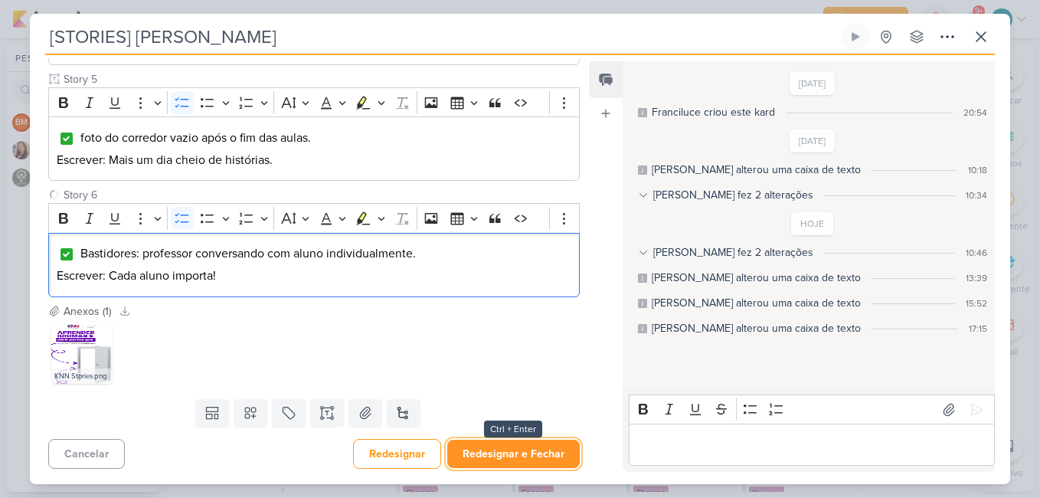
click at [542, 451] on button "Redesignar e Fechar" at bounding box center [513, 454] width 133 height 28
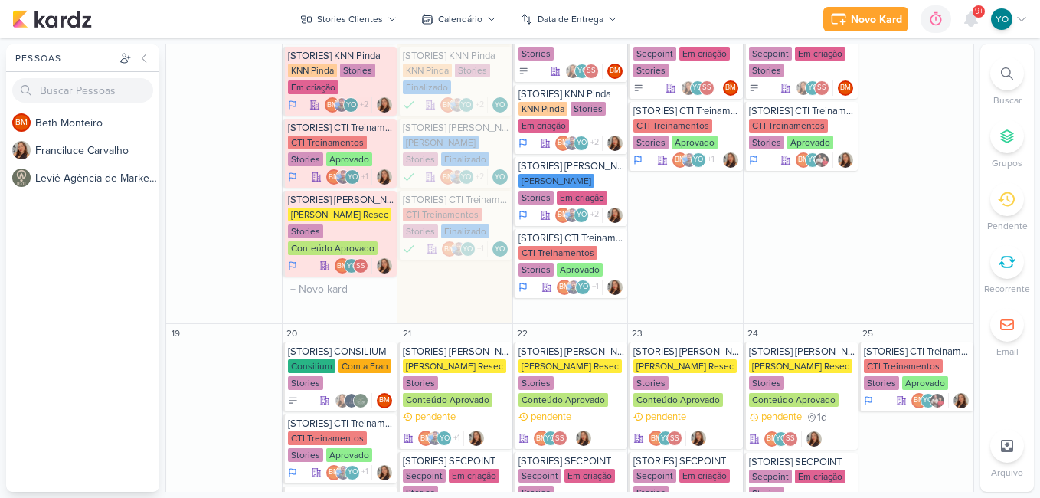
scroll to position [996, 0]
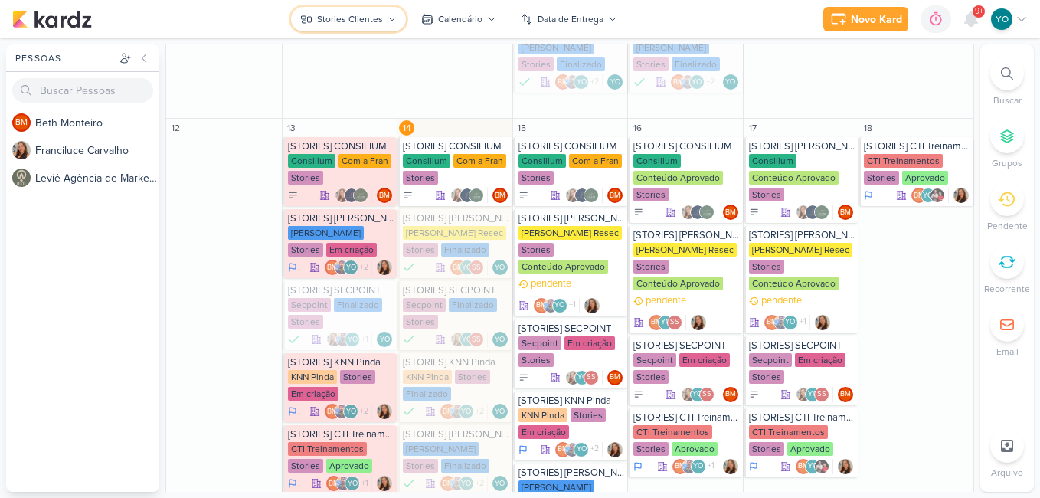
click at [343, 21] on div "Stories Clientes" at bounding box center [350, 19] width 66 height 14
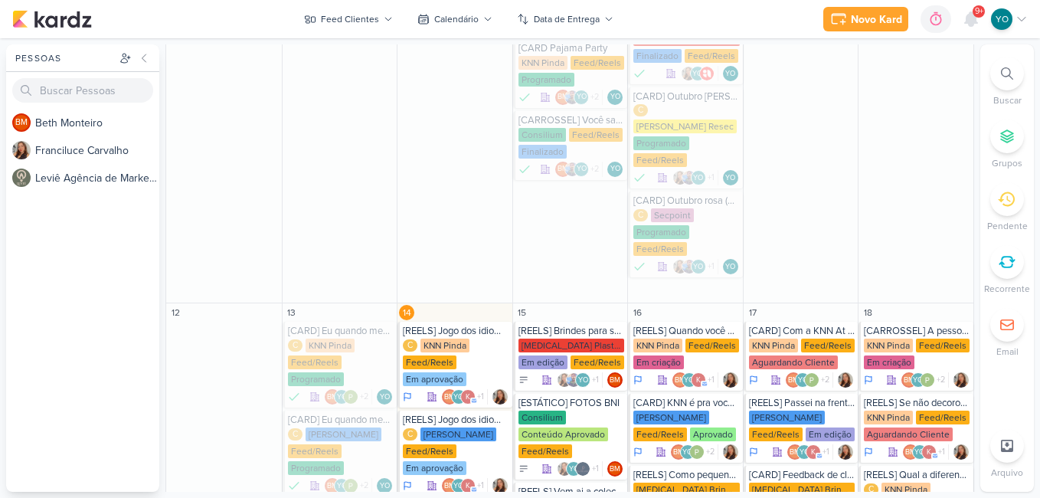
scroll to position [949, 0]
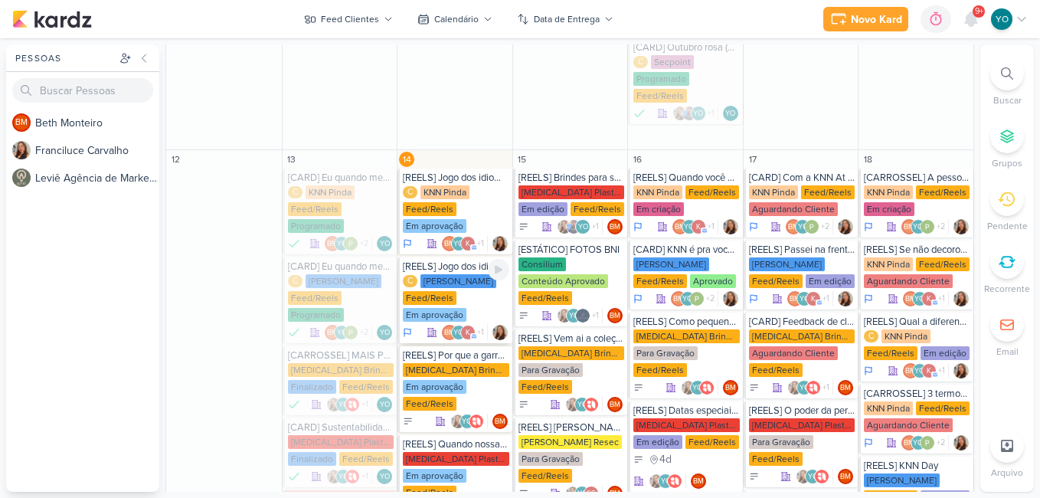
click at [457, 274] on div "[PERSON_NAME]" at bounding box center [459, 281] width 76 height 14
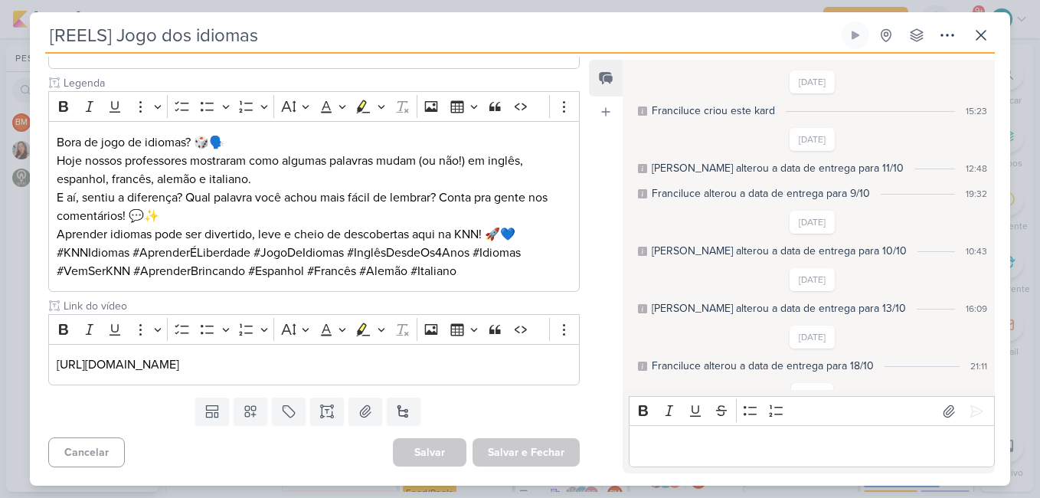
scroll to position [118, 0]
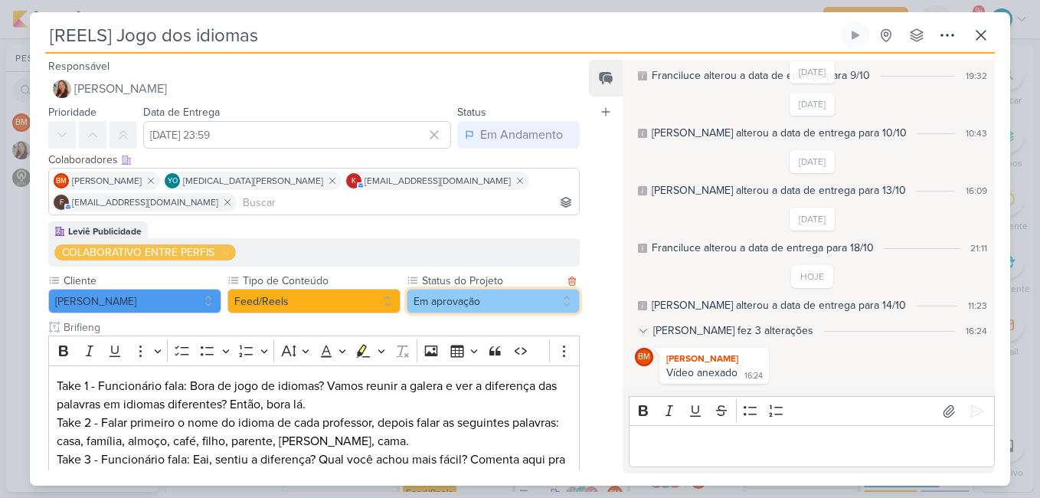
click at [512, 295] on button "Em aprovação" at bounding box center [493, 301] width 173 height 25
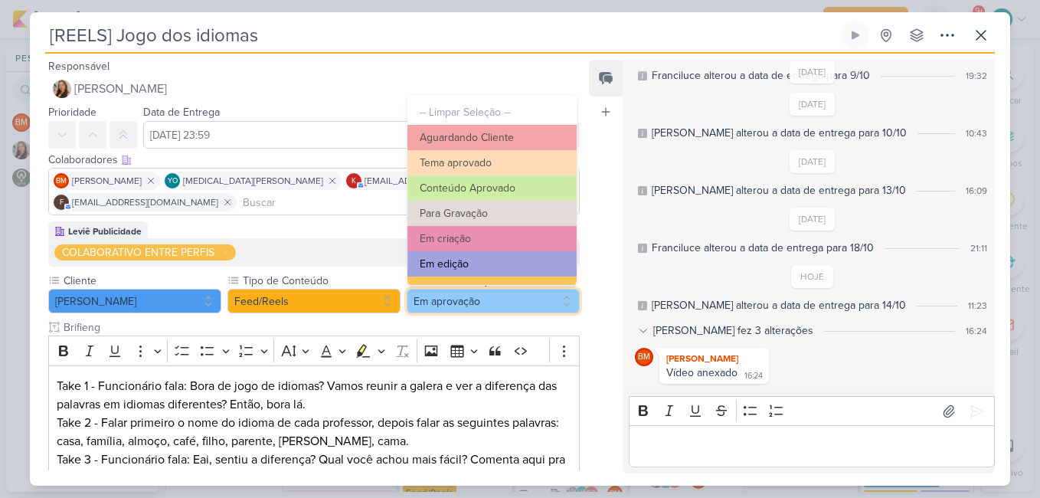
scroll to position [173, 0]
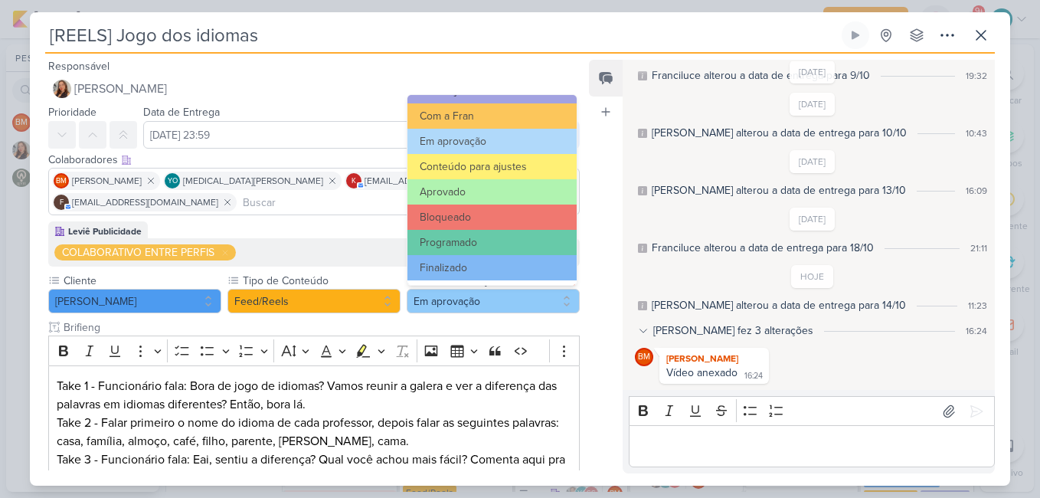
click at [490, 262] on button "Finalizado" at bounding box center [492, 267] width 169 height 25
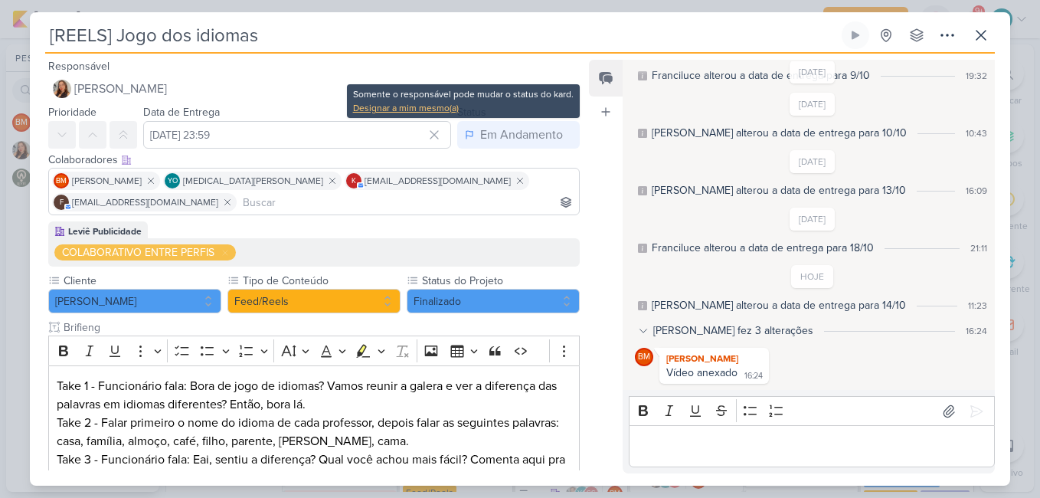
click at [421, 111] on div "Designar a mim mesmo(a)" at bounding box center [463, 108] width 221 height 14
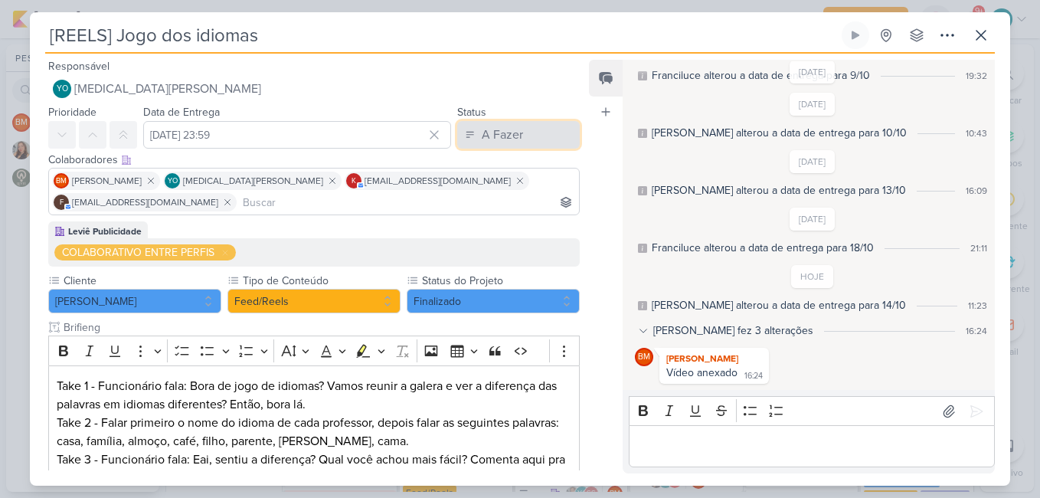
click at [488, 128] on div "A Fazer" at bounding box center [502, 135] width 41 height 18
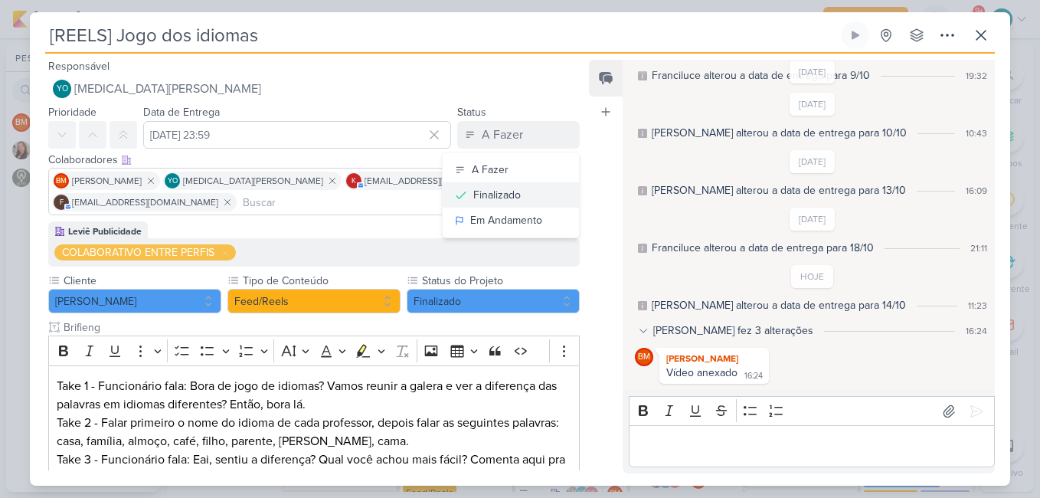
click at [512, 193] on div "Finalizado" at bounding box center [497, 195] width 48 height 16
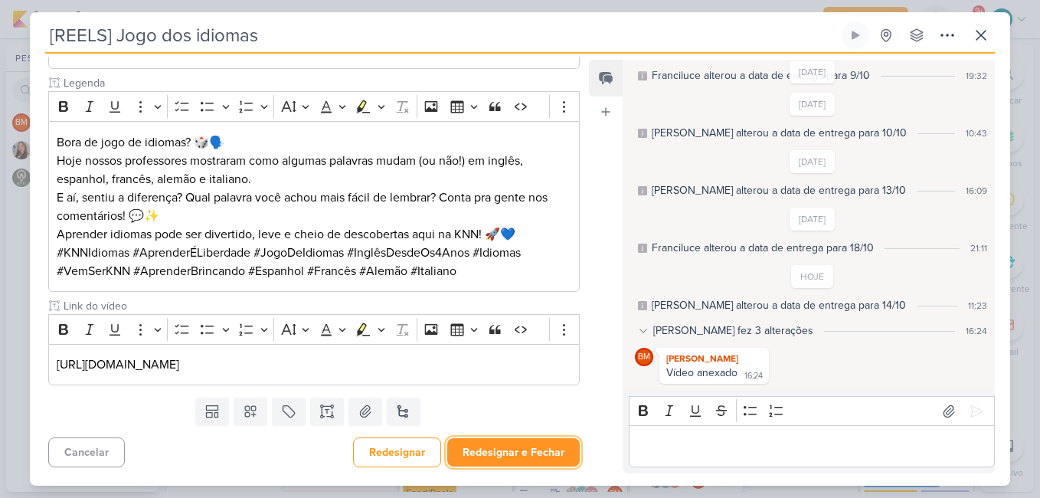
click at [529, 455] on button "Redesignar e Fechar" at bounding box center [513, 452] width 133 height 28
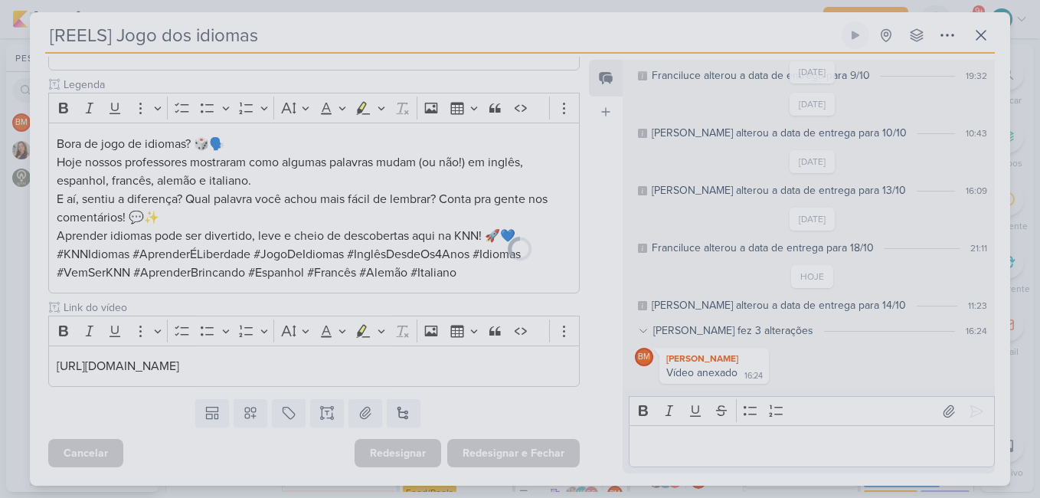
scroll to position [428, 0]
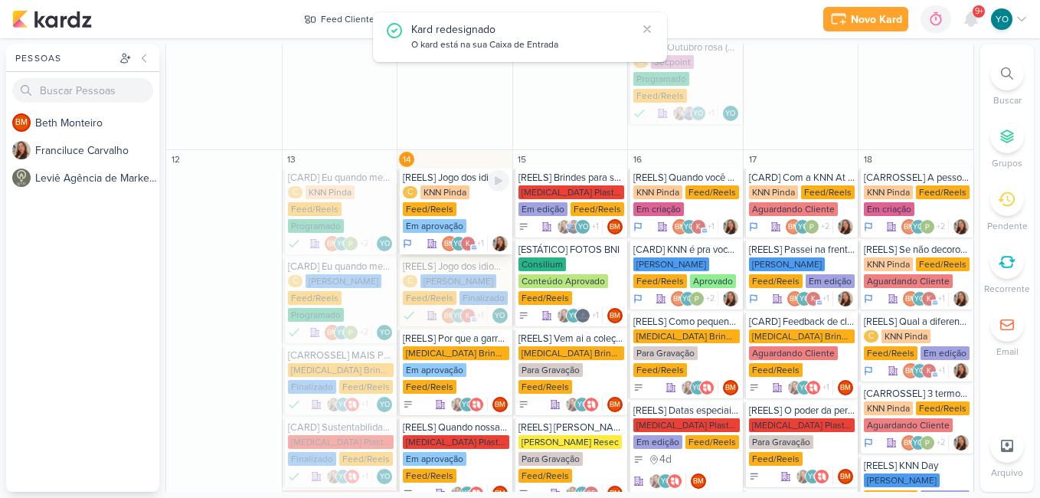
click at [457, 185] on div "C KNN Pinda Feed/Reels Em aprovação" at bounding box center [456, 209] width 106 height 49
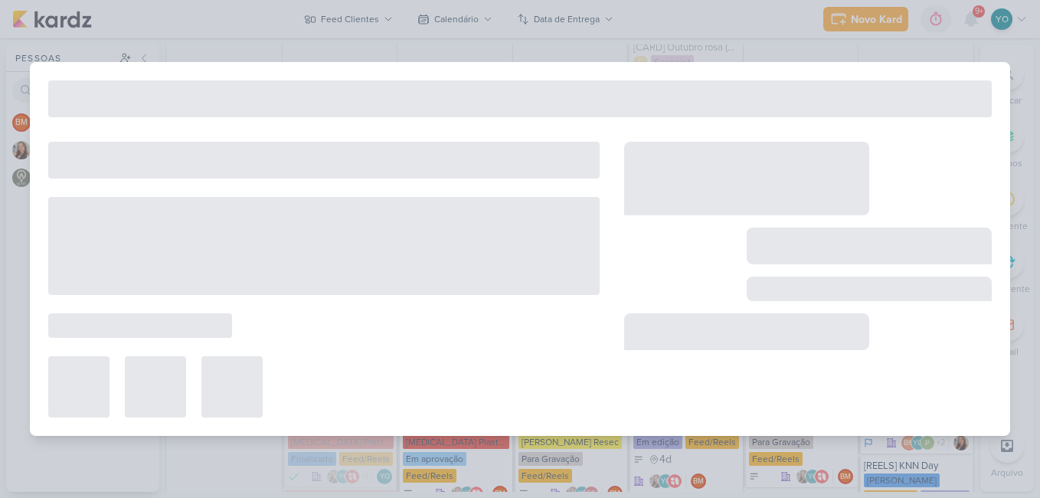
type input "[REELS] Jogo dos idiomas"
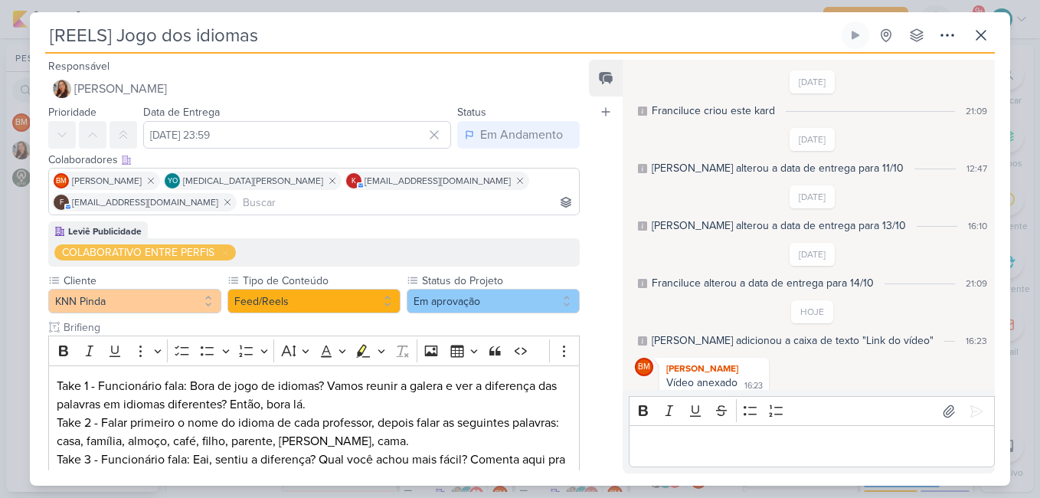
scroll to position [35, 0]
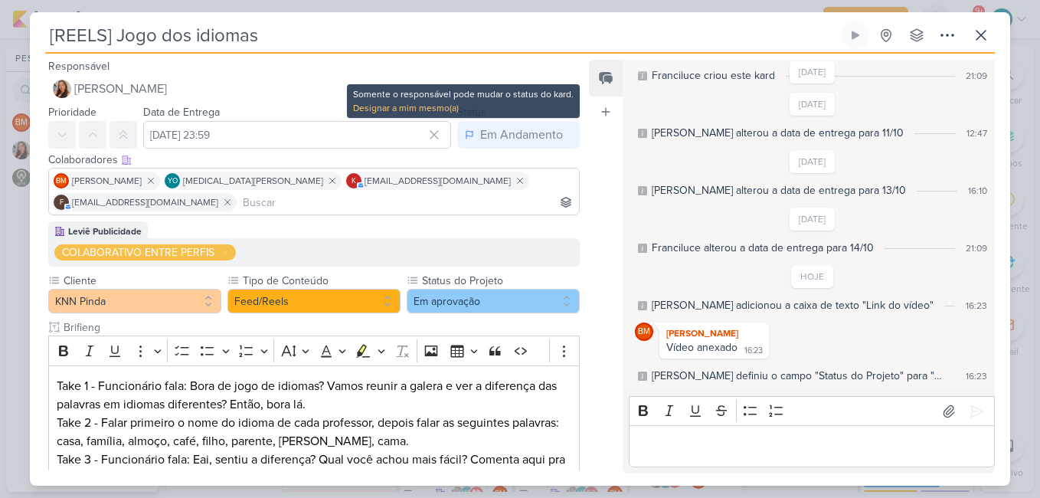
click at [454, 108] on div "Designar a mim mesmo(a)" at bounding box center [463, 108] width 221 height 14
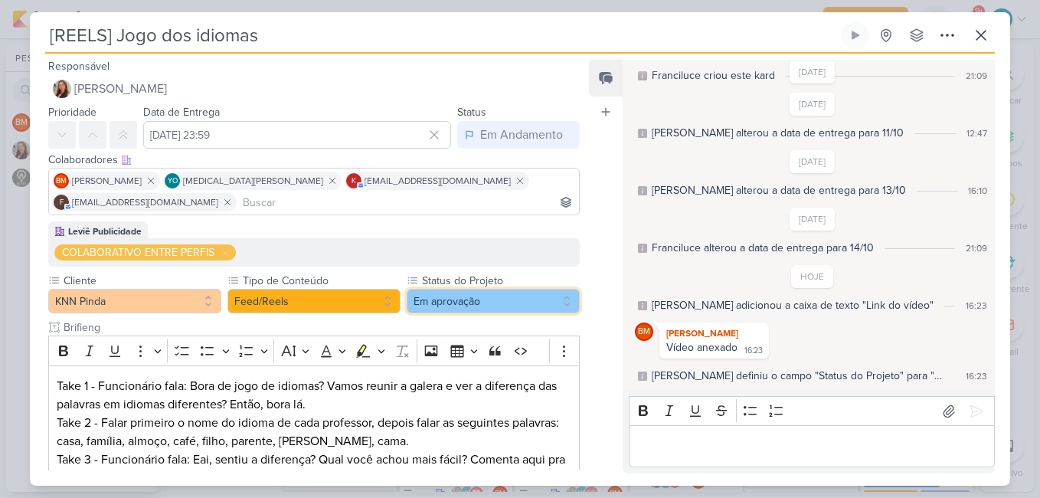
click at [490, 303] on button "Em aprovação" at bounding box center [493, 301] width 173 height 25
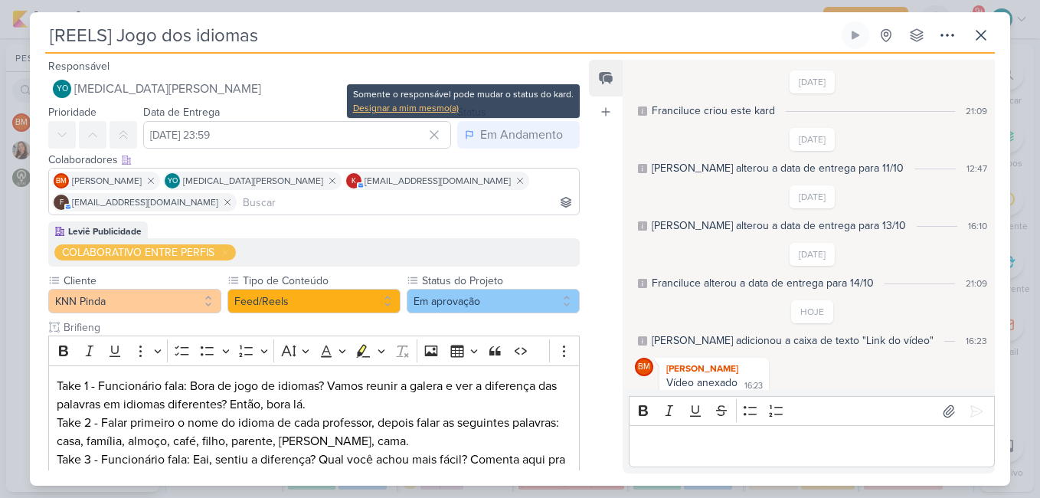
click at [393, 110] on div "Designar a mim mesmo(a)" at bounding box center [463, 108] width 221 height 14
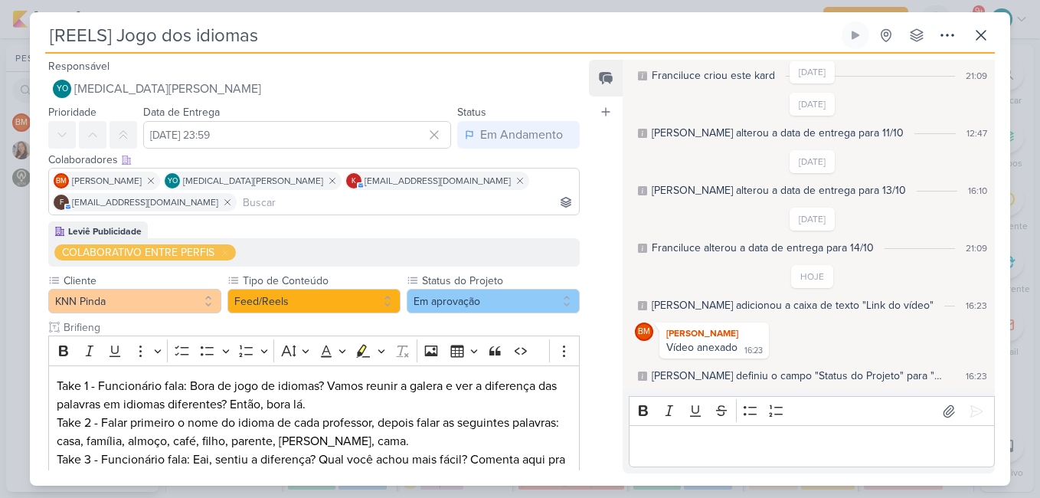
scroll to position [949, 0]
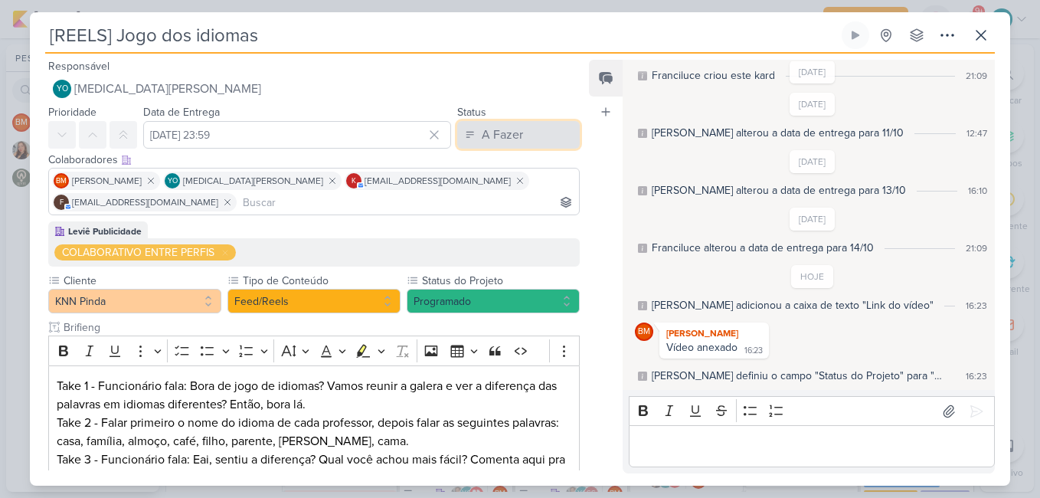
click at [517, 137] on button "A Fazer" at bounding box center [518, 135] width 123 height 28
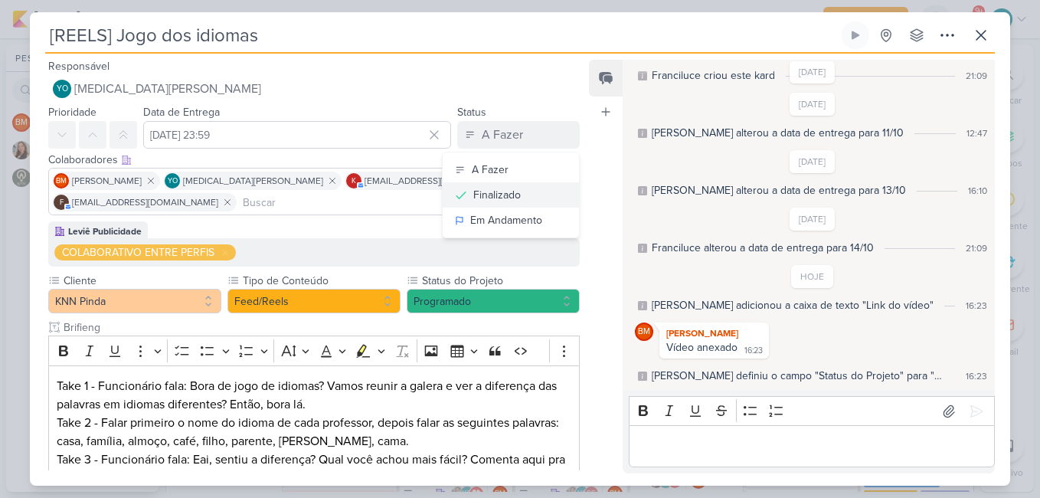
click at [515, 201] on button "Finalizado" at bounding box center [511, 194] width 136 height 25
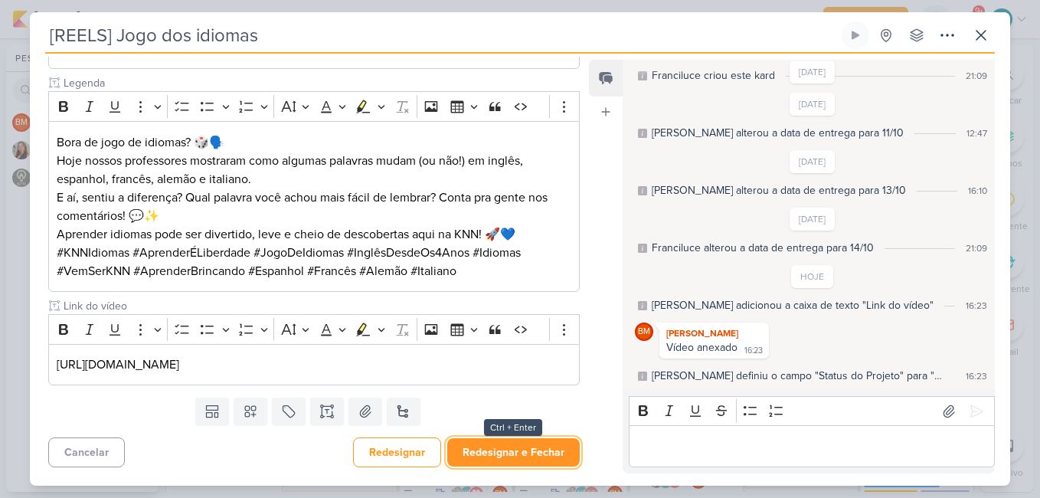
click at [539, 456] on button "Redesignar e Fechar" at bounding box center [513, 452] width 133 height 28
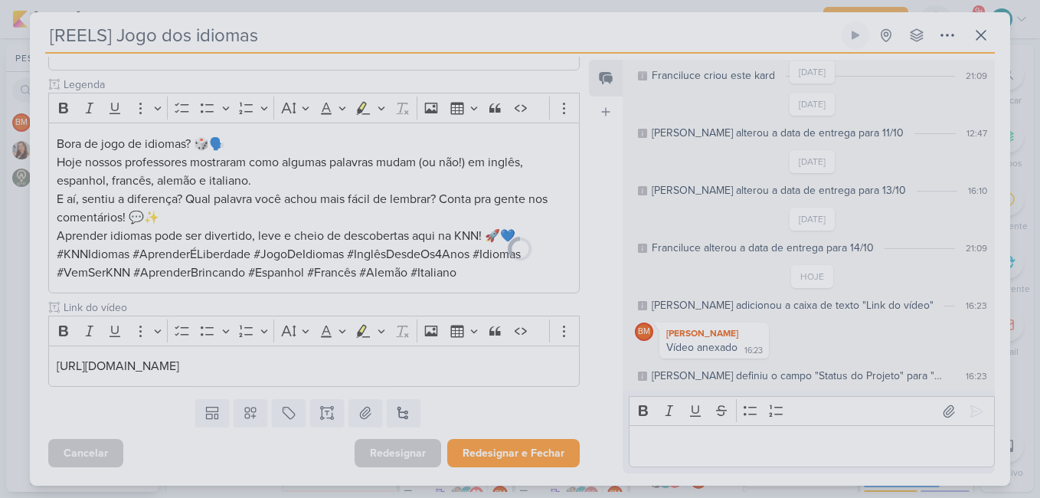
scroll to position [0, 0]
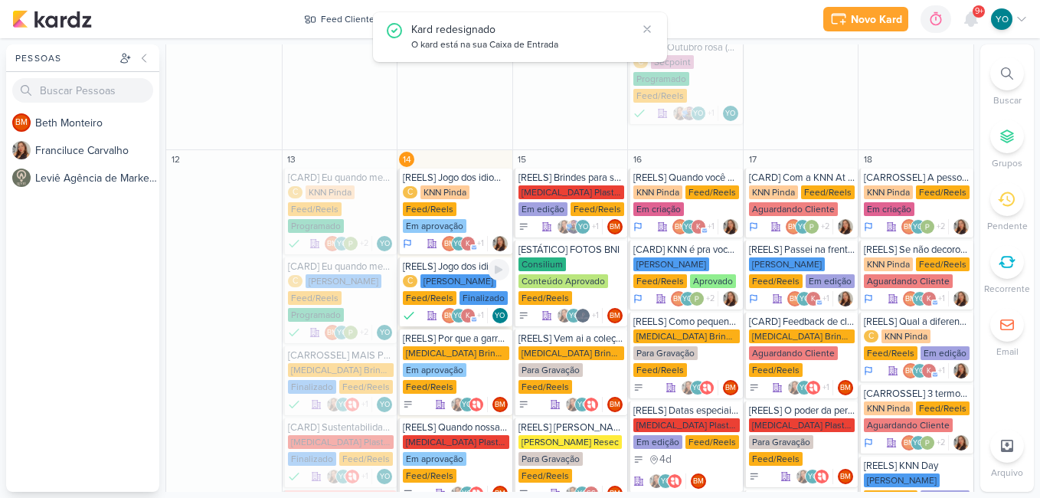
click at [444, 274] on div "C KNN Moreira Feed/Reels Finalizado" at bounding box center [456, 290] width 106 height 32
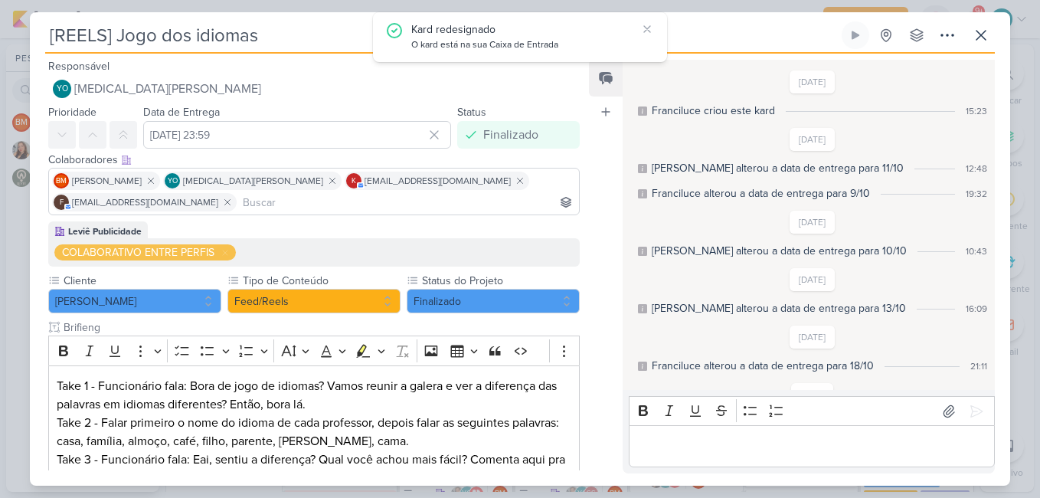
scroll to position [143, 0]
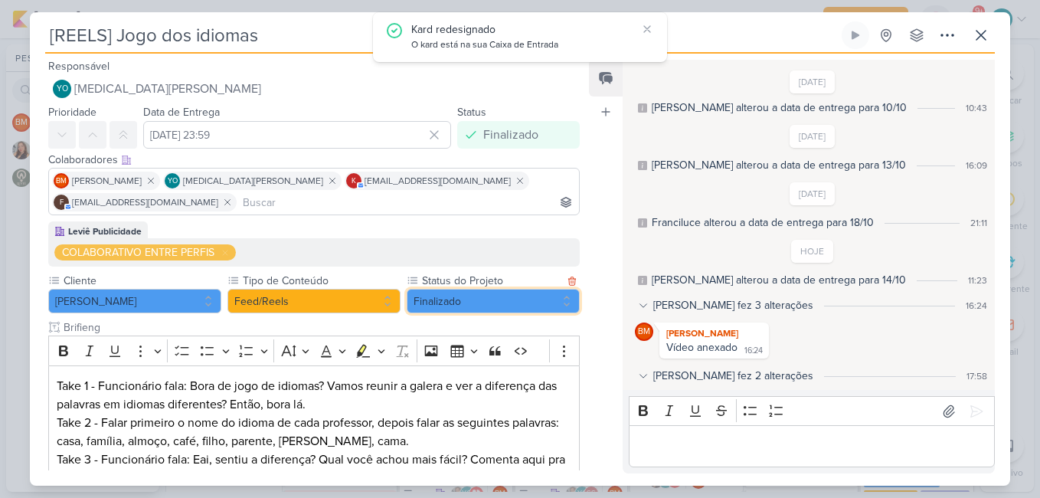
click at [536, 298] on button "Finalizado" at bounding box center [493, 301] width 173 height 25
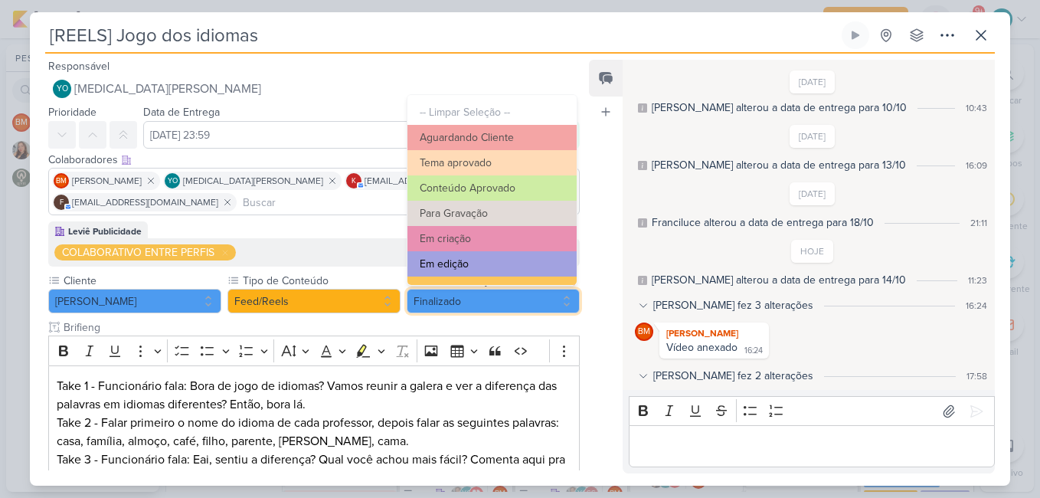
scroll to position [173, 0]
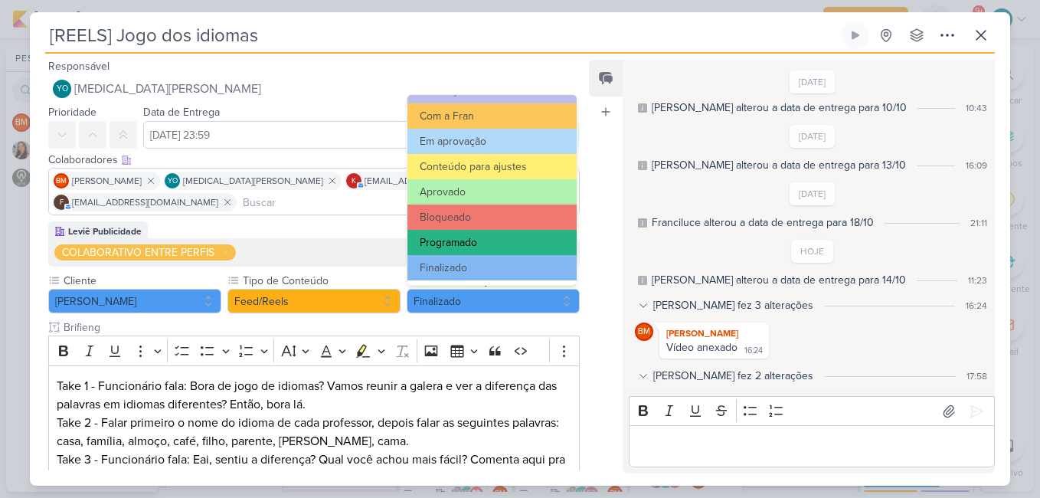
click at [493, 242] on button "Programado" at bounding box center [492, 242] width 169 height 25
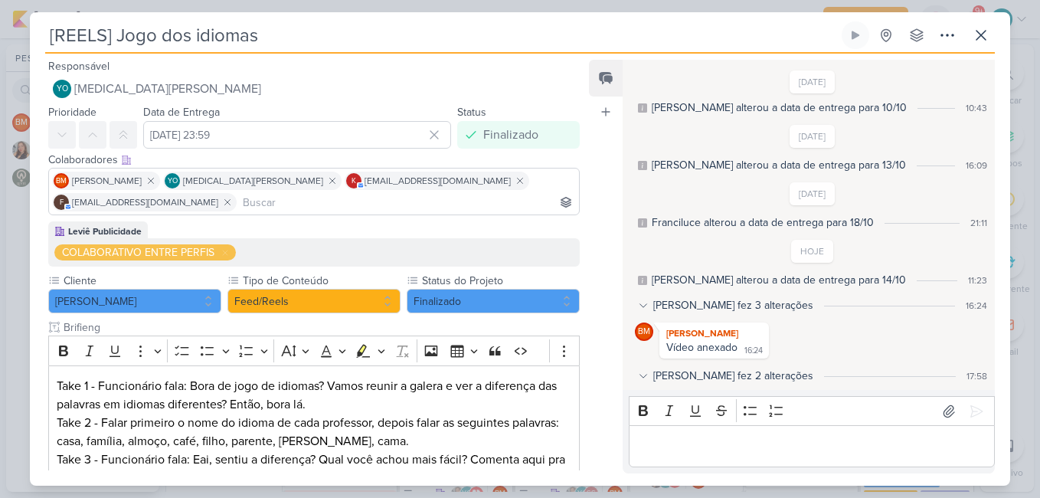
scroll to position [430, 0]
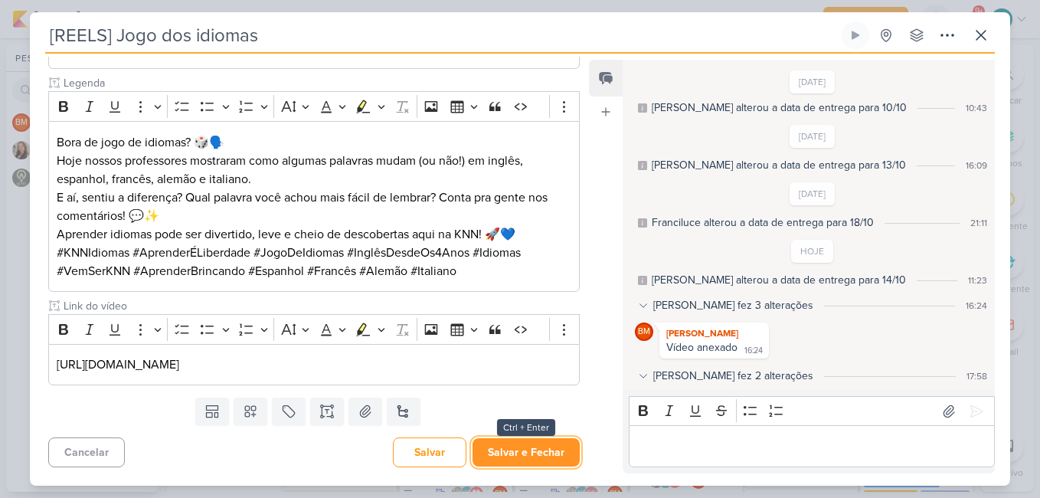
click at [509, 454] on button "Salvar e Fechar" at bounding box center [526, 452] width 107 height 28
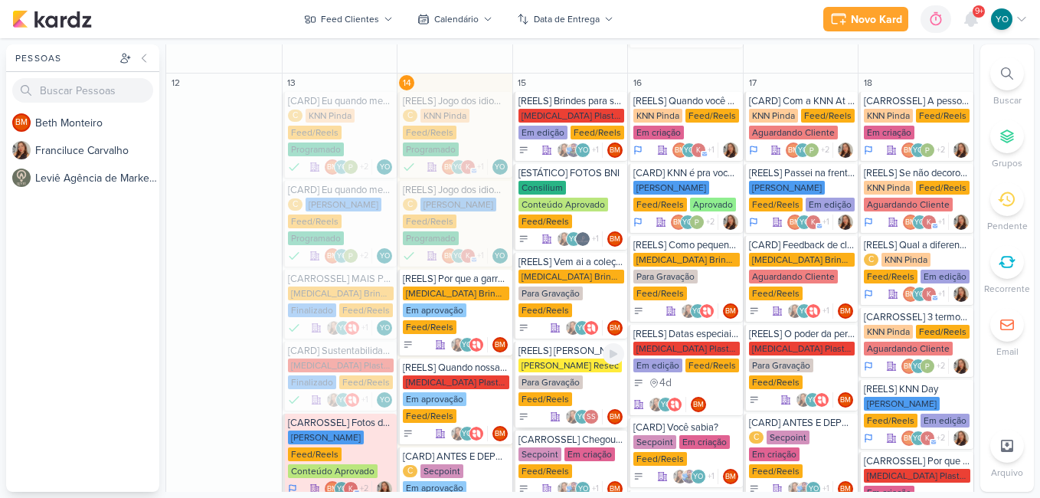
scroll to position [1102, 0]
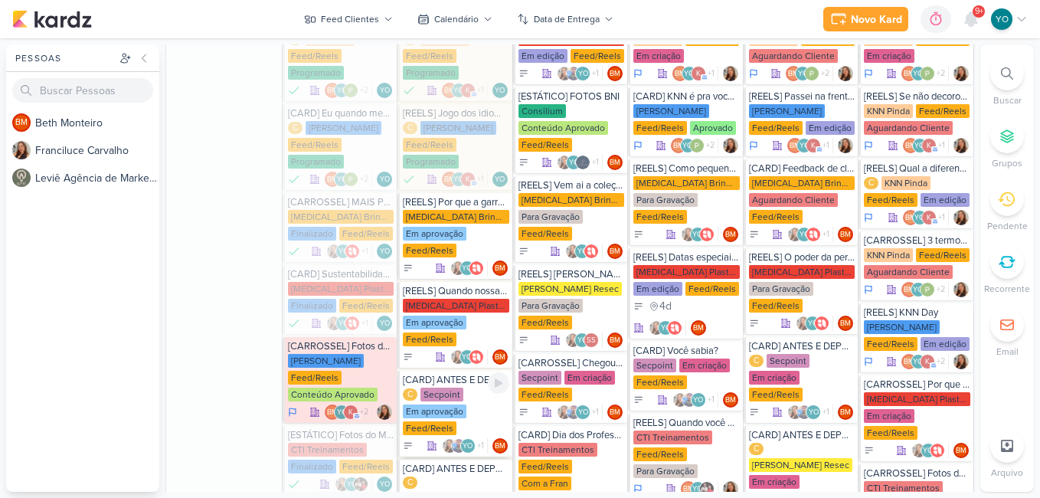
click at [456, 388] on div "Secpoint" at bounding box center [442, 395] width 43 height 14
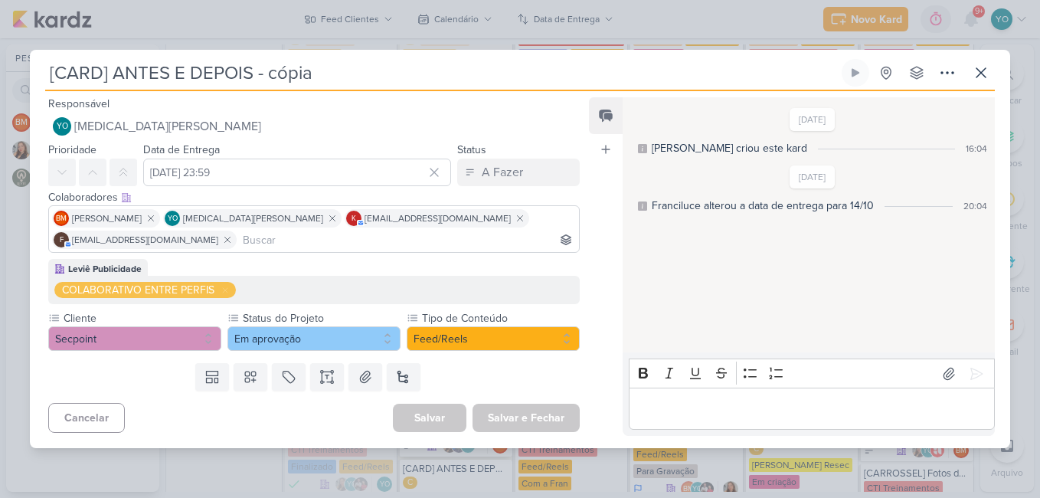
scroll to position [0, 0]
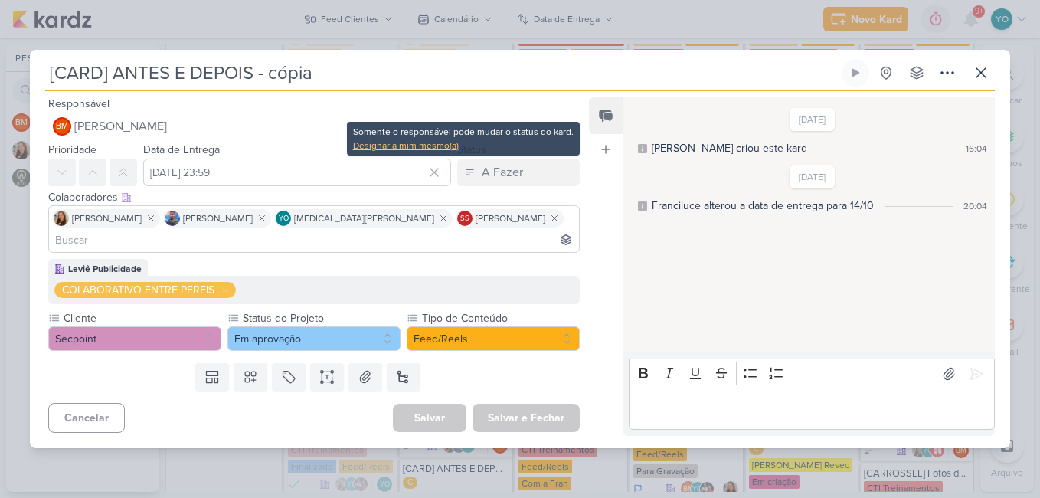
click at [407, 152] on div "Designar a mim mesmo(a)" at bounding box center [463, 146] width 221 height 14
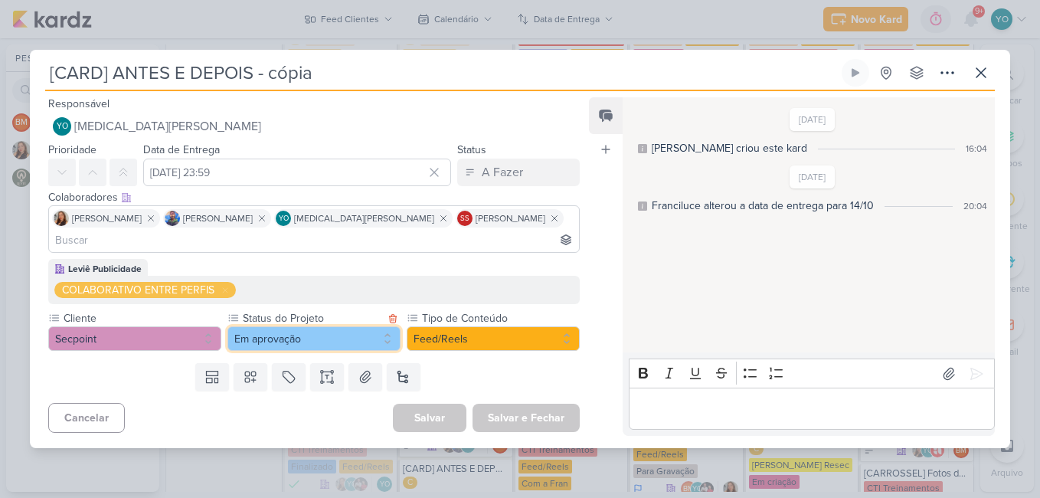
click at [350, 326] on button "Em aprovação" at bounding box center [314, 338] width 173 height 25
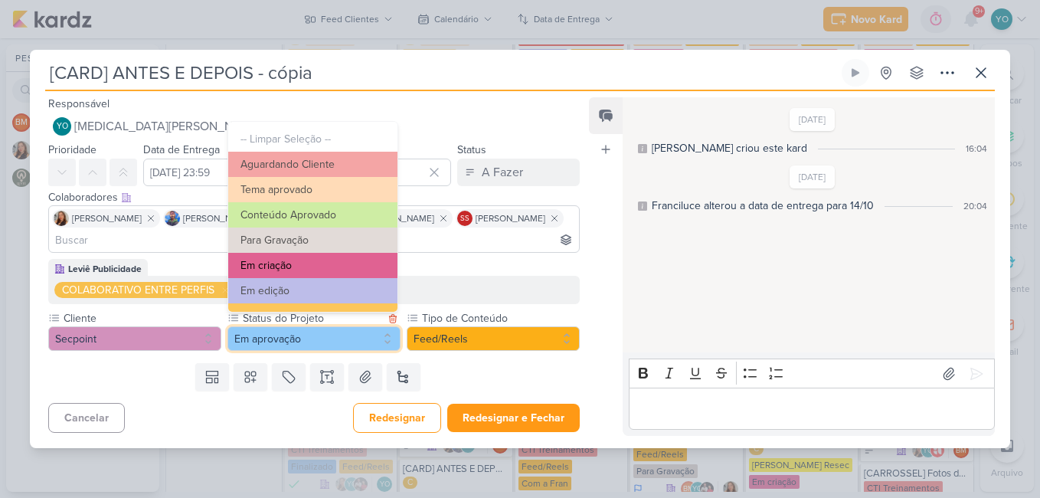
scroll to position [173, 0]
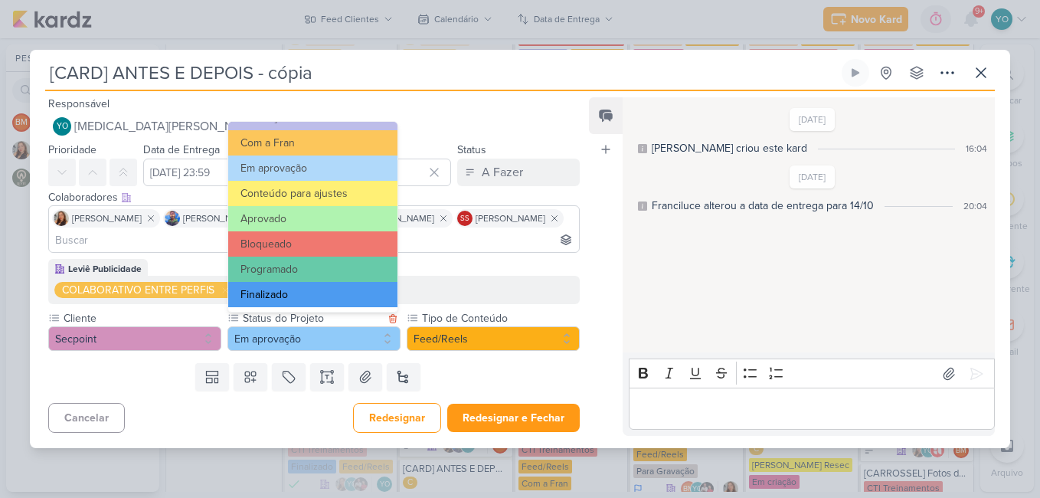
click at [344, 297] on button "Finalizado" at bounding box center [312, 294] width 169 height 25
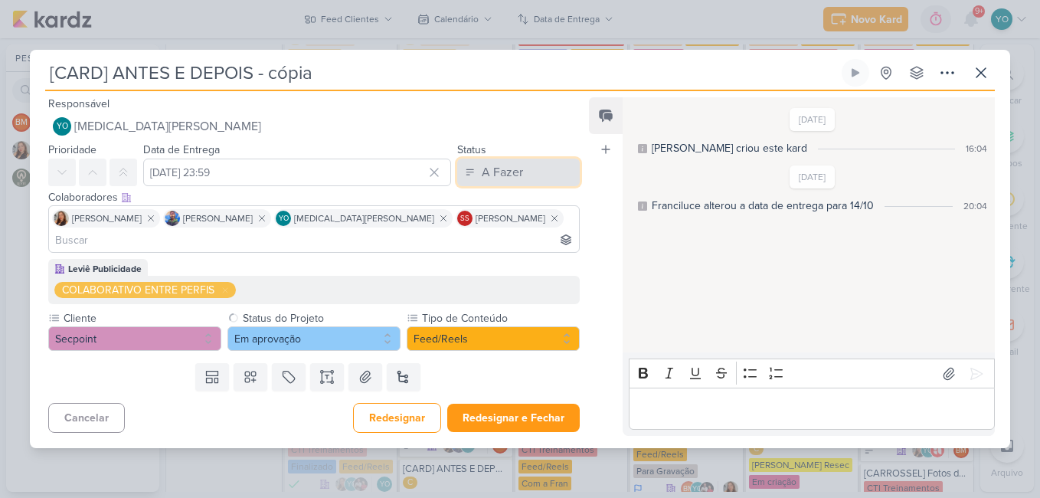
click at [513, 179] on div "A Fazer" at bounding box center [502, 172] width 41 height 18
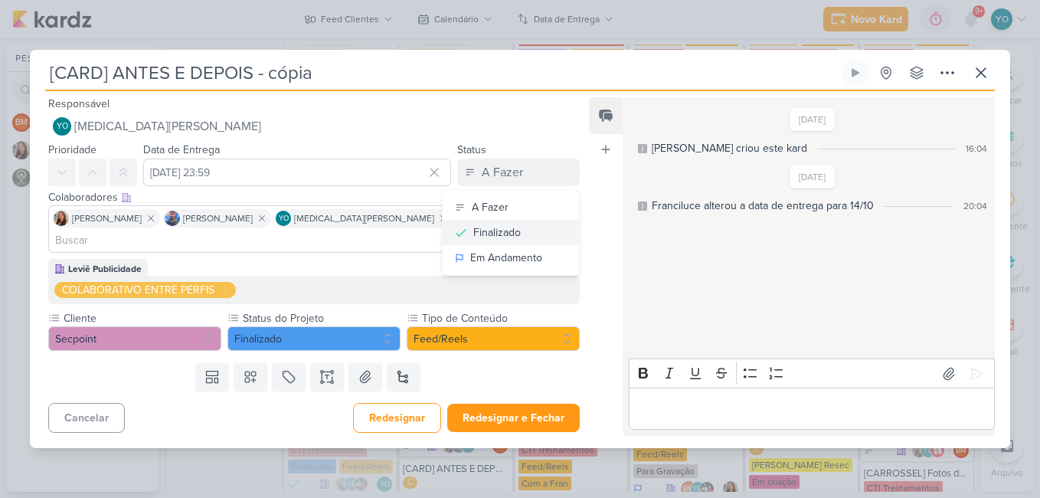
click at [496, 241] on div "Finalizado" at bounding box center [497, 232] width 48 height 16
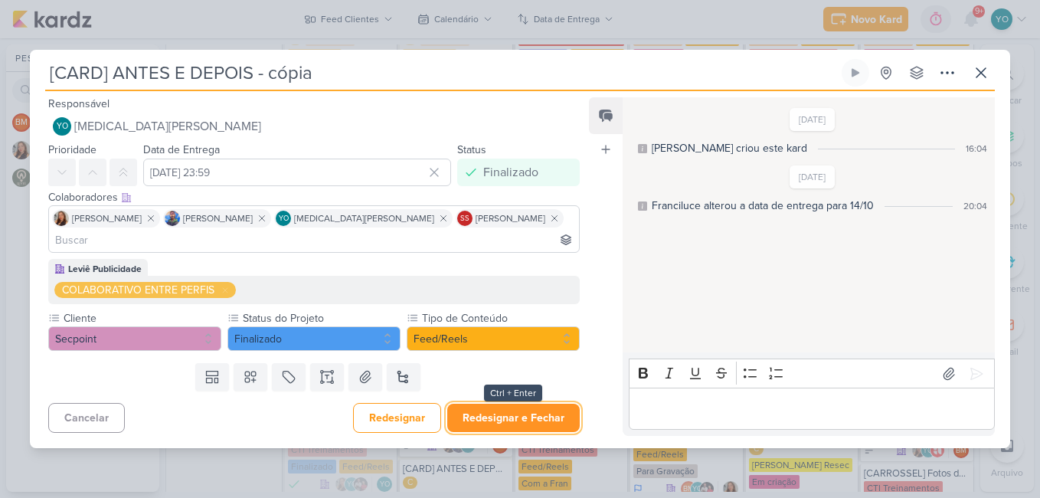
click at [502, 404] on button "Redesignar e Fechar" at bounding box center [513, 418] width 133 height 28
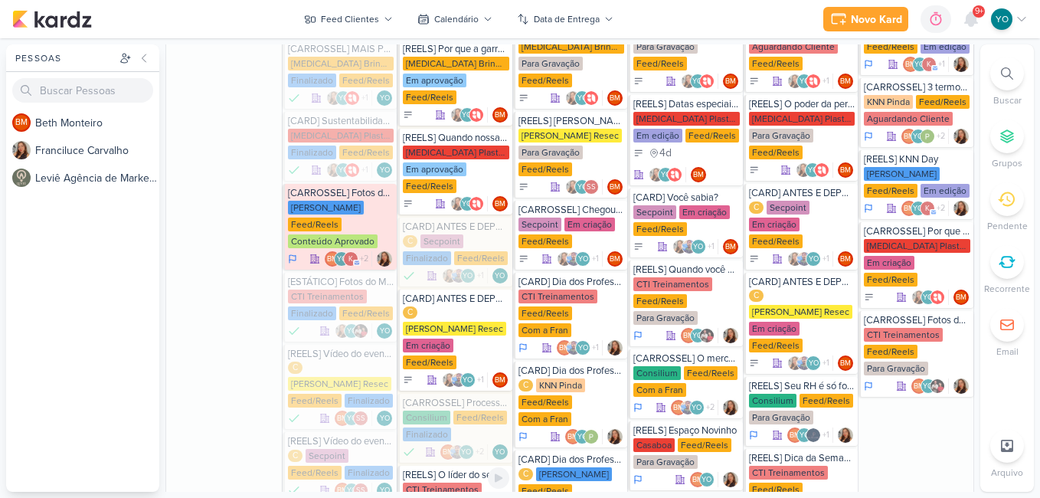
scroll to position [1408, 0]
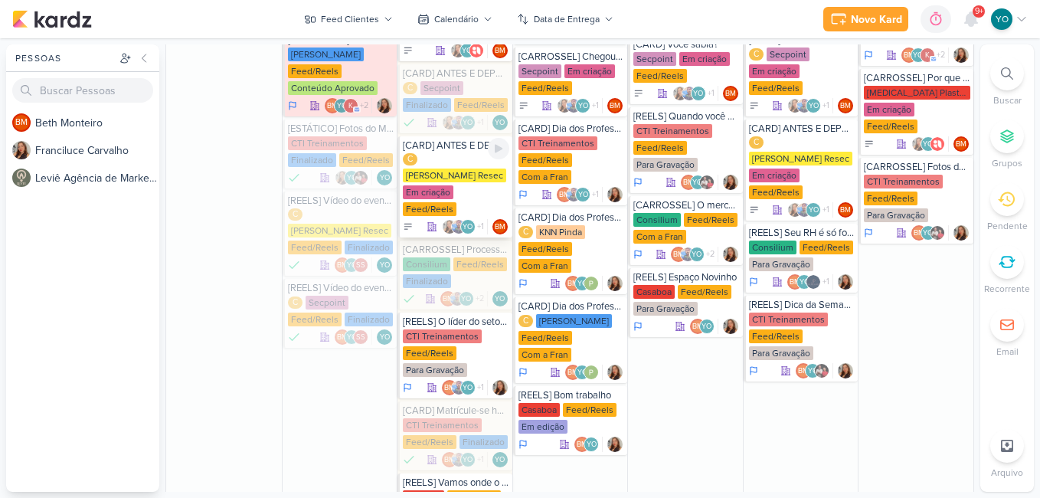
click at [463, 169] on div "[PERSON_NAME] Resec" at bounding box center [454, 176] width 103 height 14
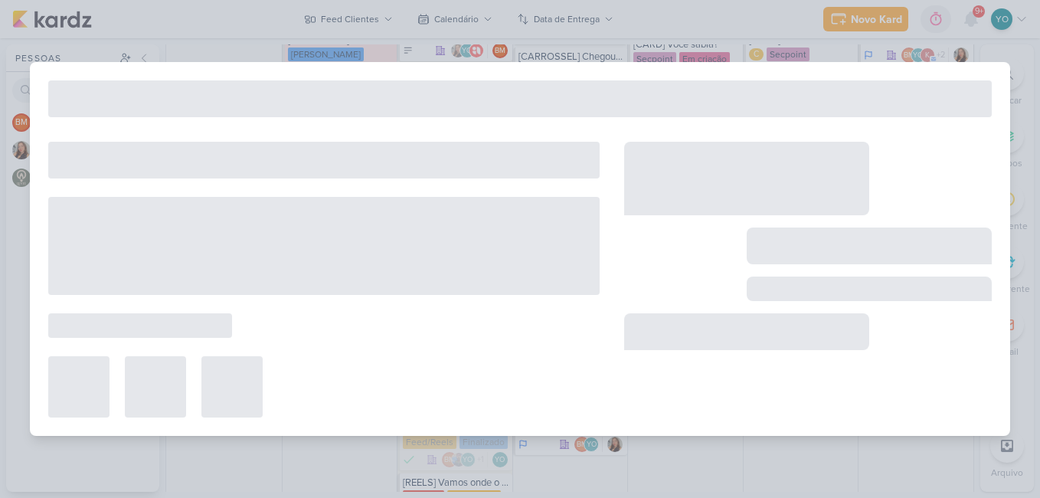
type input "[CARD] ANTES E DEPOIS"
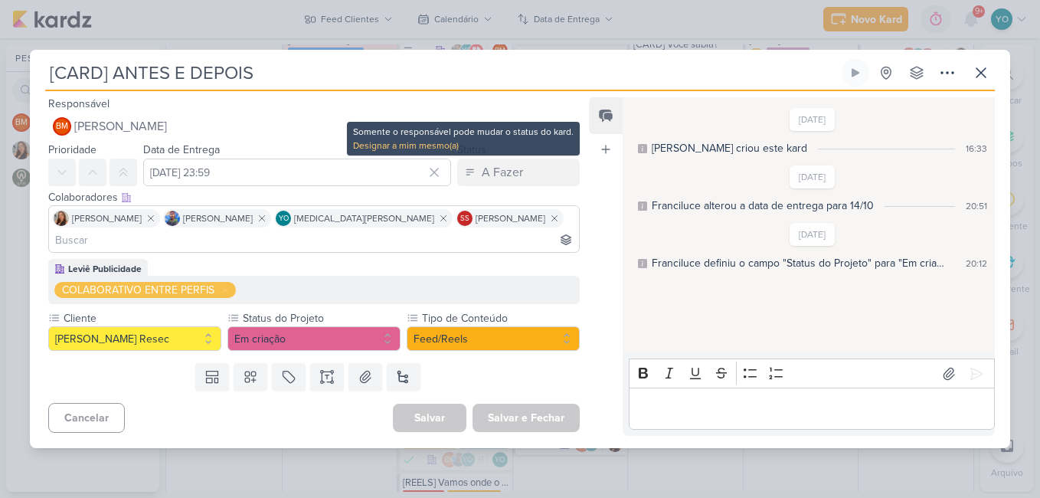
click at [437, 152] on div "Designar a mim mesmo(a)" at bounding box center [463, 146] width 221 height 14
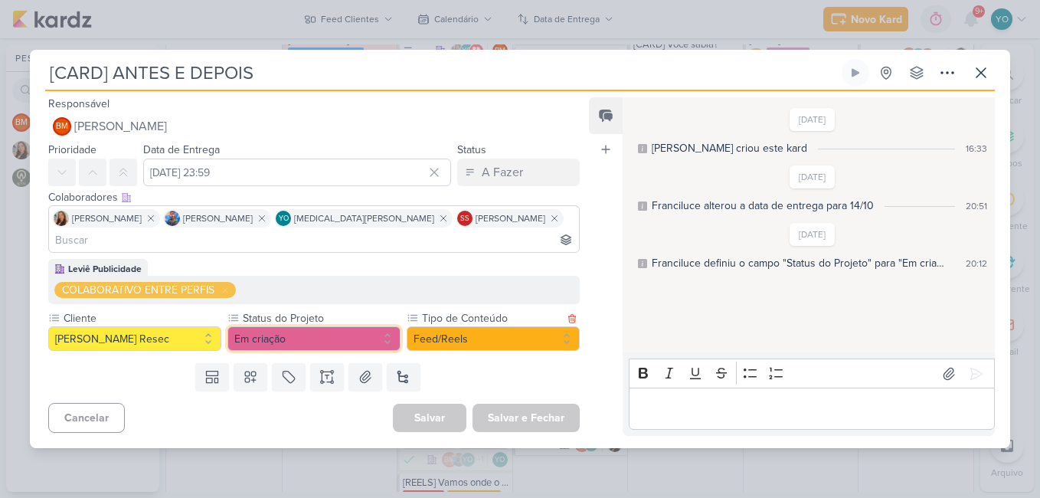
click at [309, 326] on button "Em criação" at bounding box center [314, 338] width 173 height 25
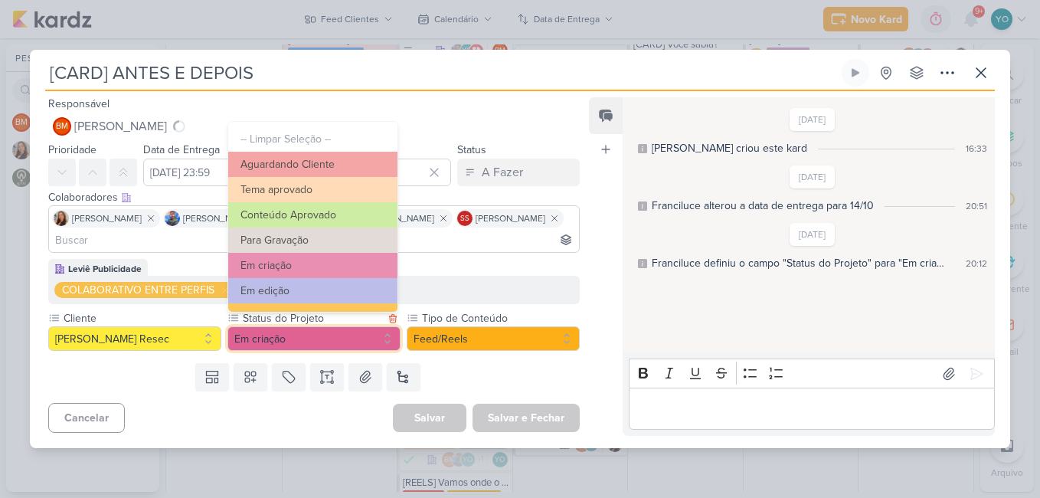
scroll to position [173, 0]
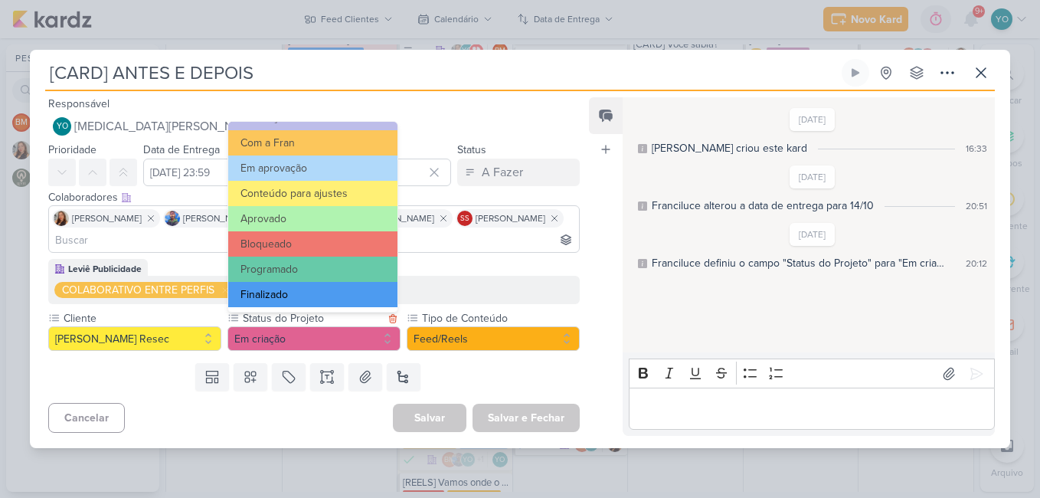
click at [346, 287] on button "Finalizado" at bounding box center [312, 294] width 169 height 25
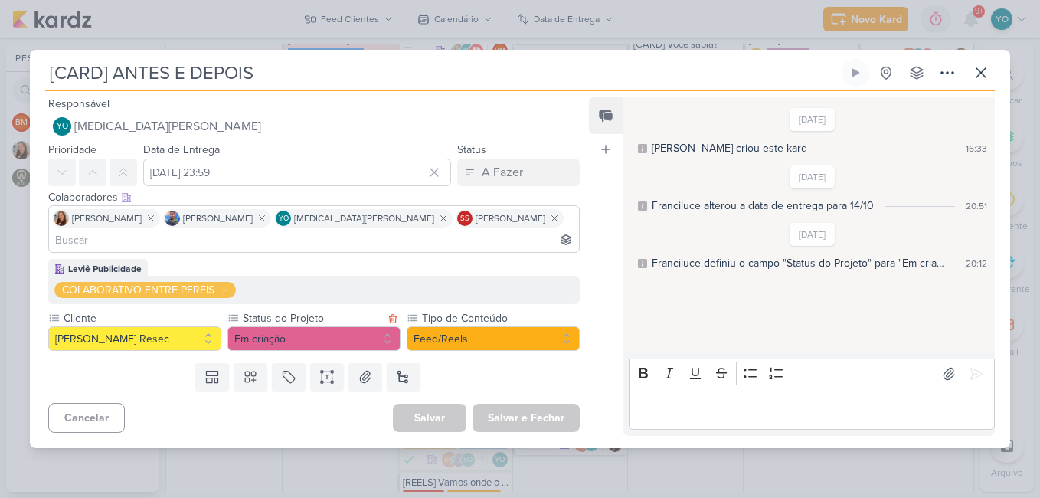
click at [482, 182] on div "A Fazer" at bounding box center [502, 172] width 41 height 18
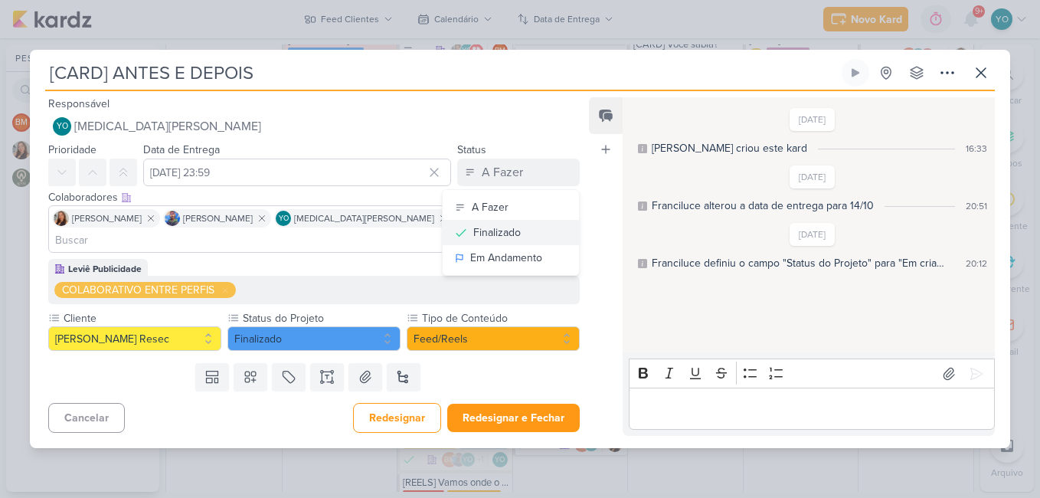
click at [490, 238] on div "Finalizado" at bounding box center [497, 232] width 48 height 16
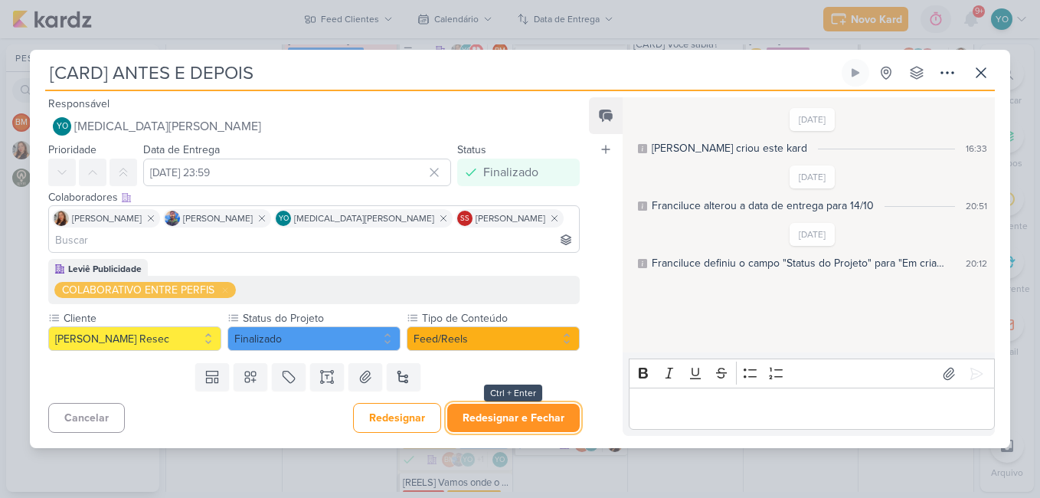
click at [523, 407] on button "Redesignar e Fechar" at bounding box center [513, 418] width 133 height 28
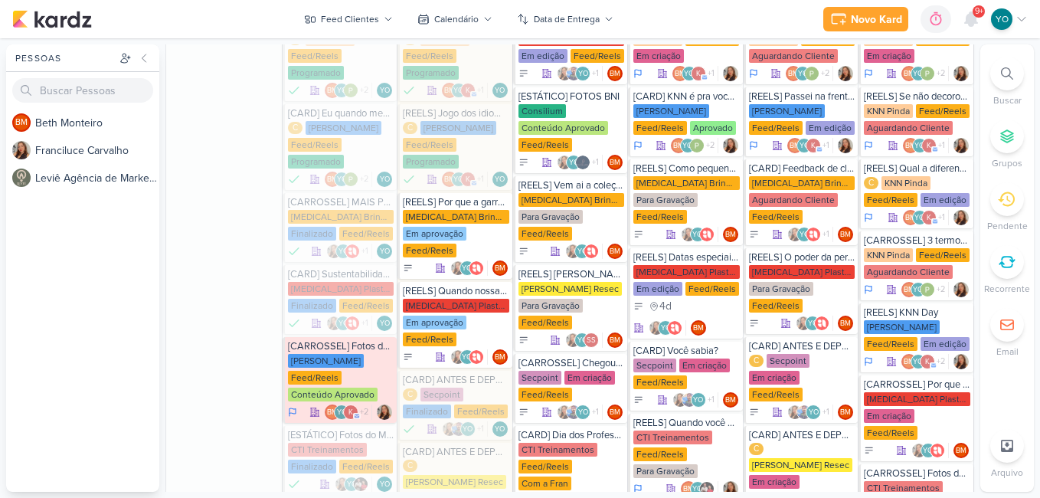
scroll to position [949, 0]
